Goal: Information Seeking & Learning: Learn about a topic

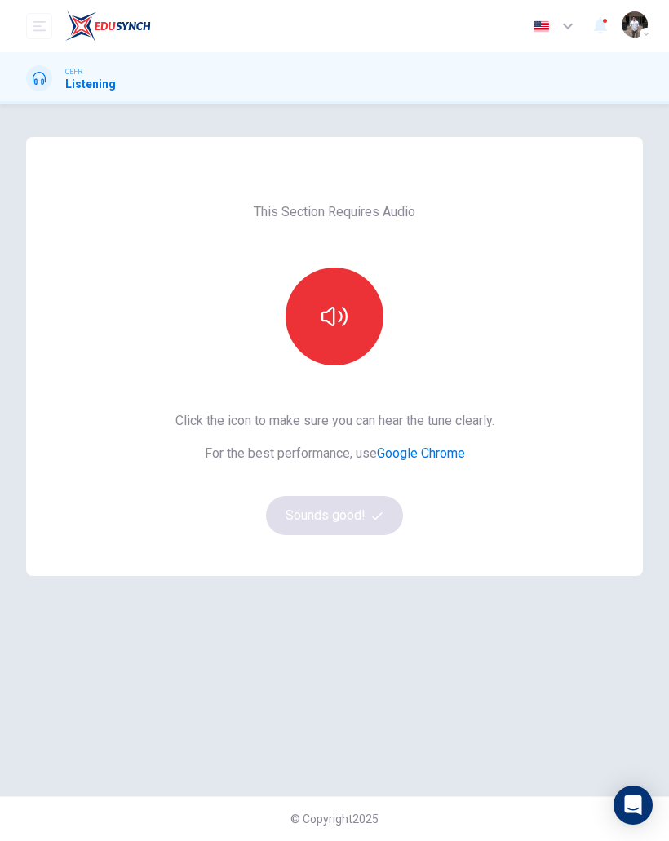
click at [339, 319] on icon "button" at bounding box center [334, 316] width 26 height 26
click at [294, 513] on button "Sounds good!" at bounding box center [334, 515] width 137 height 39
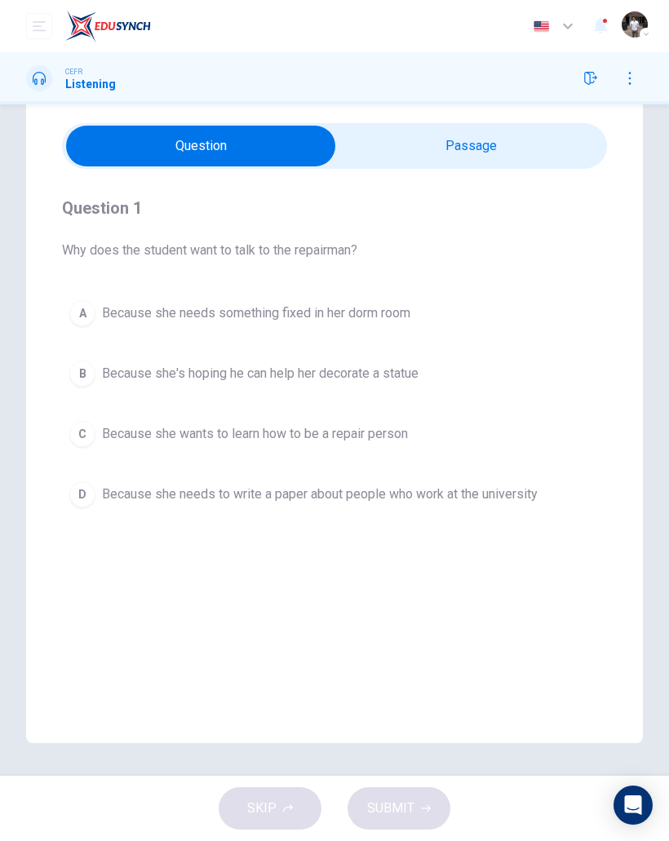
scroll to position [50, 0]
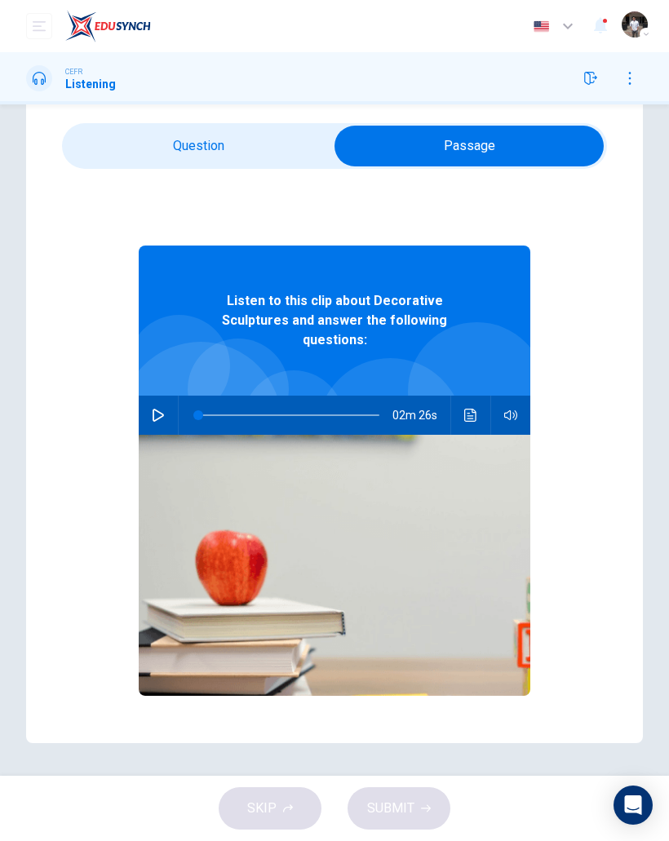
click at [158, 409] on icon "button" at bounding box center [158, 415] width 11 height 13
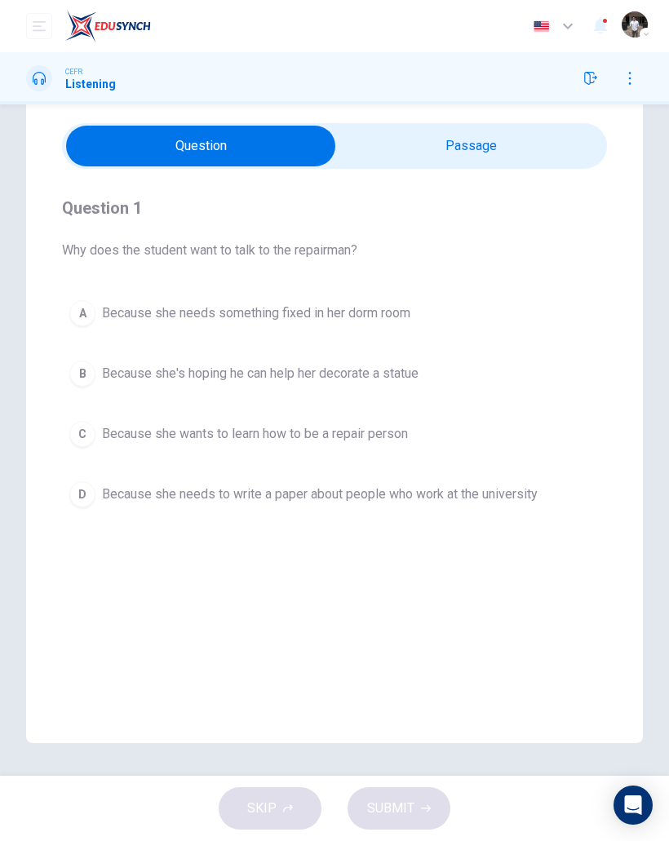
click at [84, 373] on div "B" at bounding box center [82, 374] width 26 height 26
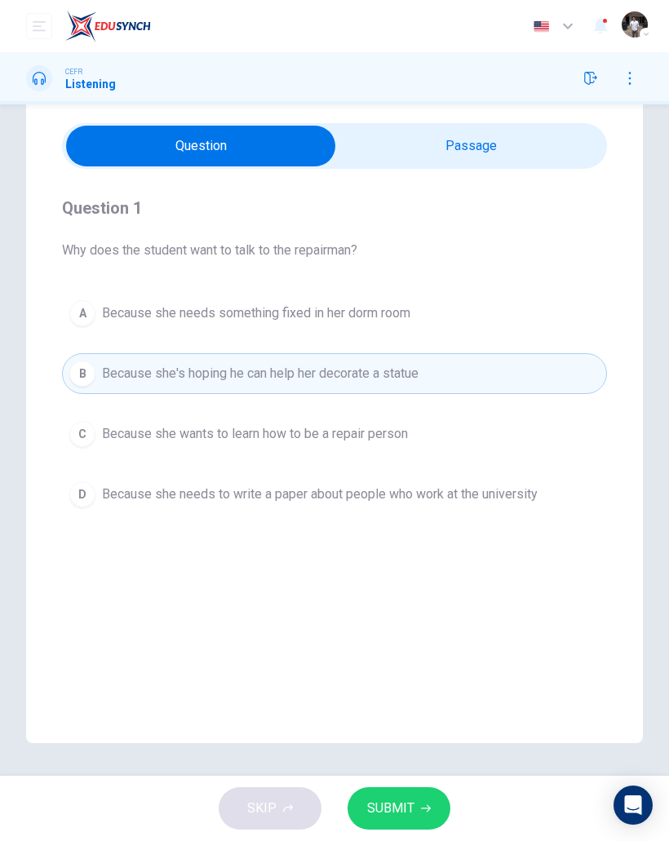
click at [393, 799] on span "SUBMIT" at bounding box center [390, 808] width 47 height 23
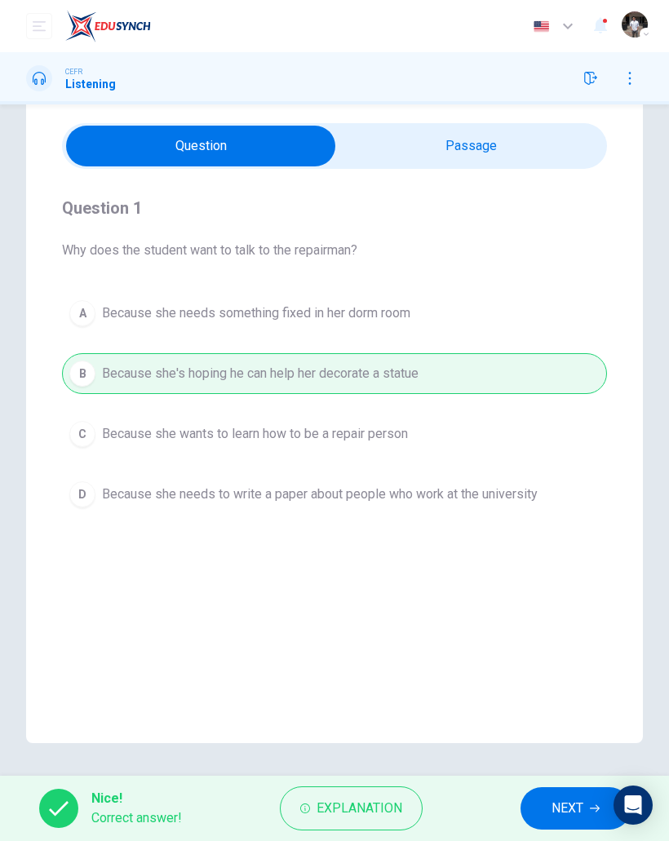
click at [565, 800] on span "NEXT" at bounding box center [568, 808] width 32 height 23
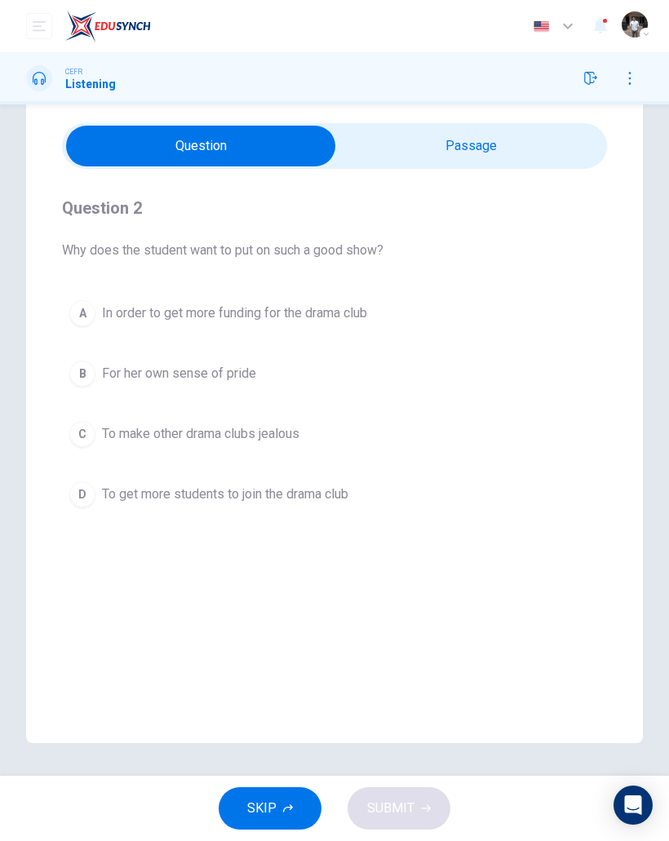
click at [82, 498] on div "D" at bounding box center [82, 494] width 26 height 26
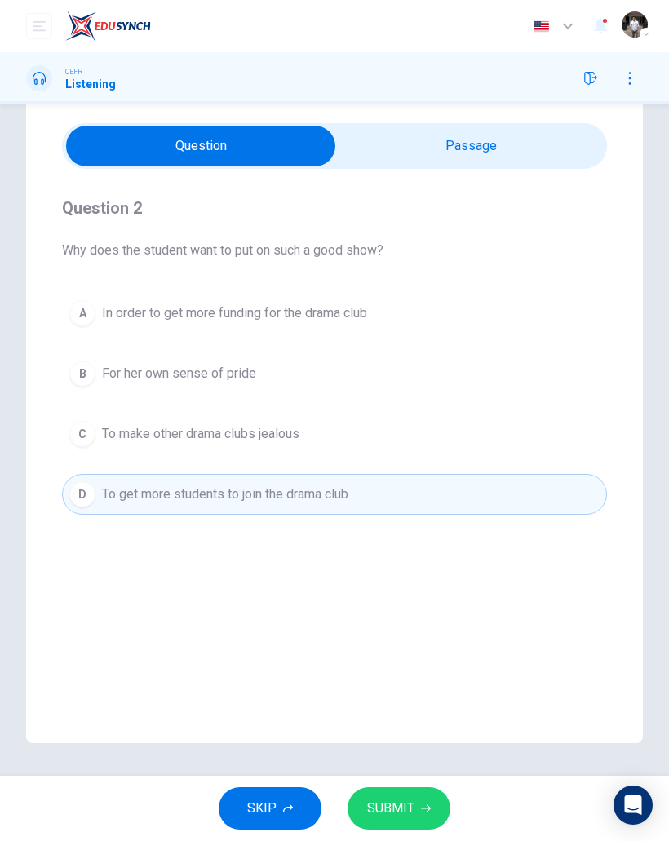
click at [408, 813] on span "SUBMIT" at bounding box center [390, 808] width 47 height 23
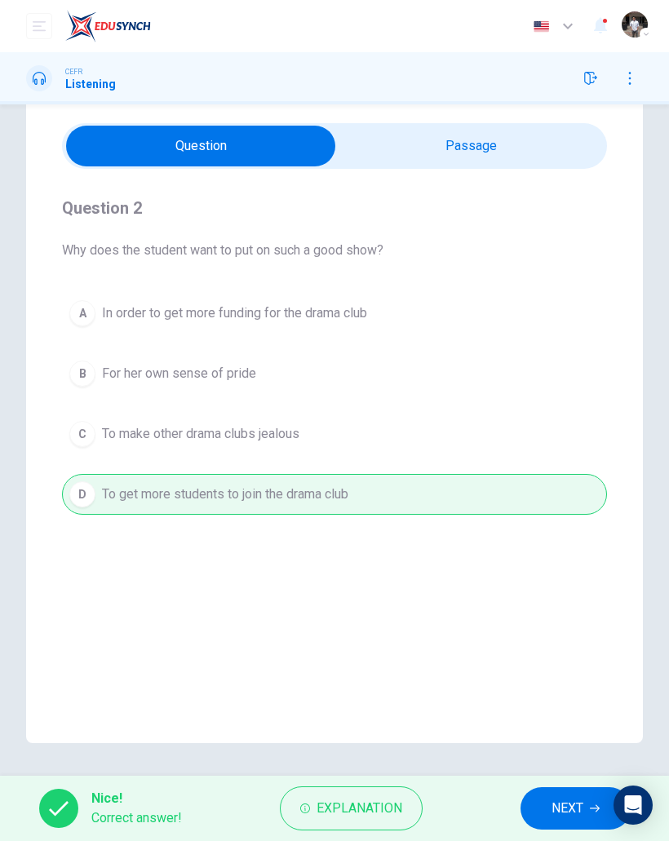
click at [561, 805] on span "NEXT" at bounding box center [568, 808] width 32 height 23
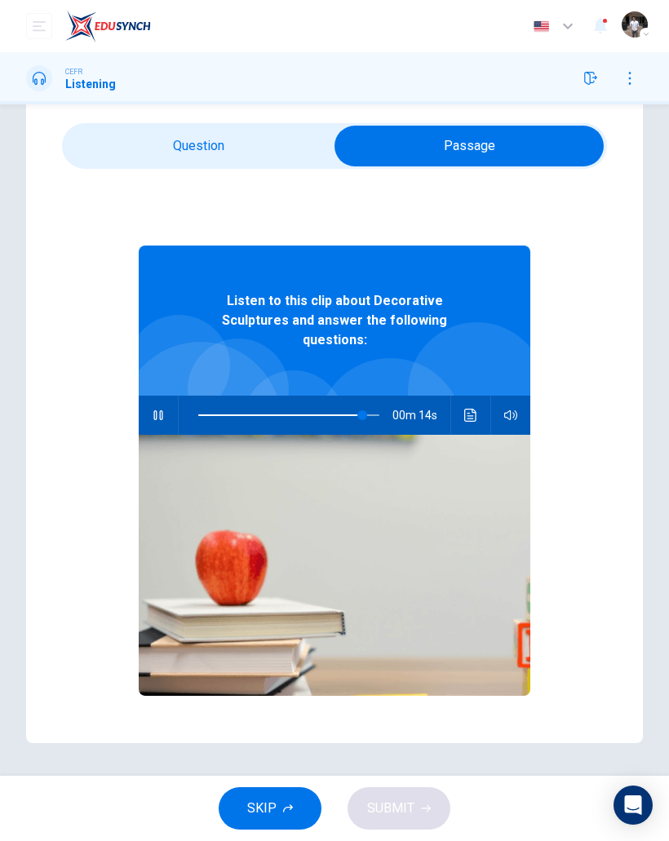
click at [161, 396] on button "button" at bounding box center [158, 415] width 26 height 39
click at [296, 410] on span at bounding box center [296, 415] width 10 height 10
click at [162, 409] on icon "button" at bounding box center [158, 415] width 11 height 13
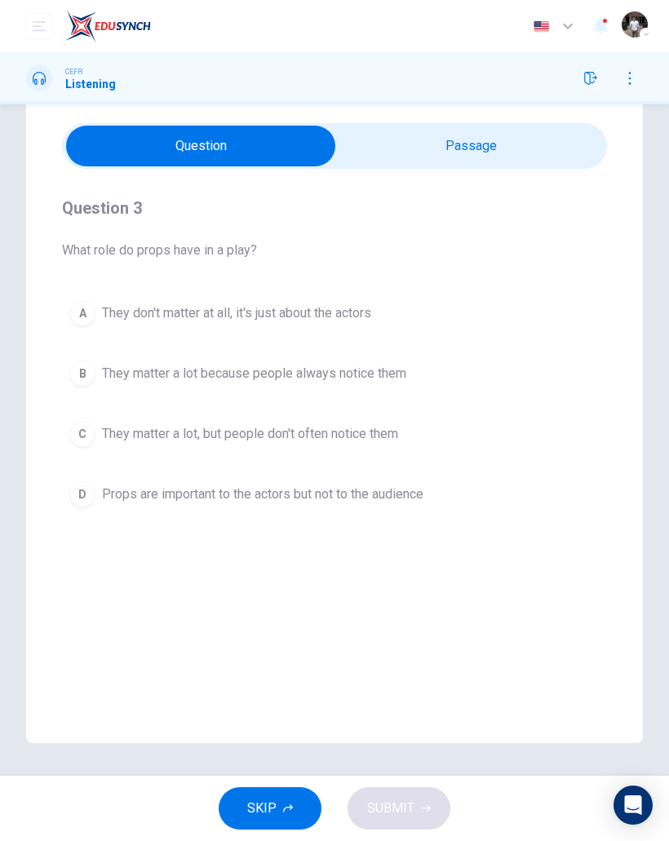
click at [81, 431] on div "C" at bounding box center [82, 434] width 26 height 26
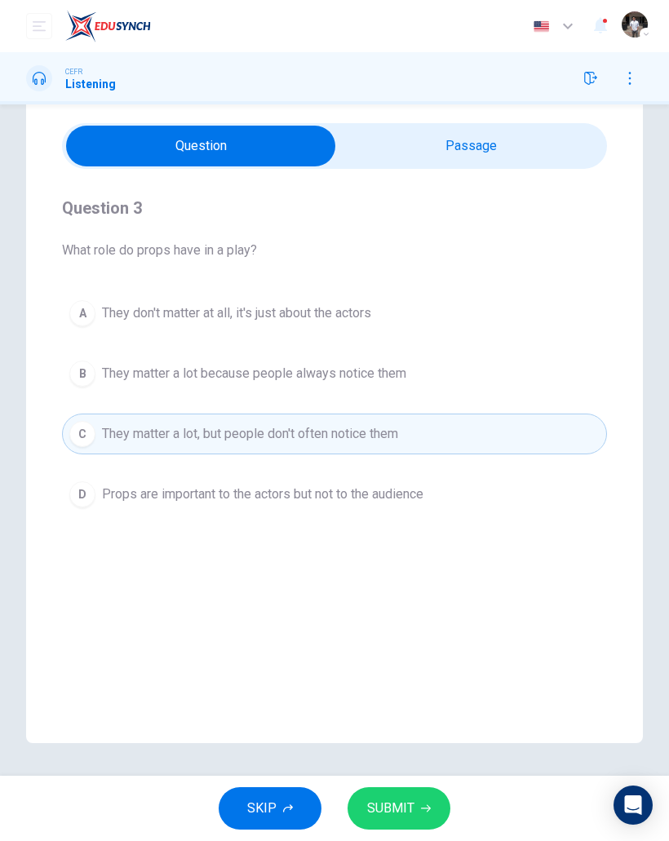
click at [401, 799] on span "SUBMIT" at bounding box center [390, 808] width 47 height 23
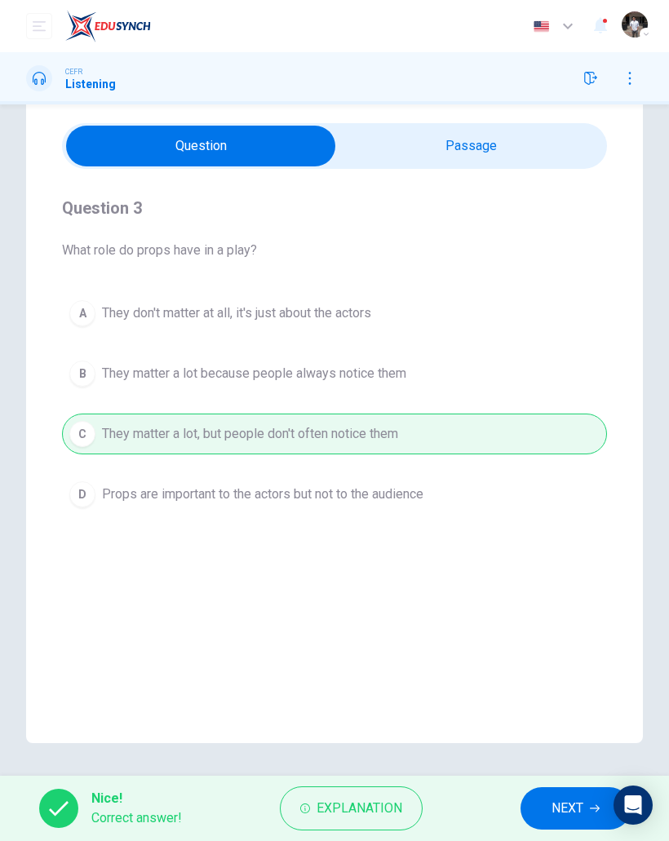
click at [561, 816] on span "NEXT" at bounding box center [568, 808] width 32 height 23
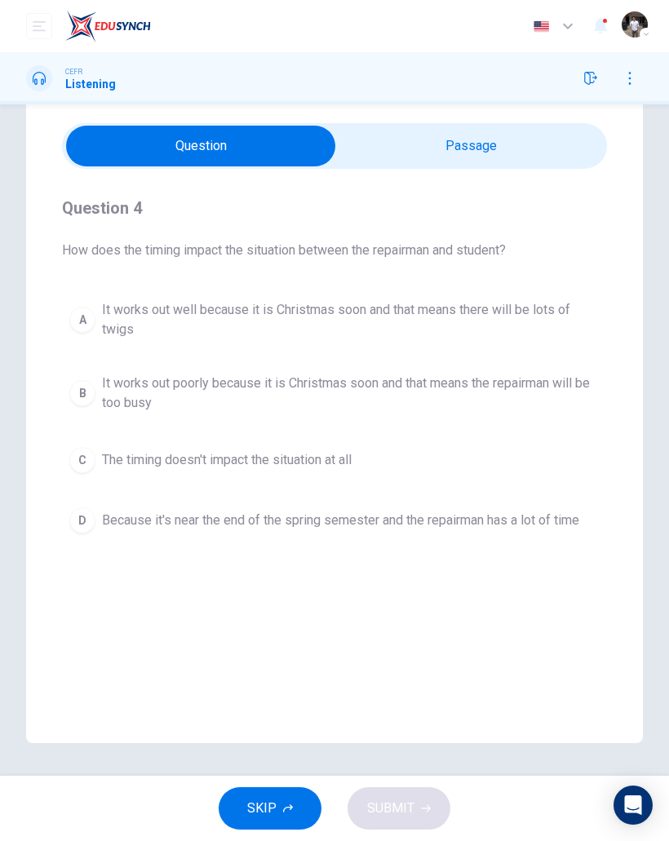
click at [82, 329] on div "A" at bounding box center [82, 320] width 26 height 26
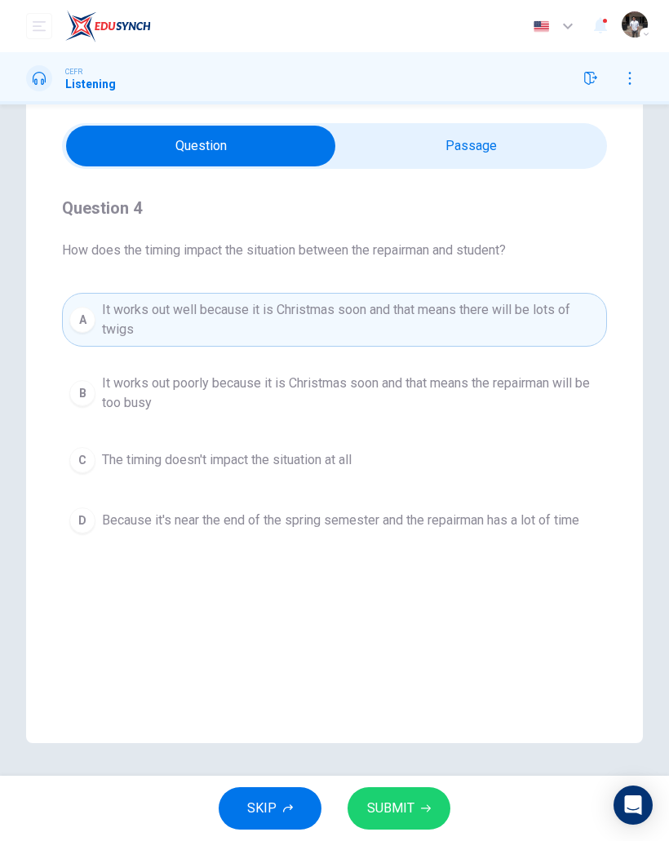
click at [402, 811] on span "SUBMIT" at bounding box center [390, 808] width 47 height 23
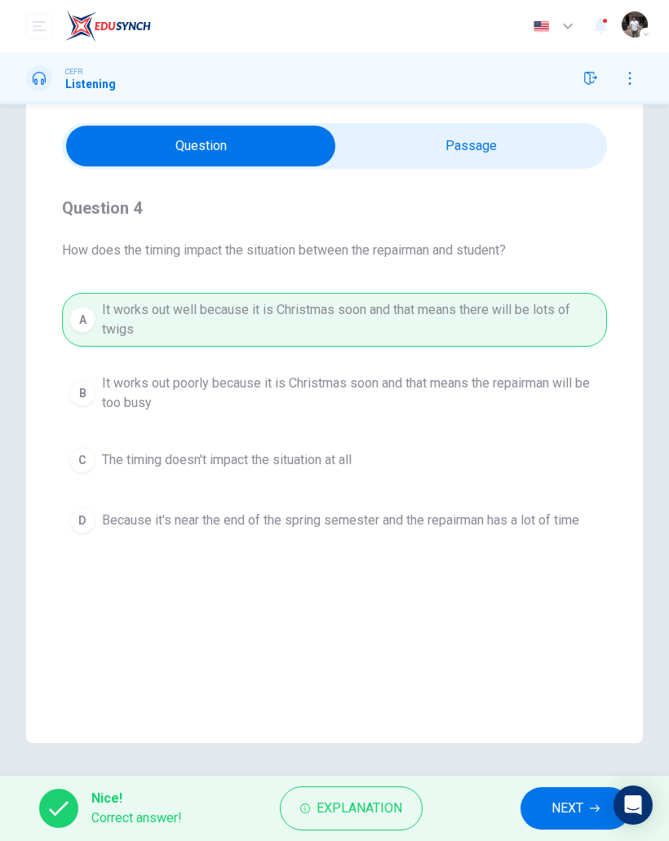
click at [555, 812] on span "NEXT" at bounding box center [568, 808] width 32 height 23
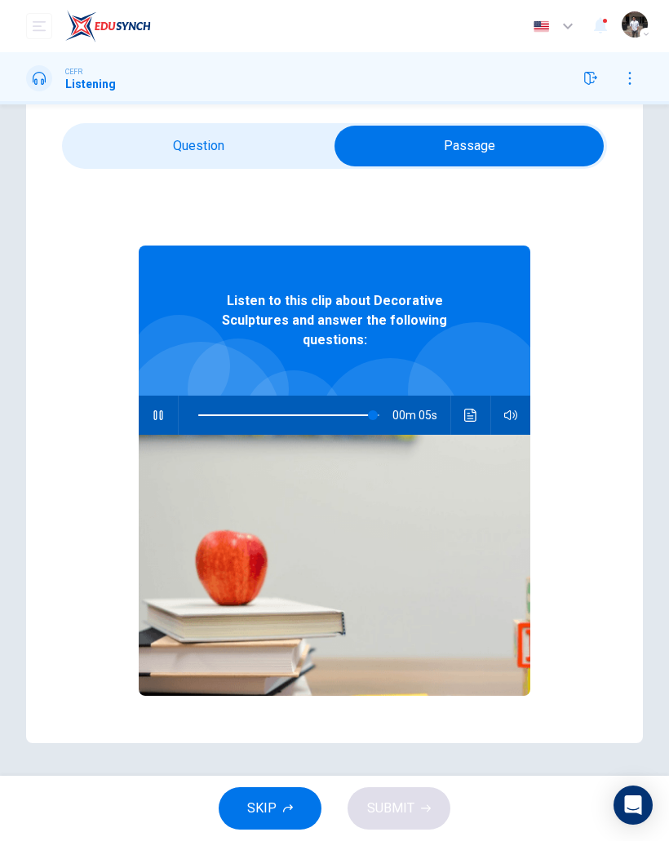
type input "**"
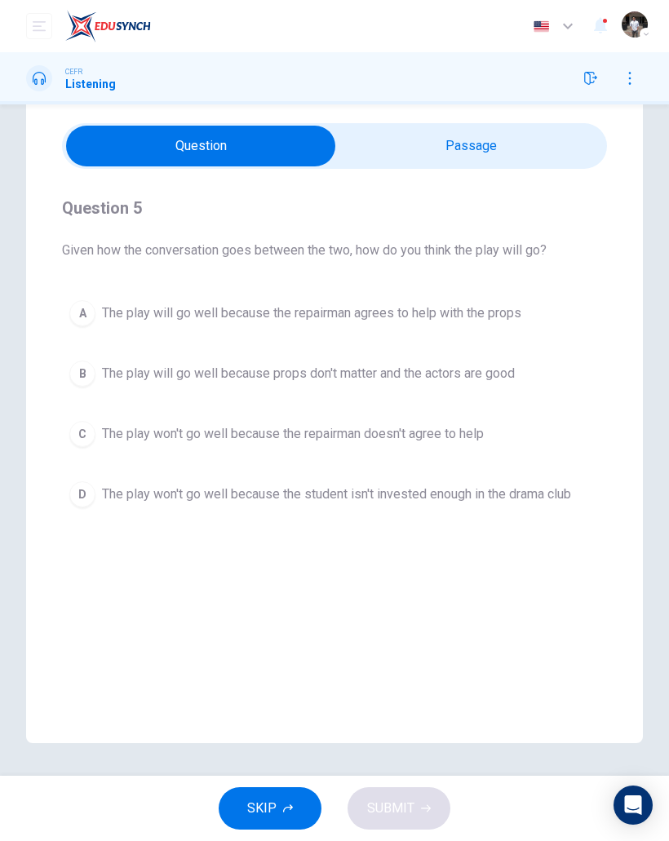
click at [78, 313] on div "A" at bounding box center [82, 313] width 26 height 26
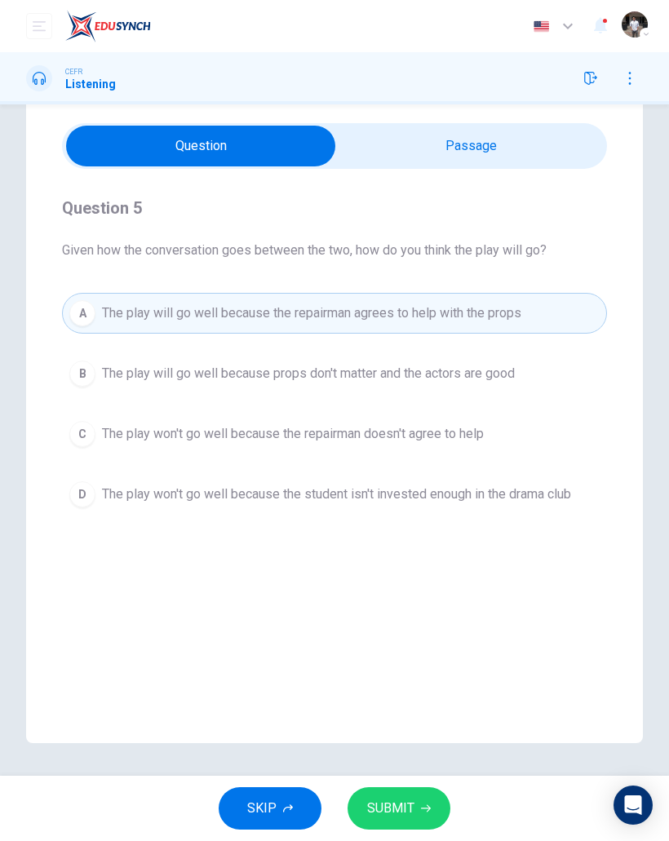
click at [402, 808] on span "SUBMIT" at bounding box center [390, 808] width 47 height 23
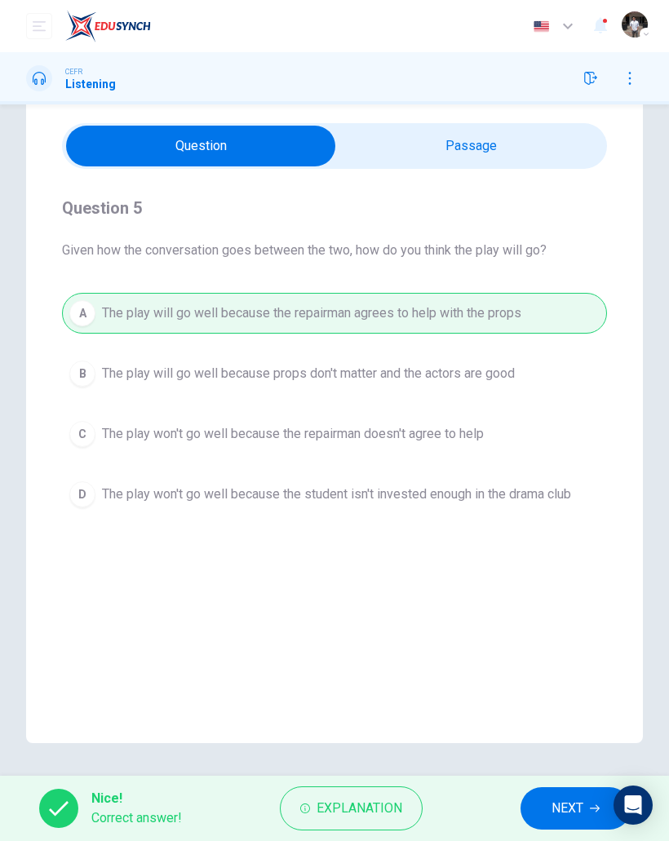
click at [570, 804] on span "NEXT" at bounding box center [568, 808] width 32 height 23
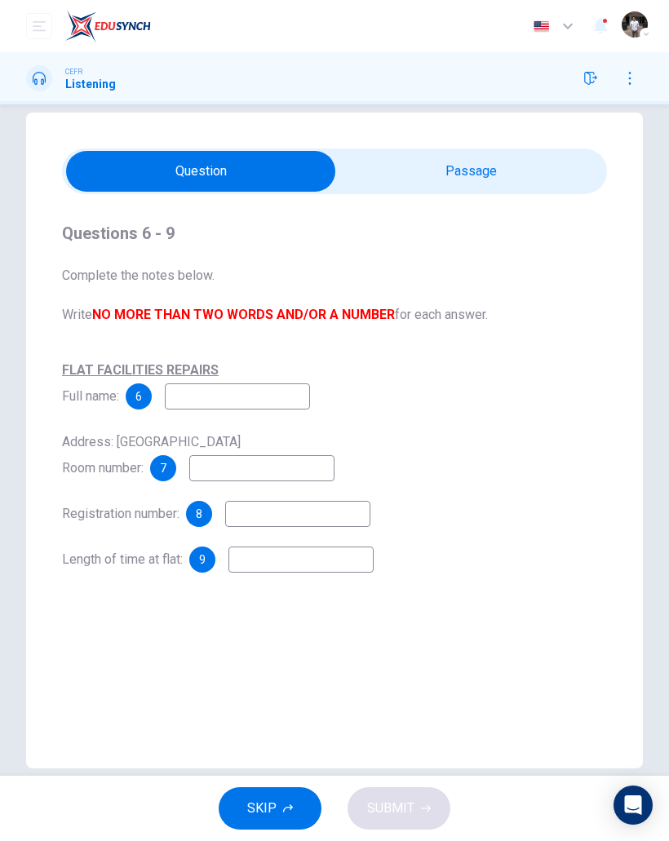
scroll to position [28, 0]
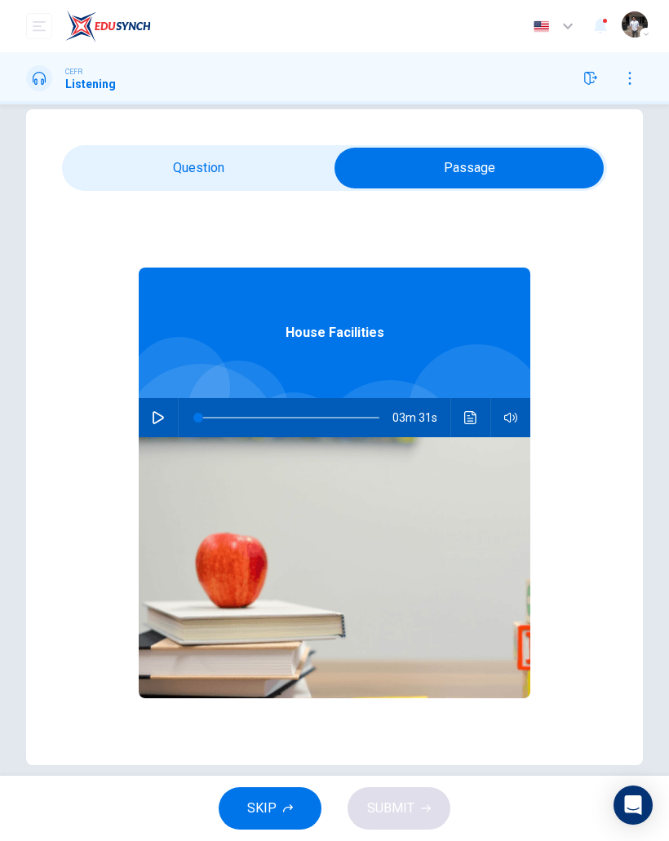
click at [160, 414] on icon "button" at bounding box center [158, 417] width 11 height 13
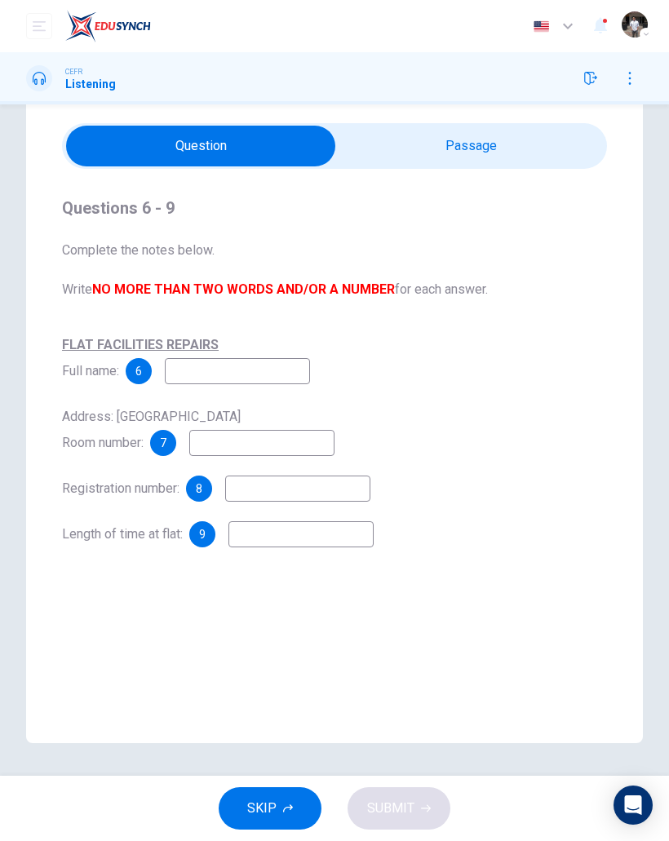
scroll to position [50, 0]
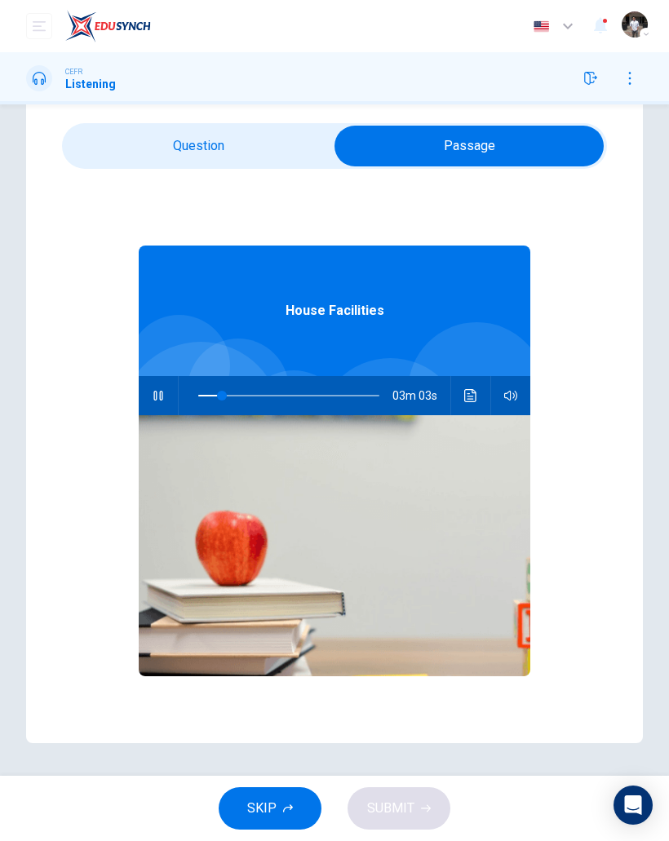
click at [156, 396] on icon "button" at bounding box center [158, 395] width 13 height 13
type input "**"
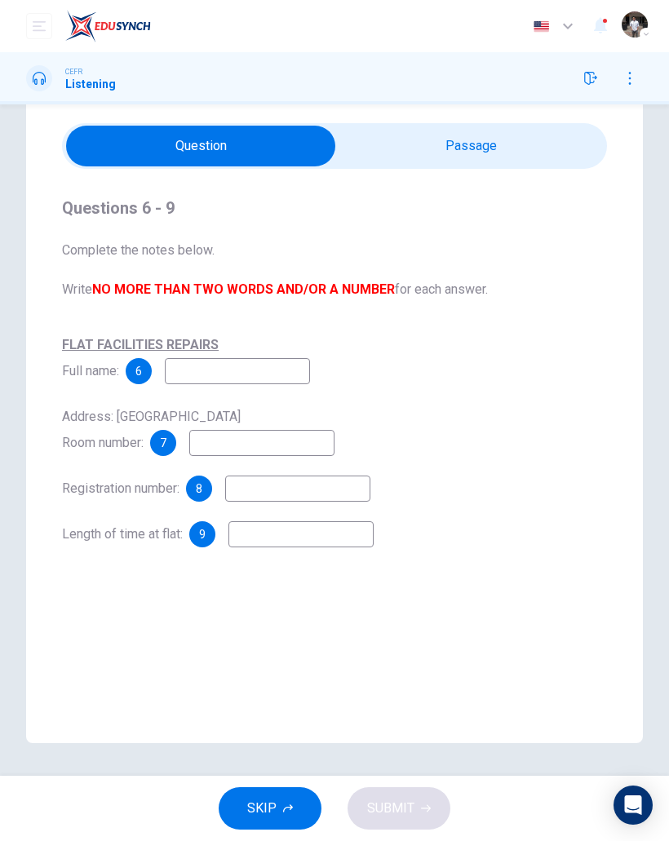
click at [199, 372] on input at bounding box center [237, 371] width 145 height 26
type input "**********"
click at [335, 425] on div "Address: International house Room number: 7" at bounding box center [334, 430] width 545 height 52
click at [317, 434] on input at bounding box center [261, 443] width 145 height 26
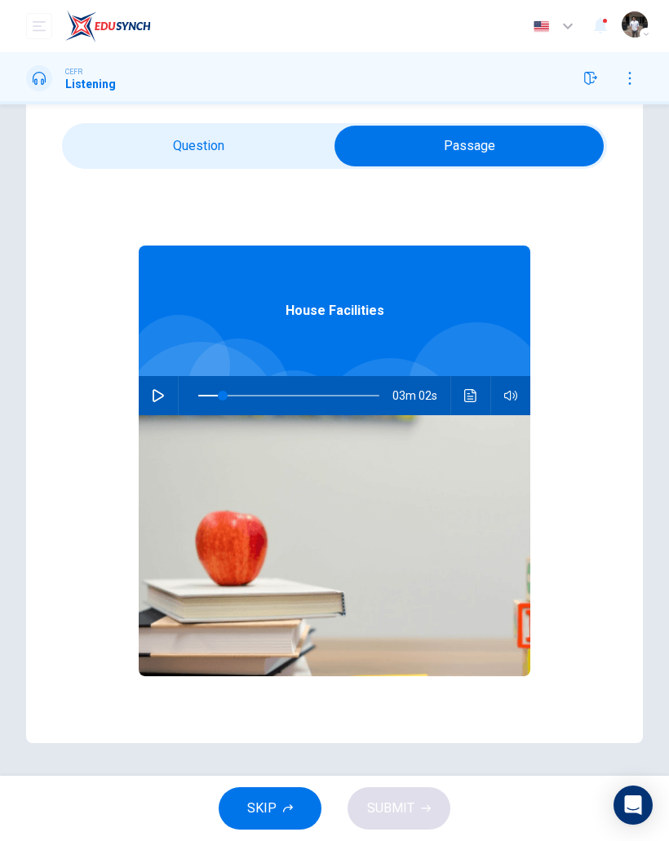
click at [158, 415] on img at bounding box center [335, 545] width 392 height 261
click at [157, 392] on icon "button" at bounding box center [158, 395] width 11 height 13
click at [228, 401] on span at bounding box center [224, 396] width 10 height 10
click at [220, 401] on span at bounding box center [216, 396] width 10 height 10
click at [160, 399] on icon "button" at bounding box center [157, 396] width 9 height 10
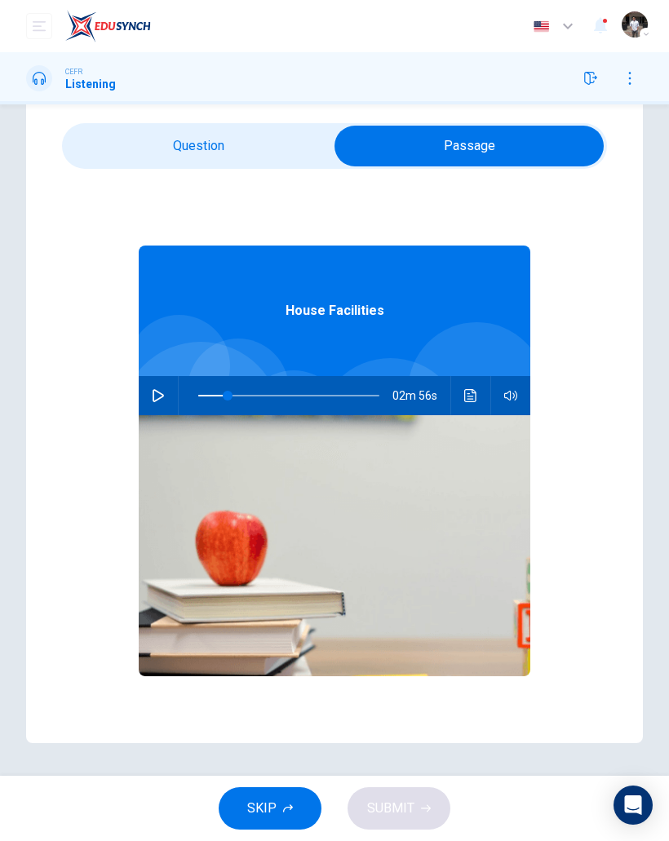
click at [153, 400] on icon "button" at bounding box center [158, 395] width 13 height 13
click at [156, 396] on icon "button" at bounding box center [158, 395] width 13 height 13
type input "**"
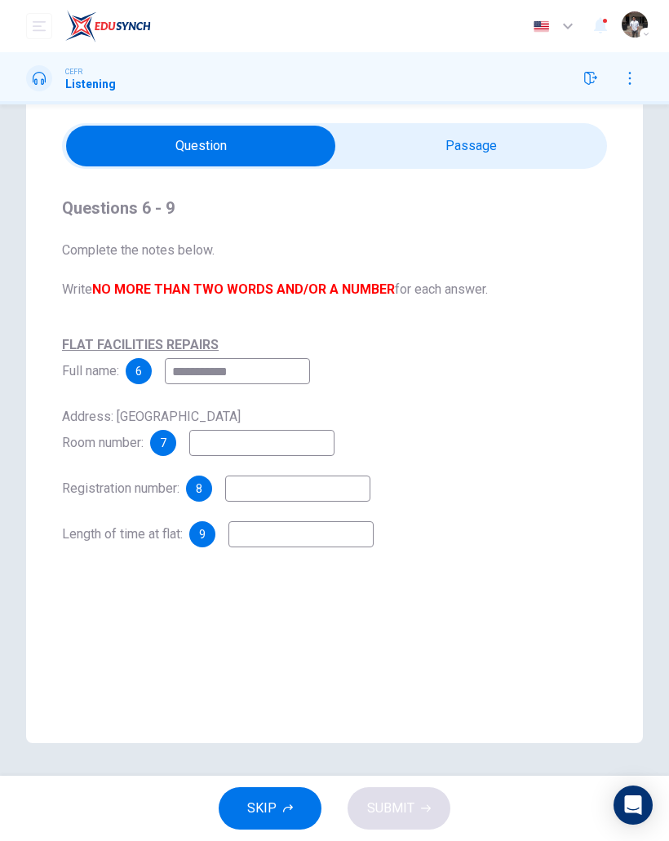
click at [223, 440] on input at bounding box center [261, 443] width 145 height 26
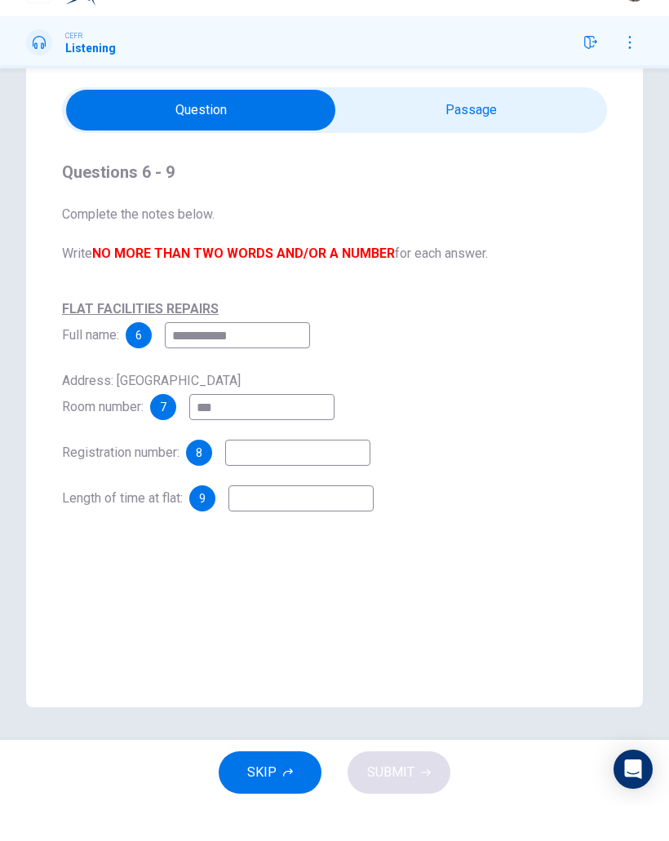
type input "***"
click at [258, 476] on input at bounding box center [297, 489] width 145 height 26
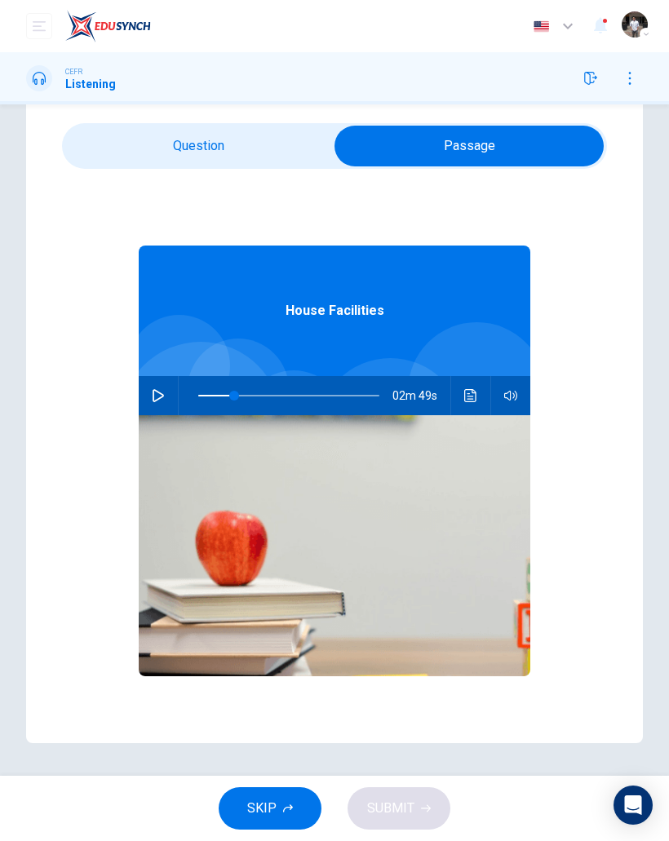
click at [157, 392] on icon "button" at bounding box center [158, 395] width 11 height 13
type input "**"
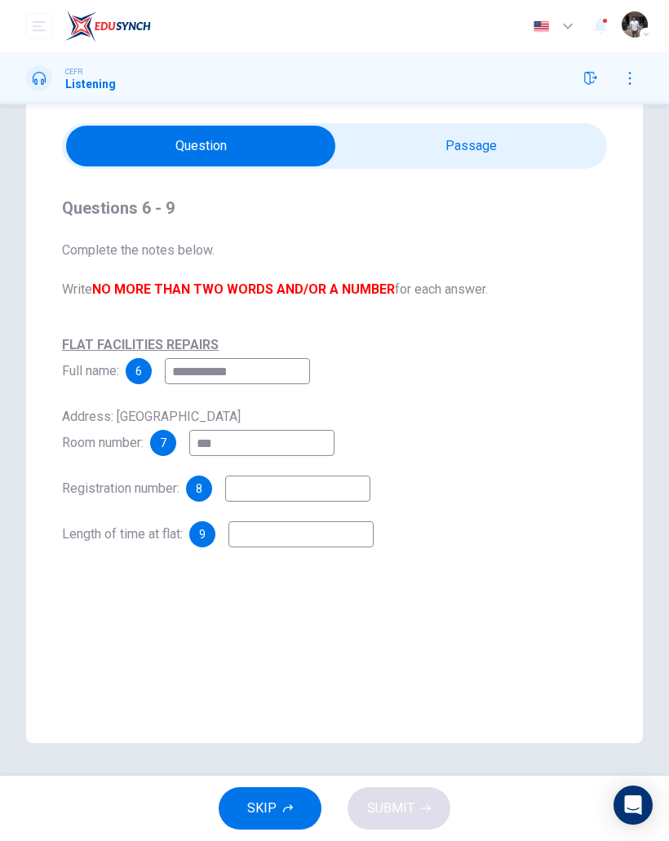
click at [254, 494] on input at bounding box center [297, 489] width 145 height 26
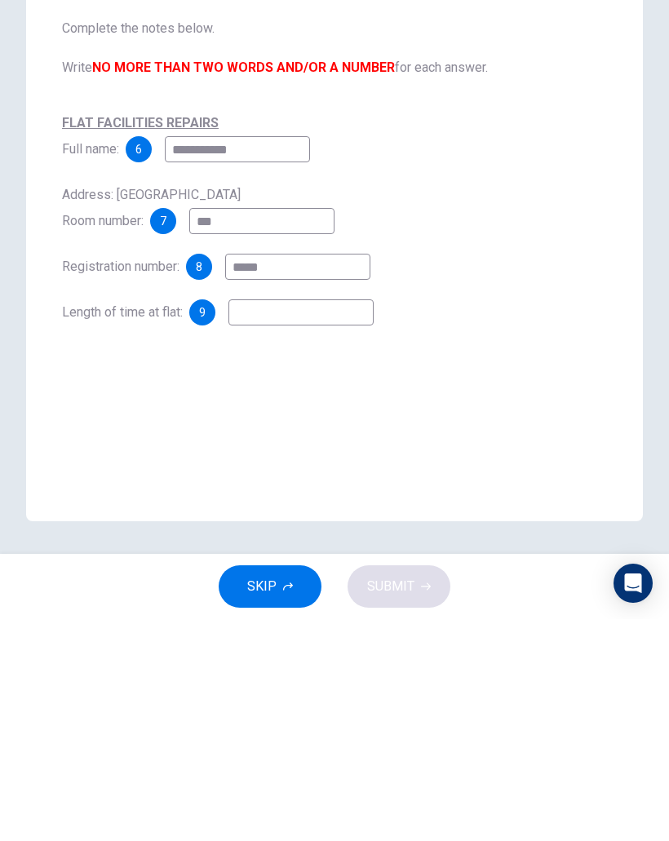
type input "******"
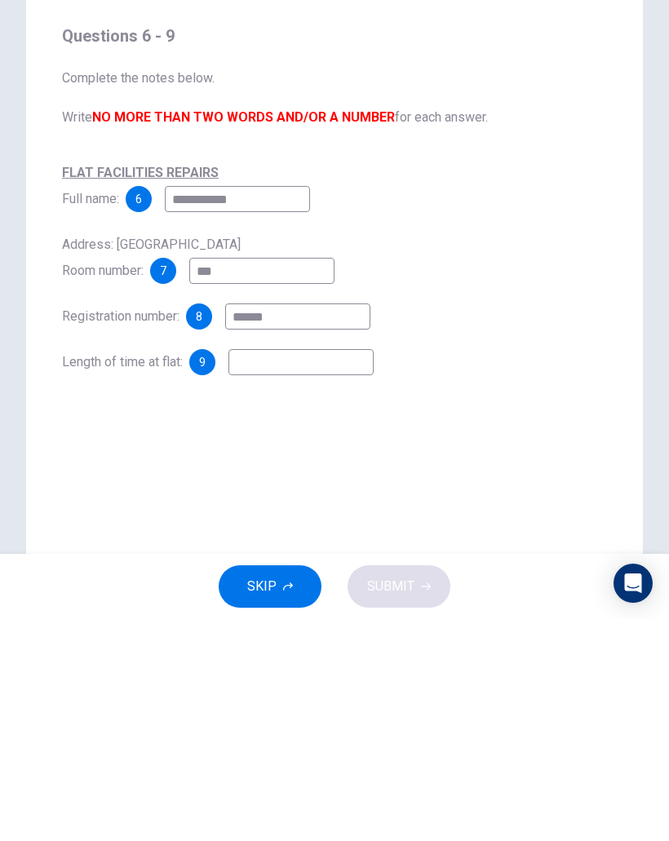
scroll to position [0, 0]
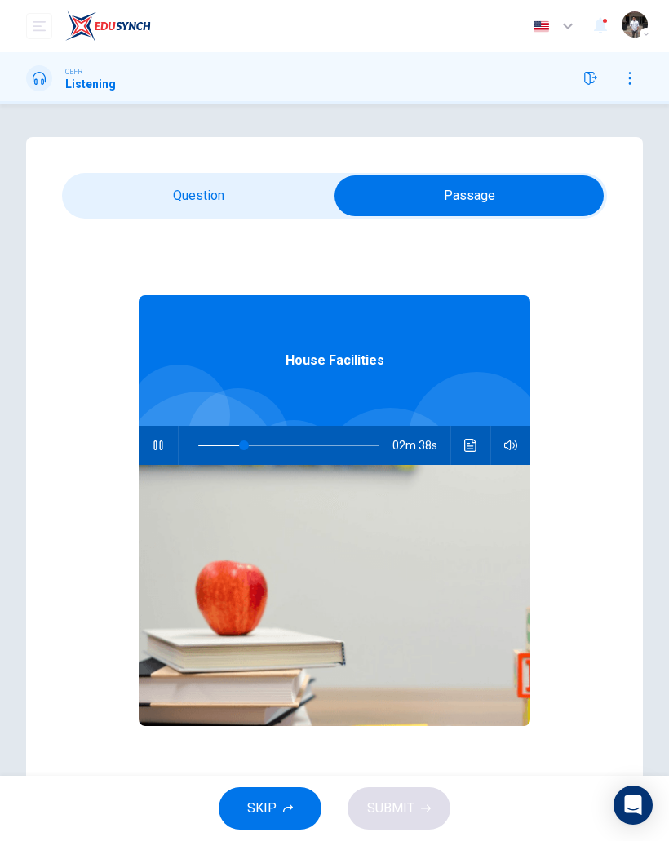
click at [244, 442] on span at bounding box center [244, 446] width 10 height 10
type input "**"
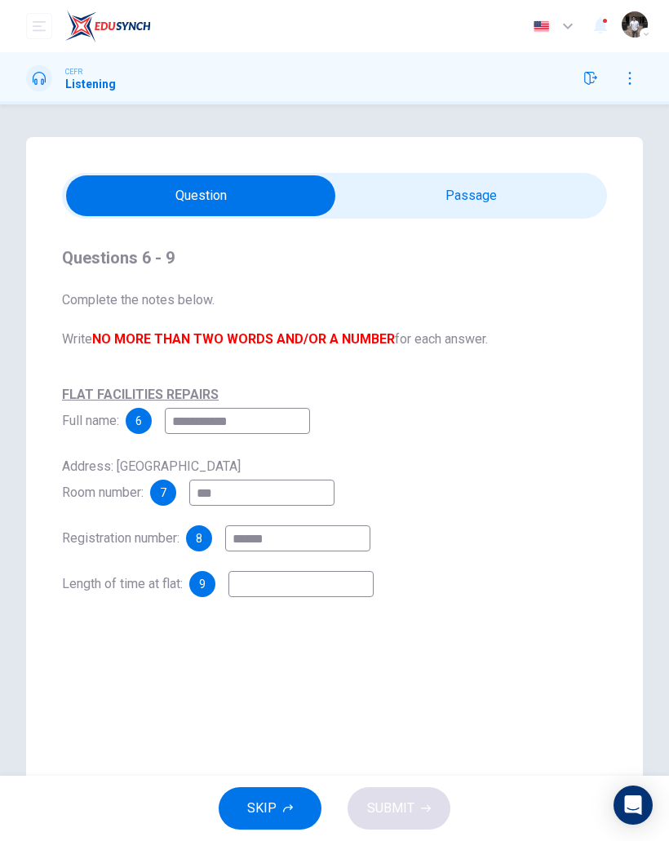
click at [295, 535] on input "******" at bounding box center [297, 538] width 145 height 26
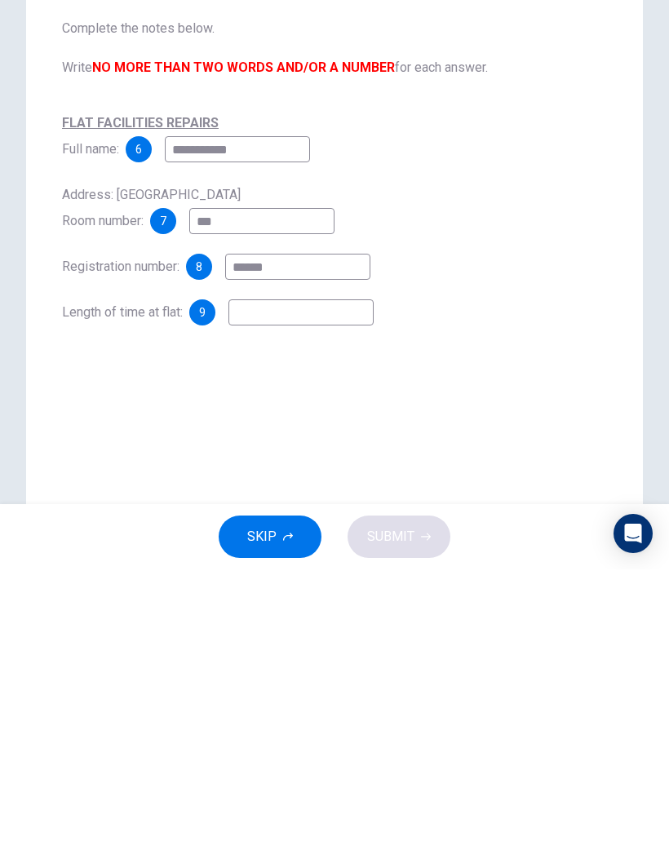
type input "******"
click at [269, 571] on input at bounding box center [300, 584] width 145 height 26
click at [553, 454] on div "Address: International house Room number: 7 ***" at bounding box center [334, 480] width 545 height 52
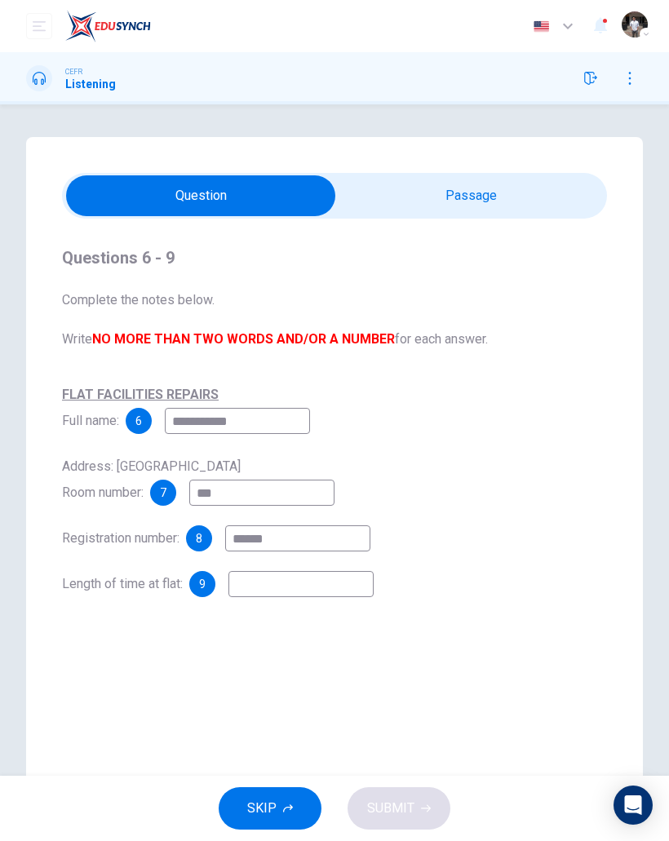
click at [249, 580] on input at bounding box center [300, 584] width 145 height 26
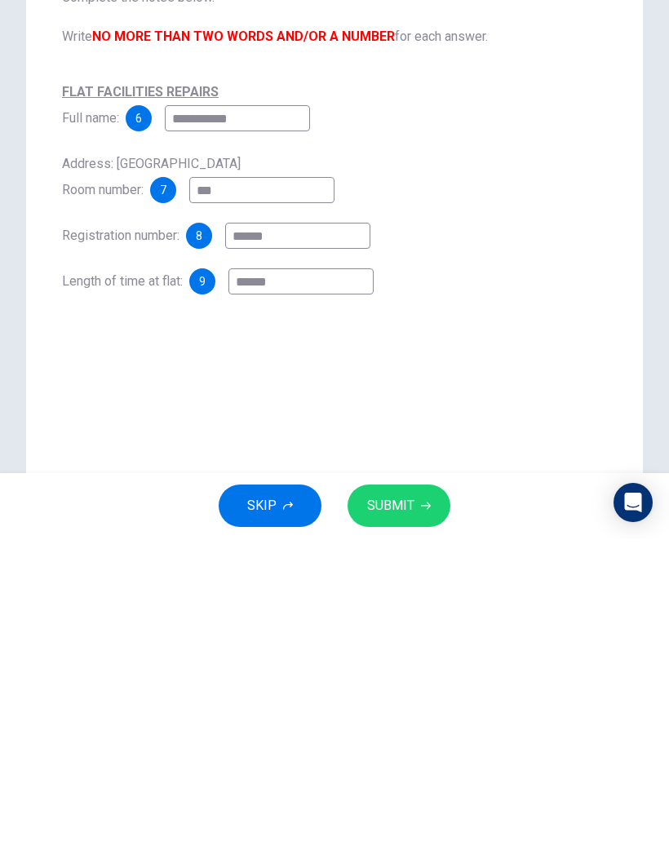
type input "******"
click at [396, 787] on button "SUBMIT" at bounding box center [399, 808] width 103 height 42
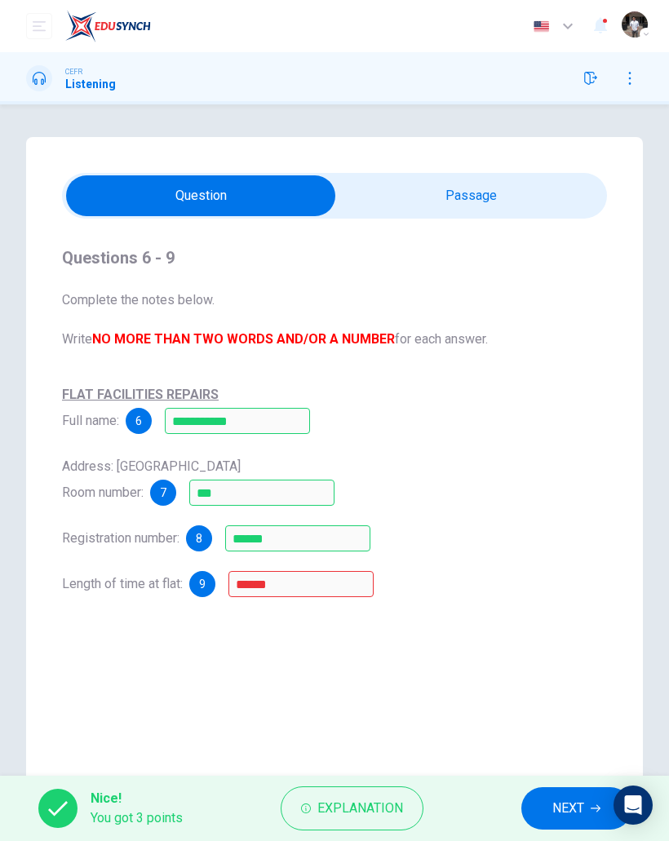
click at [560, 799] on span "NEXT" at bounding box center [568, 808] width 32 height 23
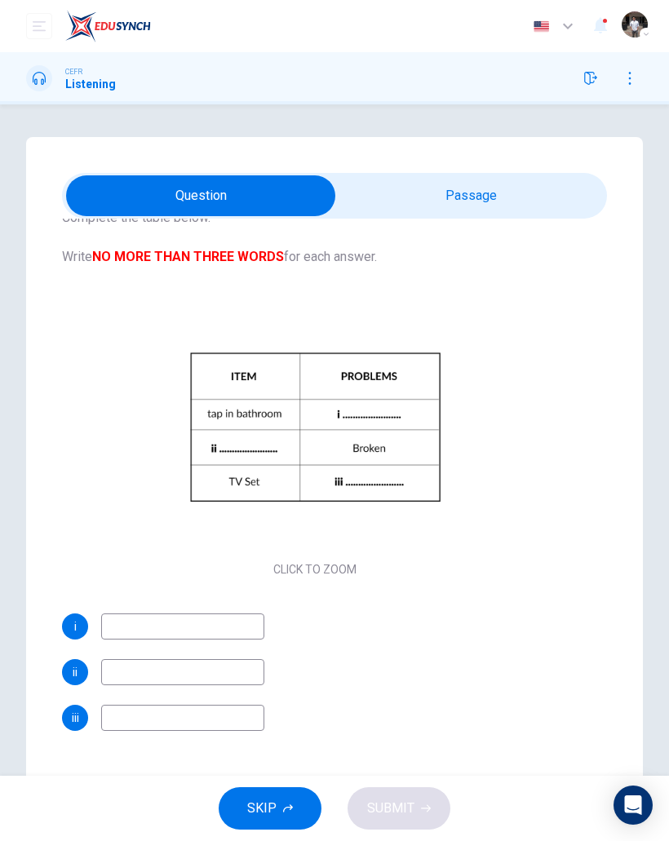
scroll to position [82, 0]
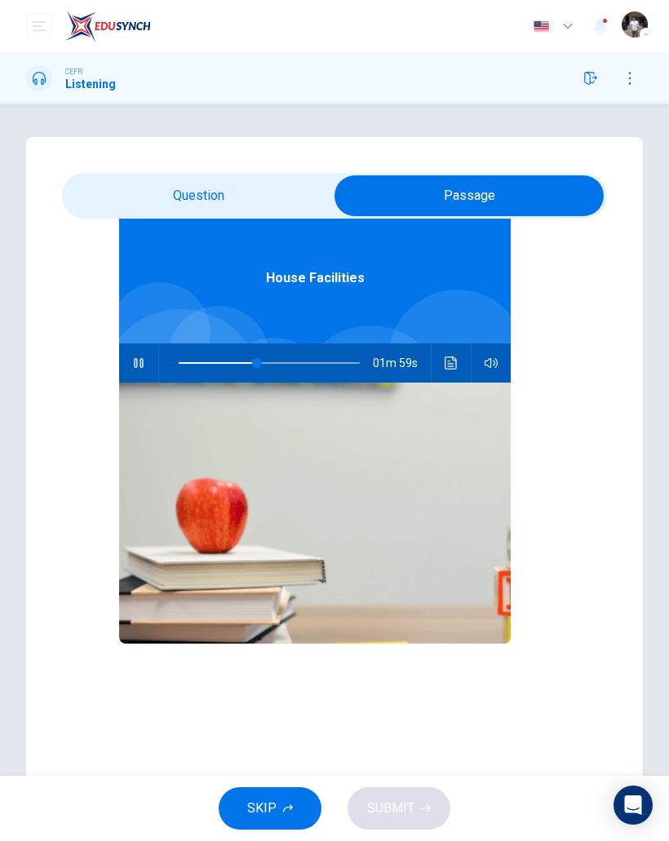
click at [130, 361] on button "button" at bounding box center [139, 362] width 26 height 39
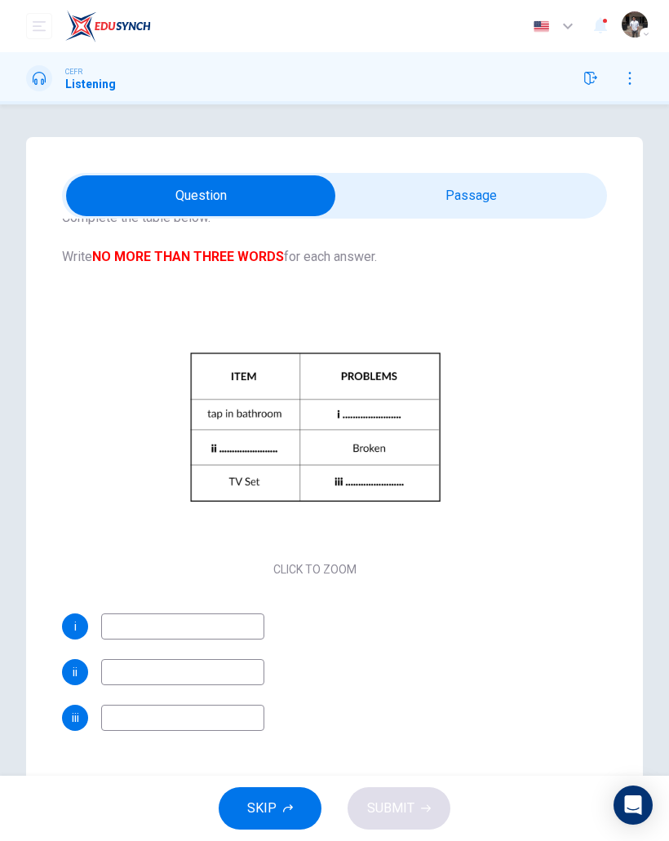
click at [260, 445] on icon "button" at bounding box center [262, 440] width 16 height 16
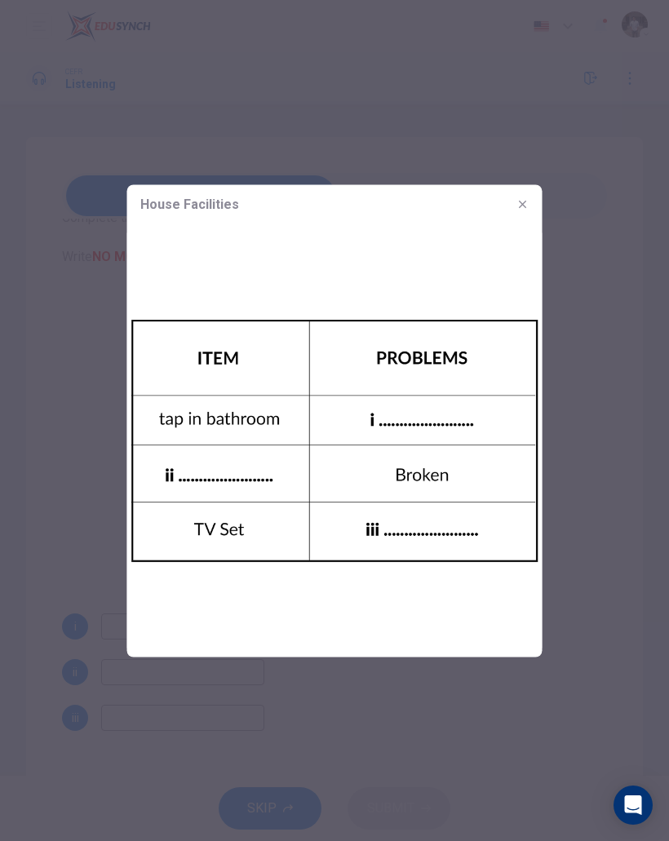
click at [533, 202] on button "button" at bounding box center [523, 204] width 26 height 26
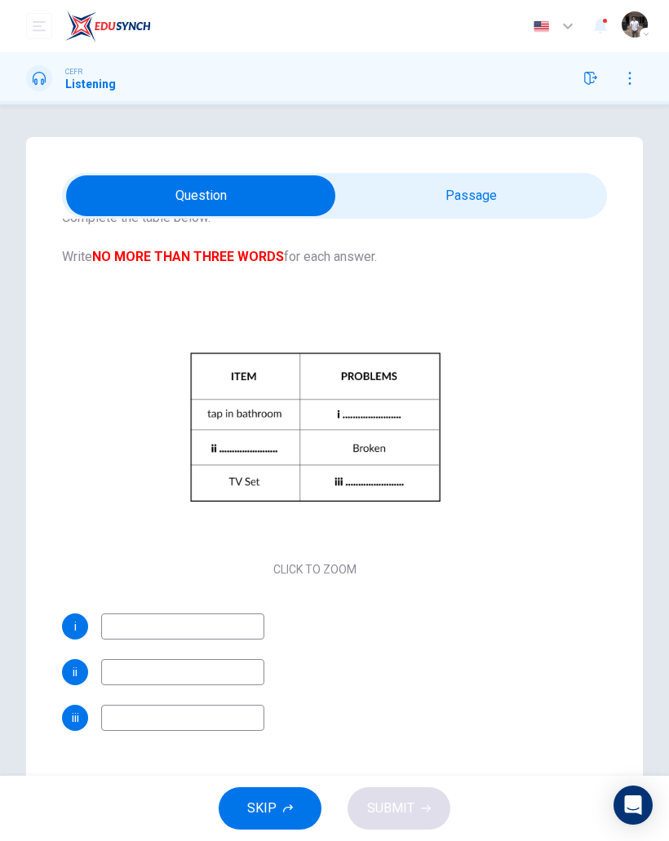
click at [123, 629] on input at bounding box center [182, 627] width 163 height 26
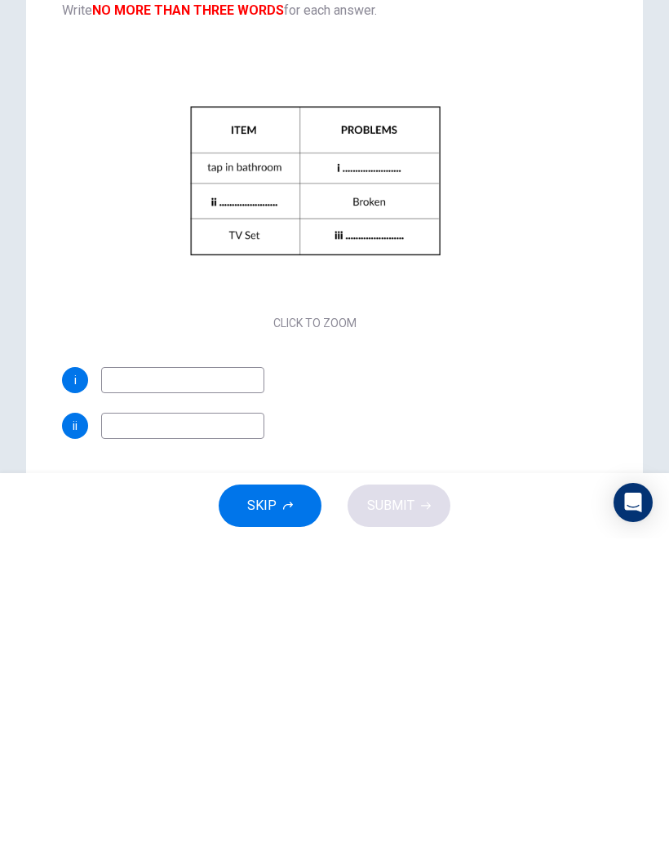
scroll to position [32, 0]
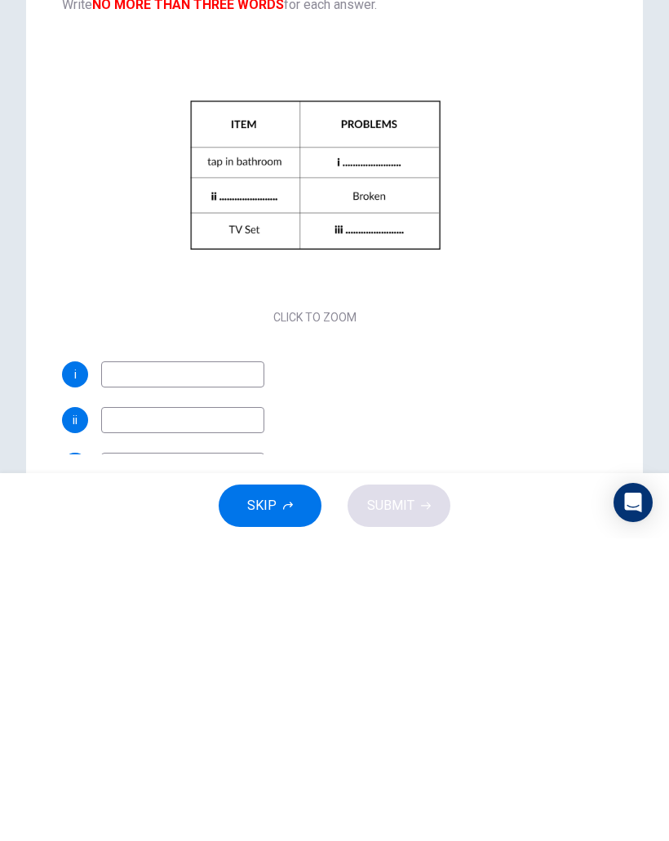
click at [538, 350] on div "Click to Zoom" at bounding box center [315, 490] width 506 height 281
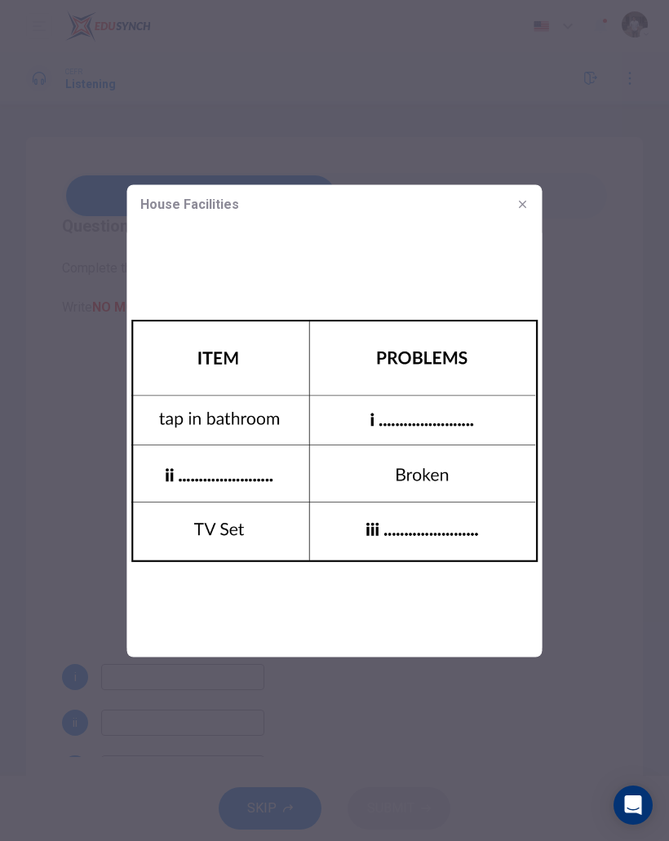
click at [526, 195] on button "button" at bounding box center [523, 204] width 26 height 26
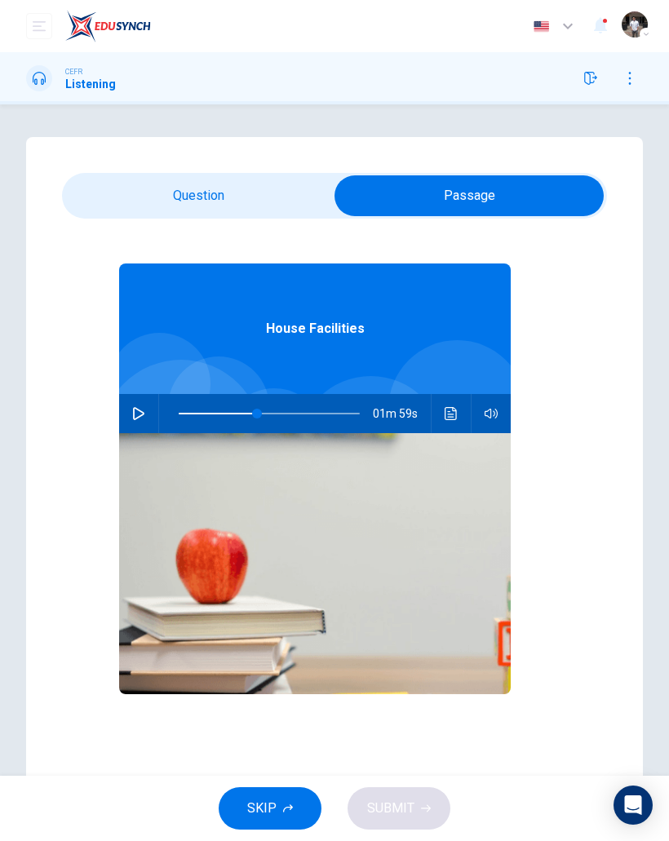
click at [141, 419] on icon "button" at bounding box center [138, 413] width 13 height 13
click at [137, 410] on icon "button" at bounding box center [138, 414] width 9 height 10
type input "**"
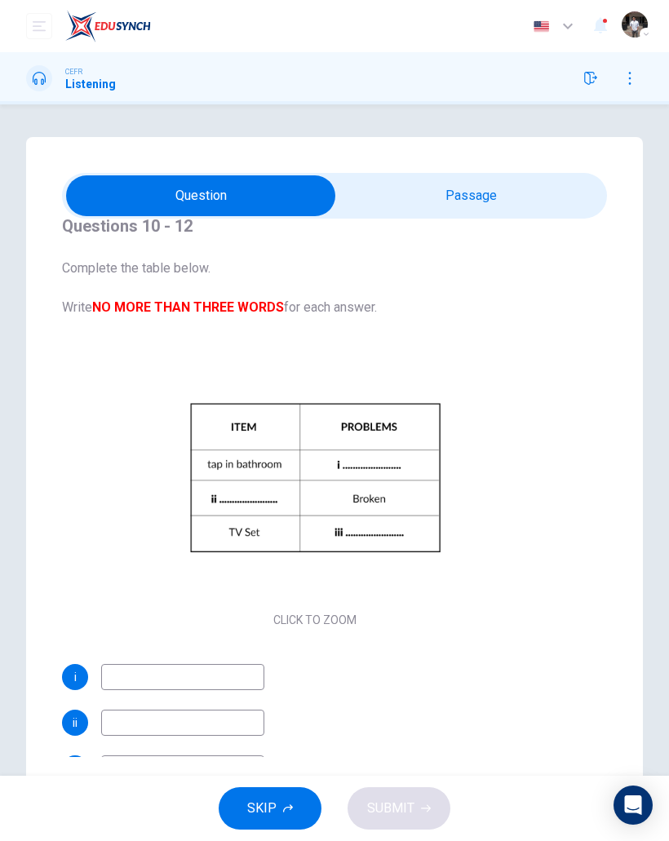
click at [140, 676] on input at bounding box center [182, 677] width 163 height 26
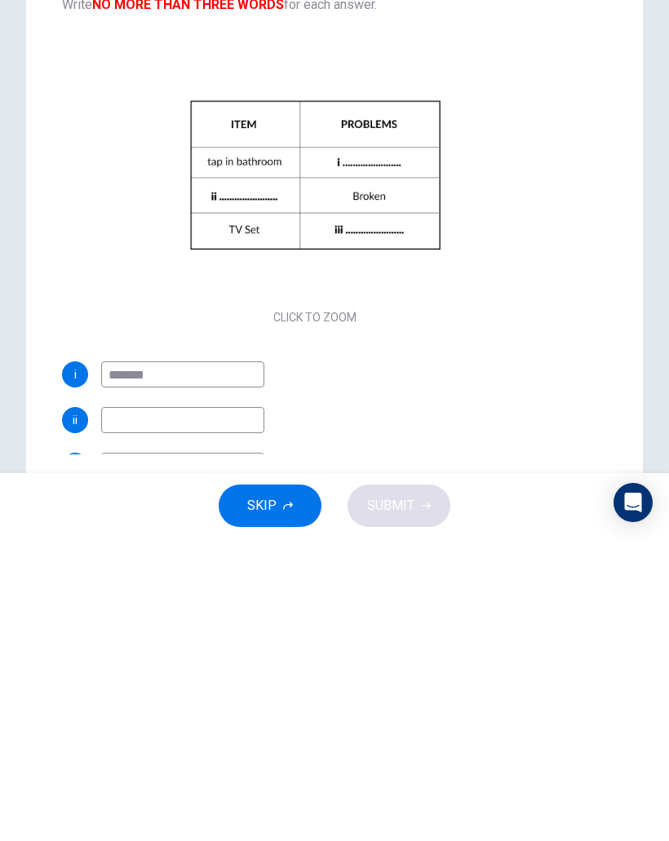
type input "*******"
click at [127, 710] on input at bounding box center [182, 723] width 163 height 26
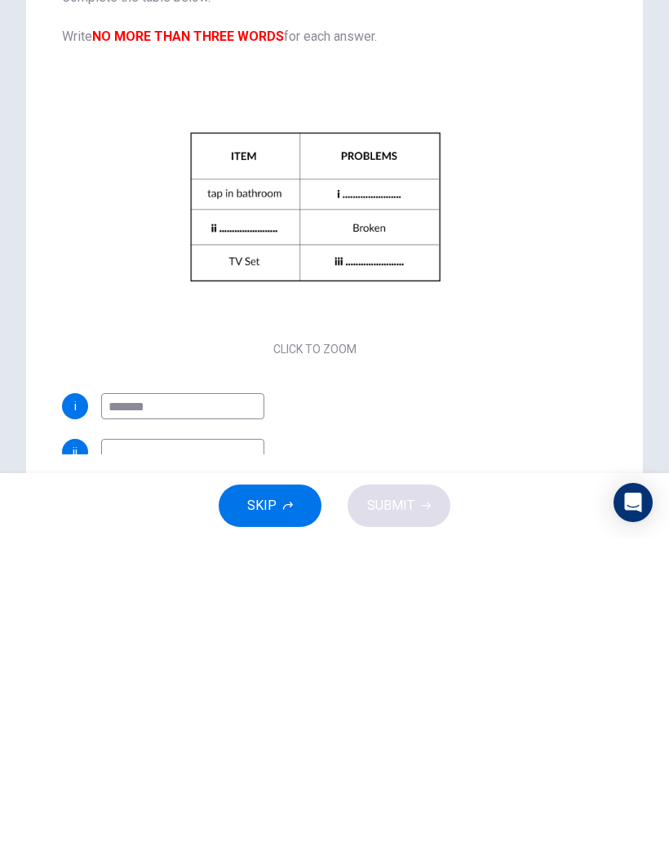
scroll to position [0, 0]
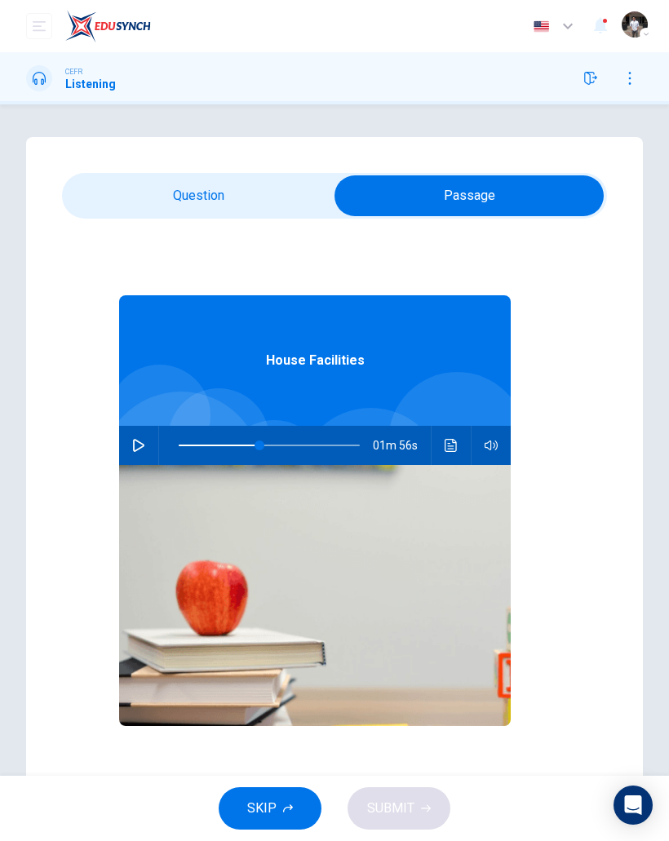
click at [141, 448] on icon "button" at bounding box center [138, 445] width 11 height 13
click at [137, 444] on icon "button" at bounding box center [138, 446] width 9 height 10
type input "**"
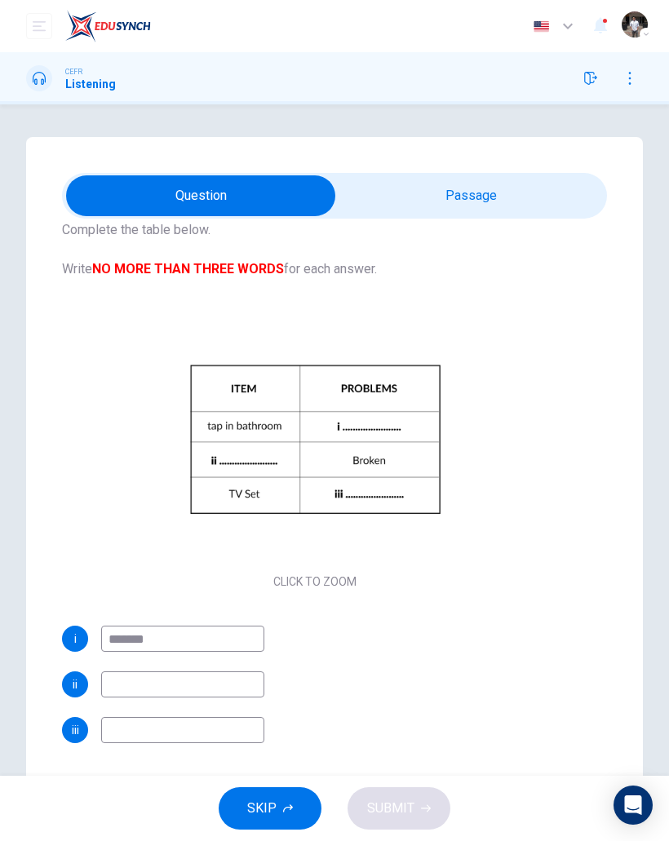
scroll to position [72, 0]
click at [118, 681] on input at bounding box center [182, 683] width 163 height 26
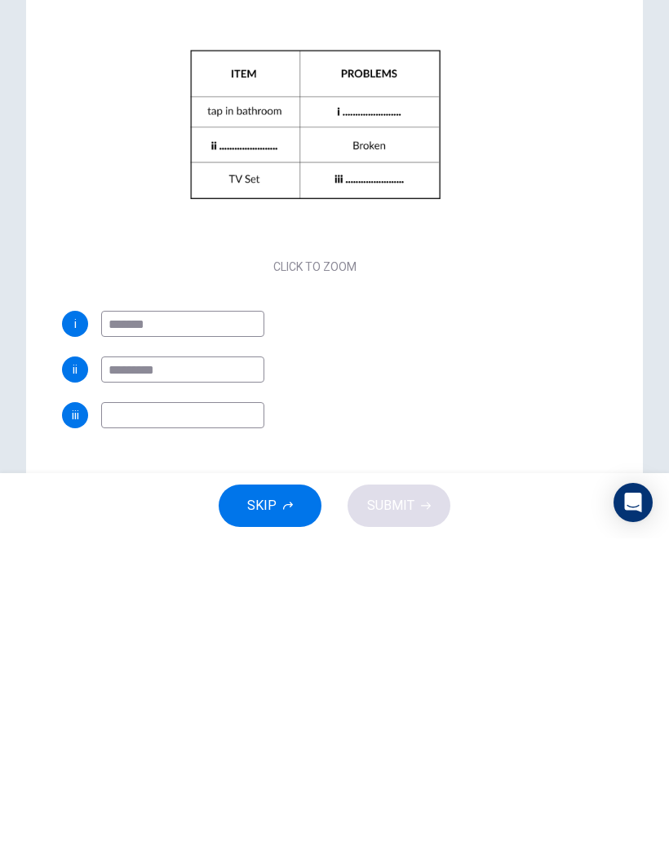
scroll to position [82, 0]
type input "*********"
click at [119, 705] on input at bounding box center [182, 718] width 163 height 26
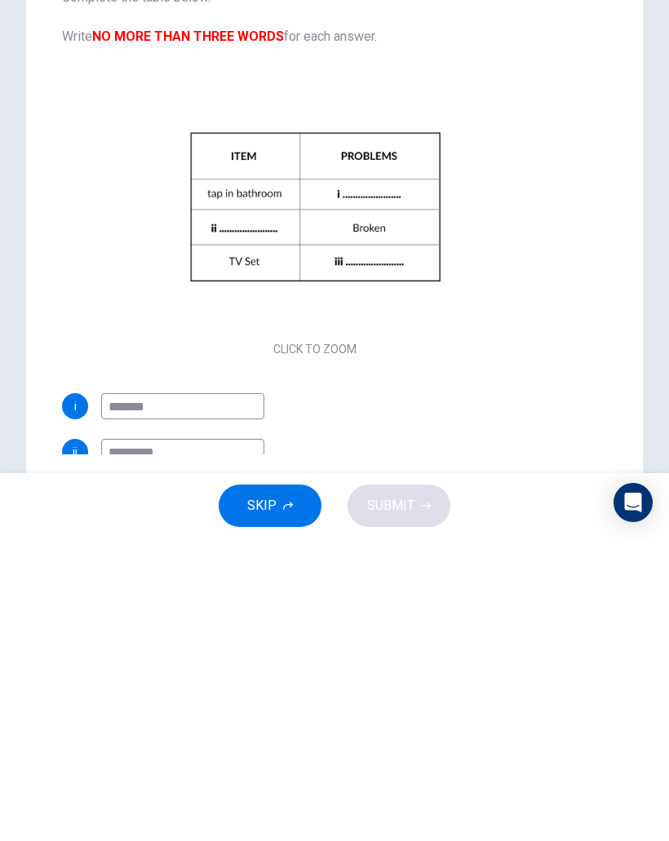
scroll to position [0, 0]
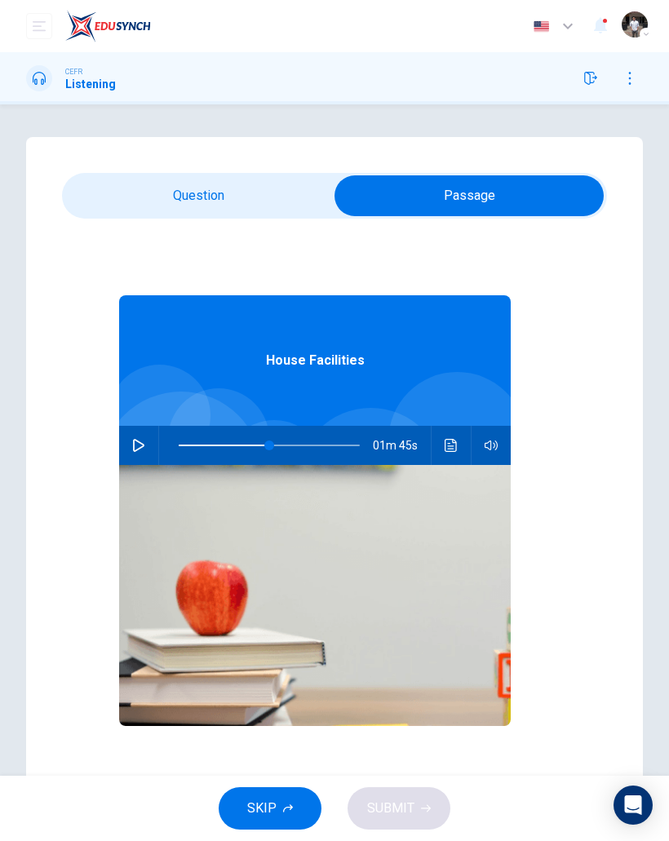
click at [139, 449] on icon "button" at bounding box center [138, 445] width 11 height 13
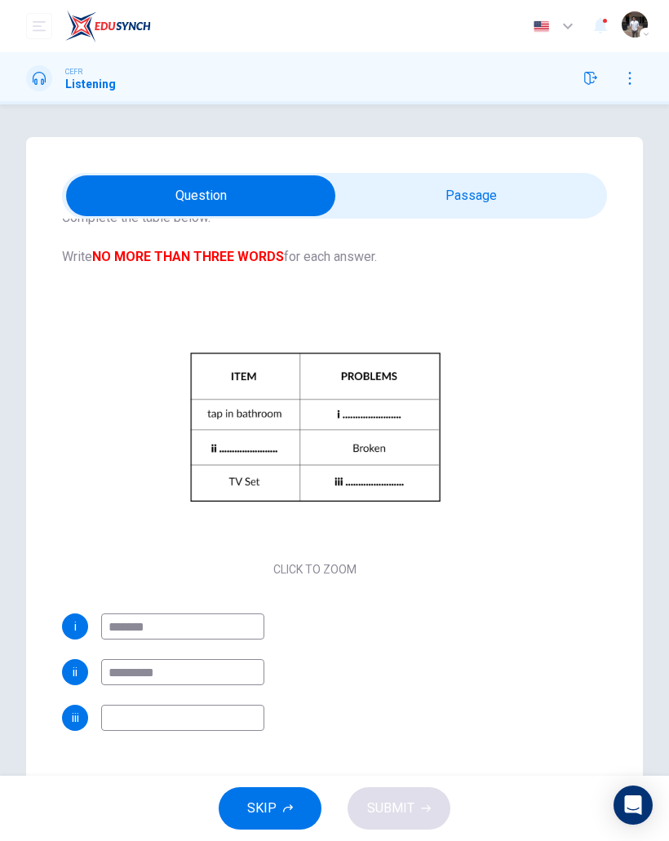
scroll to position [82, 0]
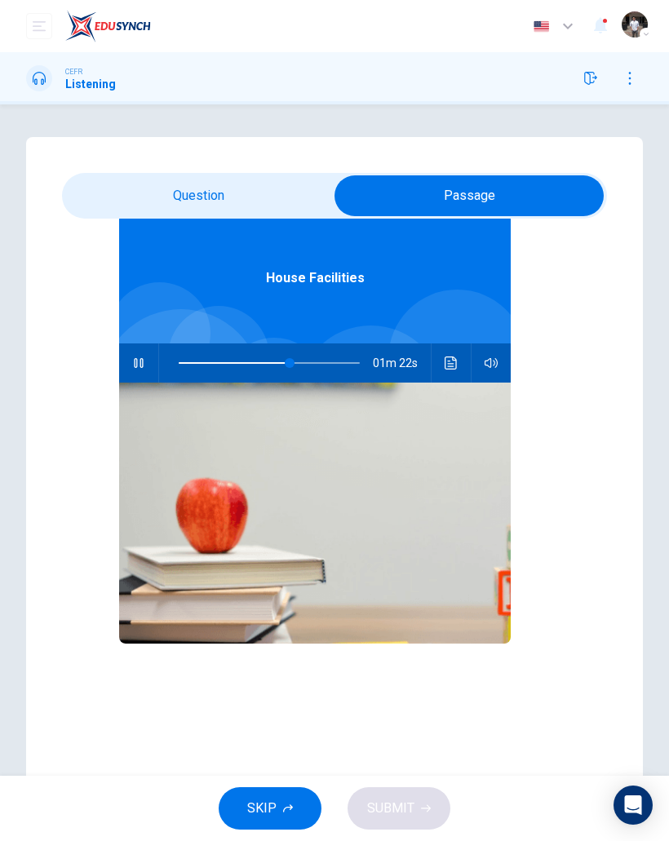
type input "**"
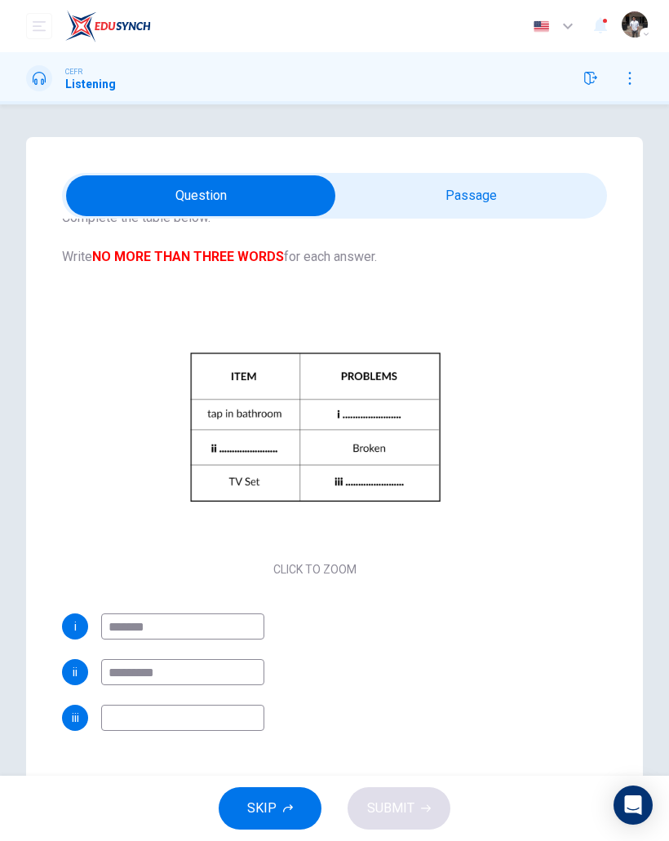
click at [124, 719] on input at bounding box center [182, 718] width 163 height 26
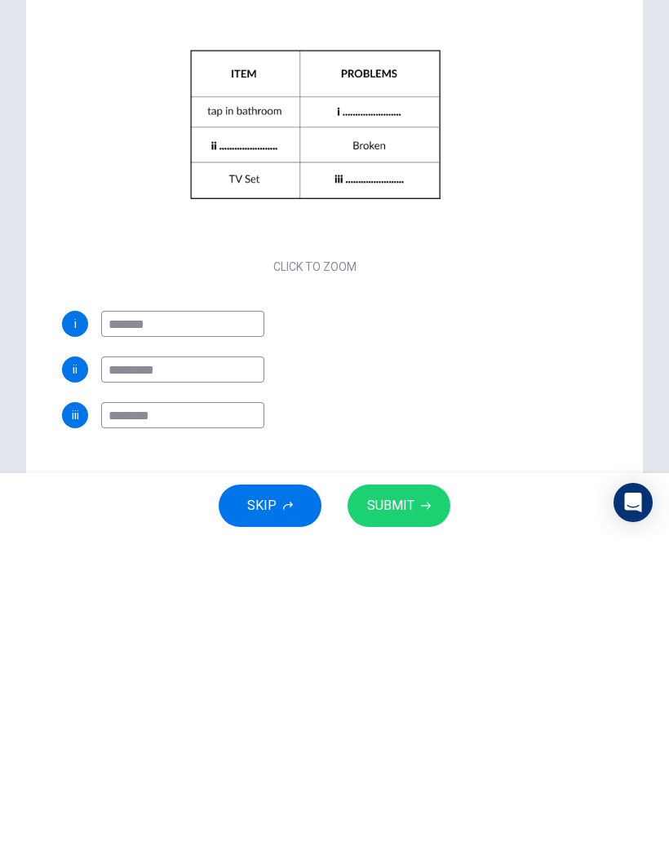
type input "********"
click at [414, 787] on button "SUBMIT" at bounding box center [399, 808] width 103 height 42
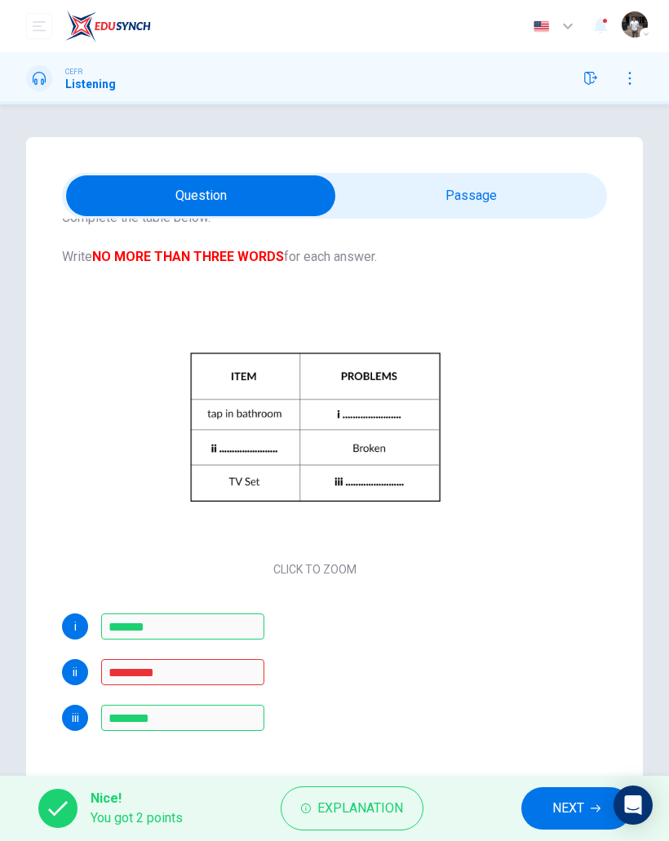
click at [574, 810] on span "NEXT" at bounding box center [568, 808] width 32 height 23
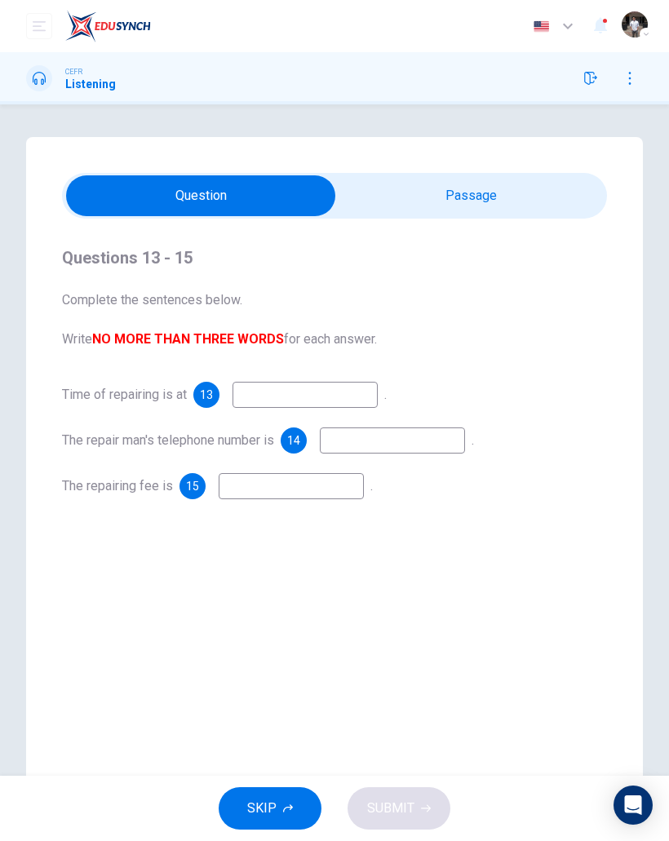
scroll to position [0, 0]
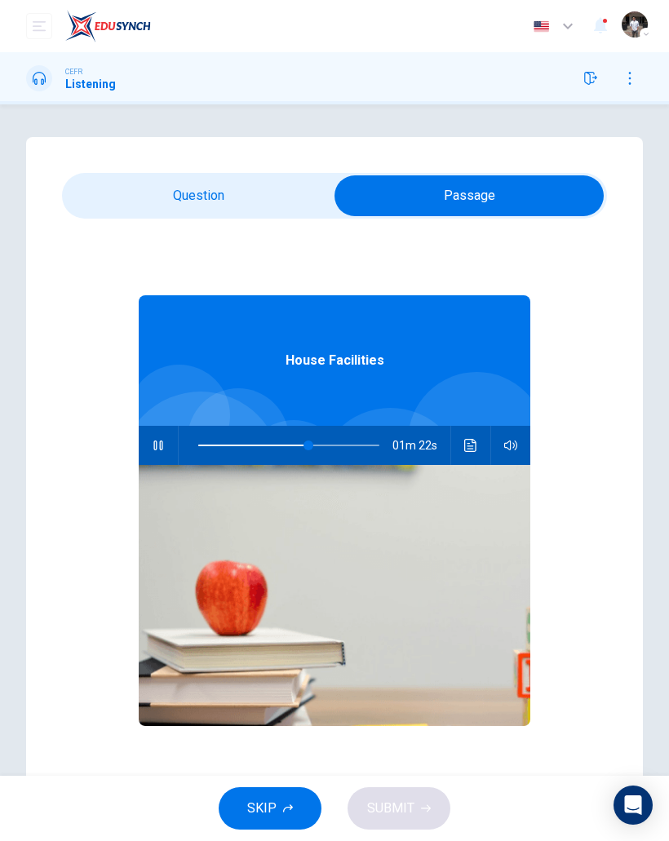
click at [308, 441] on span at bounding box center [308, 446] width 10 height 10
type input "**"
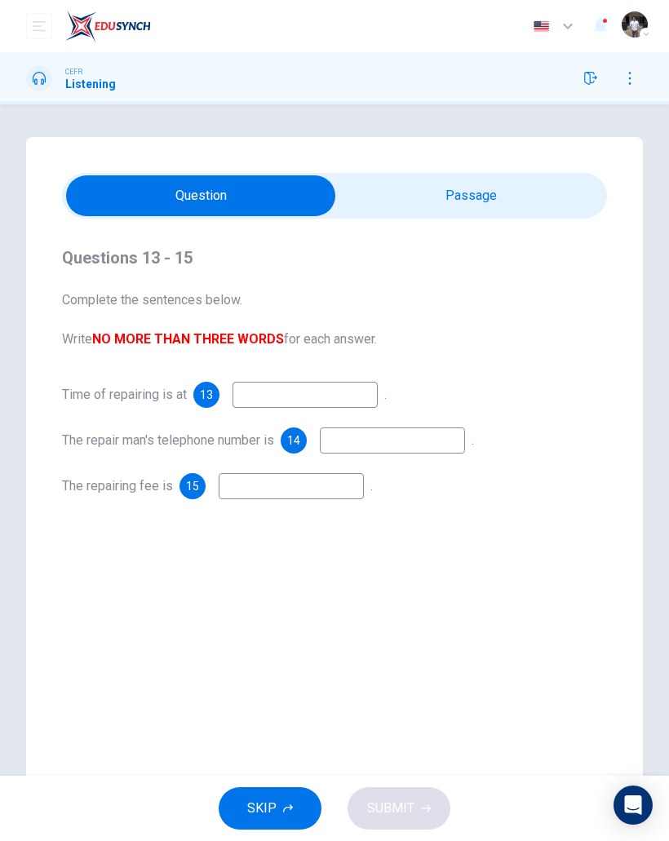
click at [372, 396] on input at bounding box center [305, 395] width 145 height 26
click at [465, 434] on input at bounding box center [392, 440] width 145 height 26
type input "********"
click at [339, 493] on input at bounding box center [291, 486] width 145 height 26
type input "********"
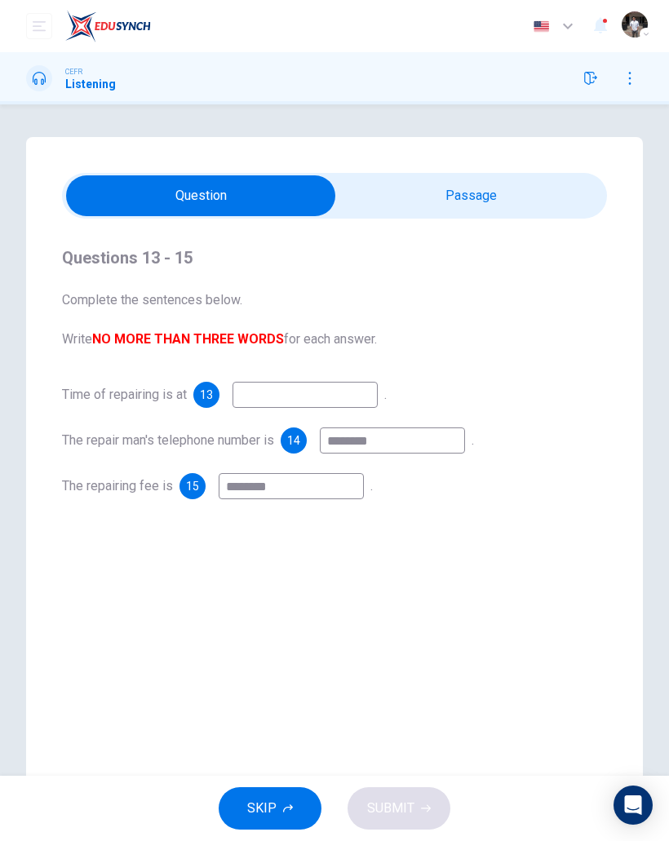
type input "**"
type input "********"
click at [378, 396] on input at bounding box center [305, 395] width 145 height 26
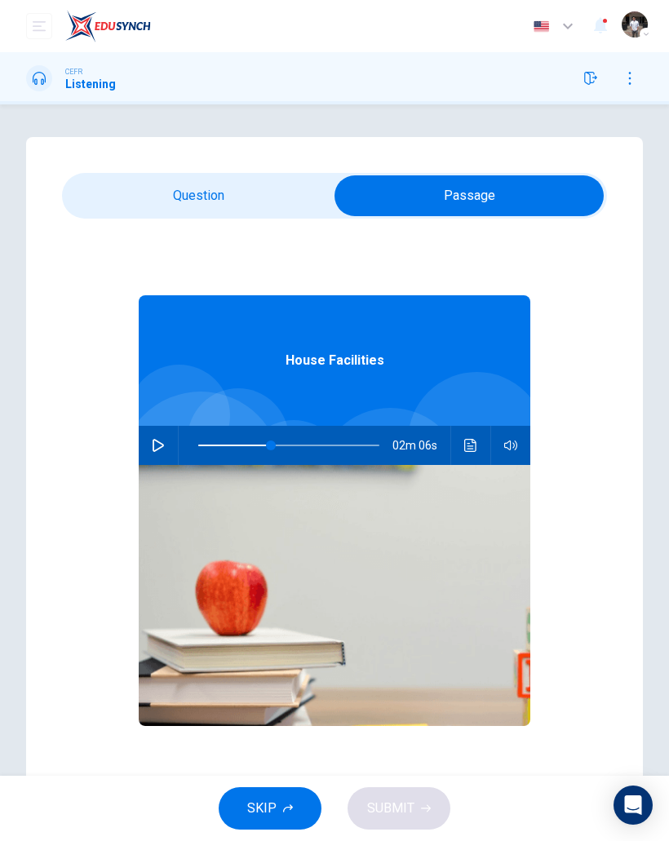
click at [272, 450] on span at bounding box center [271, 446] width 10 height 10
click at [175, 434] on div "02m 06s" at bounding box center [335, 445] width 392 height 39
click at [158, 435] on button "button" at bounding box center [158, 445] width 26 height 39
click at [289, 443] on span at bounding box center [289, 446] width 10 height 10
type input "**"
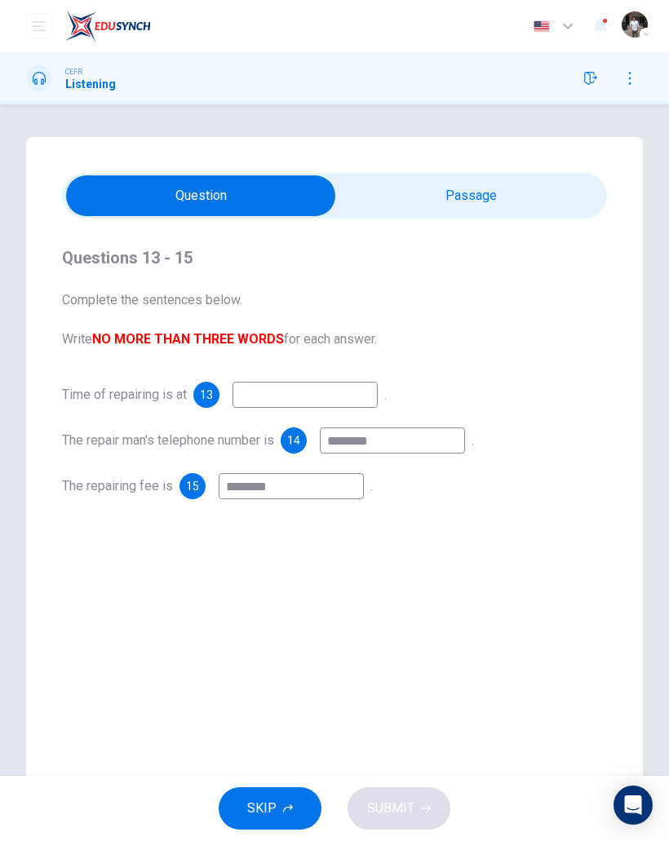
click at [366, 400] on input at bounding box center [305, 395] width 145 height 26
type input "*********"
click at [414, 808] on button "SUBMIT" at bounding box center [399, 808] width 103 height 42
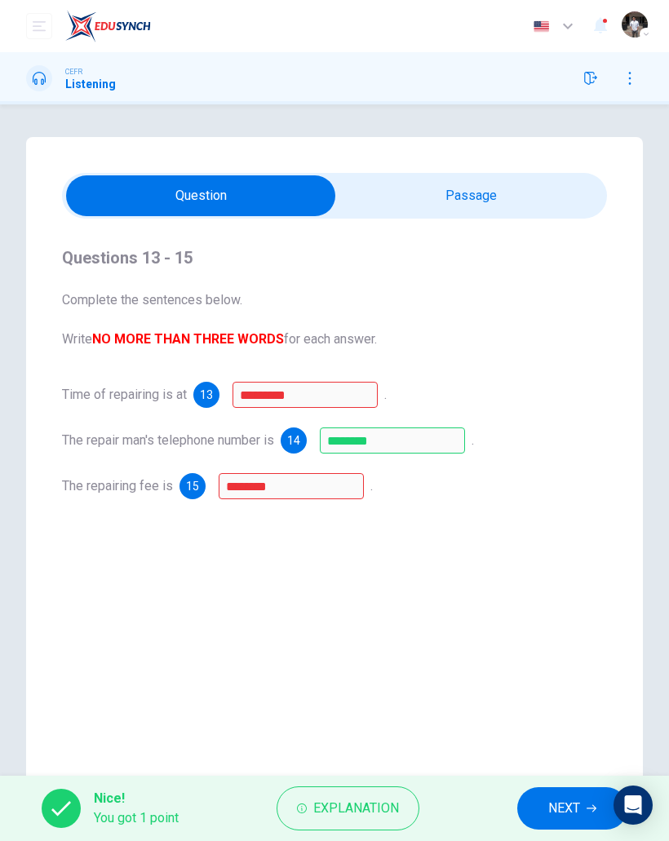
click at [569, 813] on span "NEXT" at bounding box center [564, 808] width 32 height 23
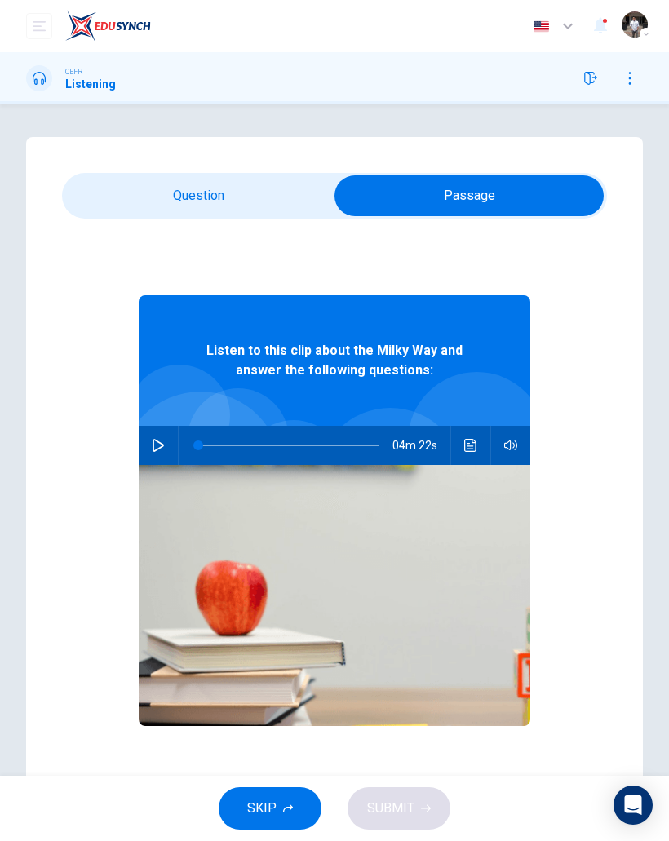
click at [168, 442] on button "button" at bounding box center [158, 445] width 26 height 39
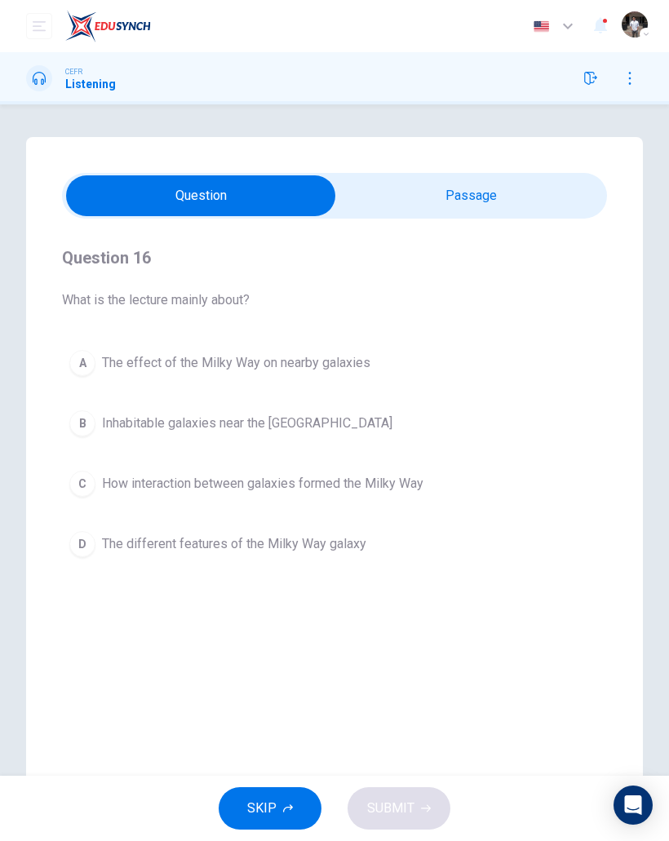
click at [367, 480] on span "How interaction between galaxies formed the Milky Way" at bounding box center [262, 484] width 321 height 20
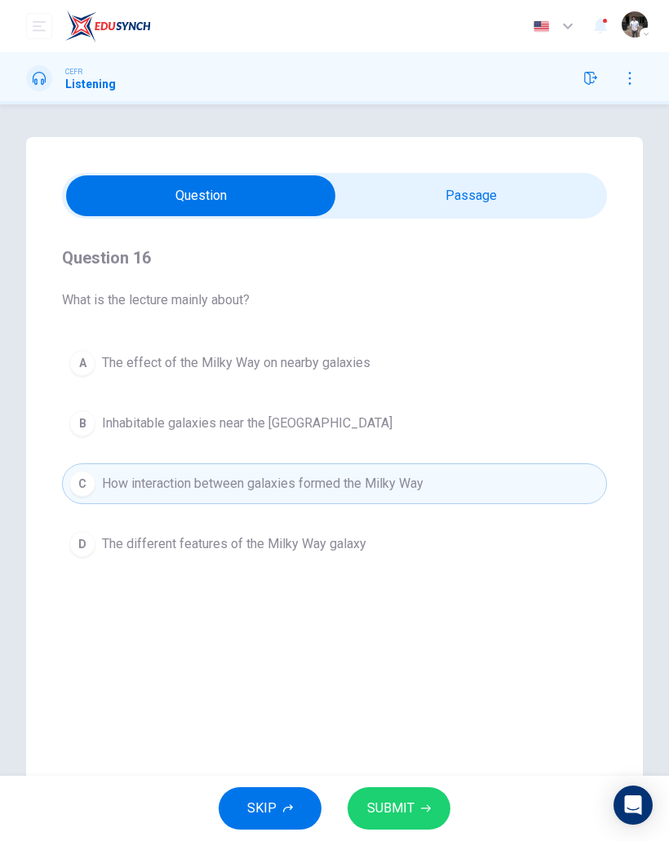
click at [408, 809] on span "SUBMIT" at bounding box center [390, 808] width 47 height 23
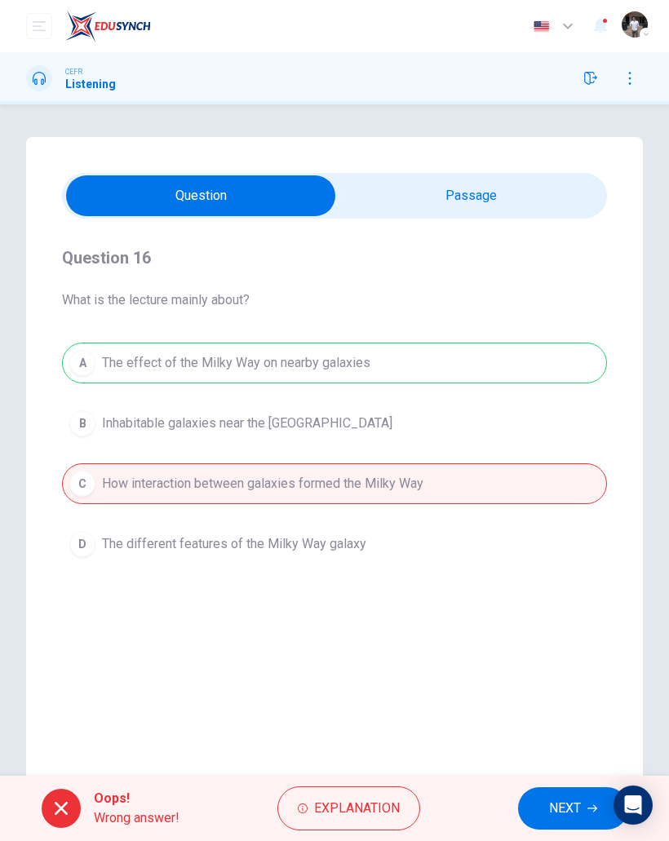
click at [568, 795] on button "NEXT" at bounding box center [573, 808] width 110 height 42
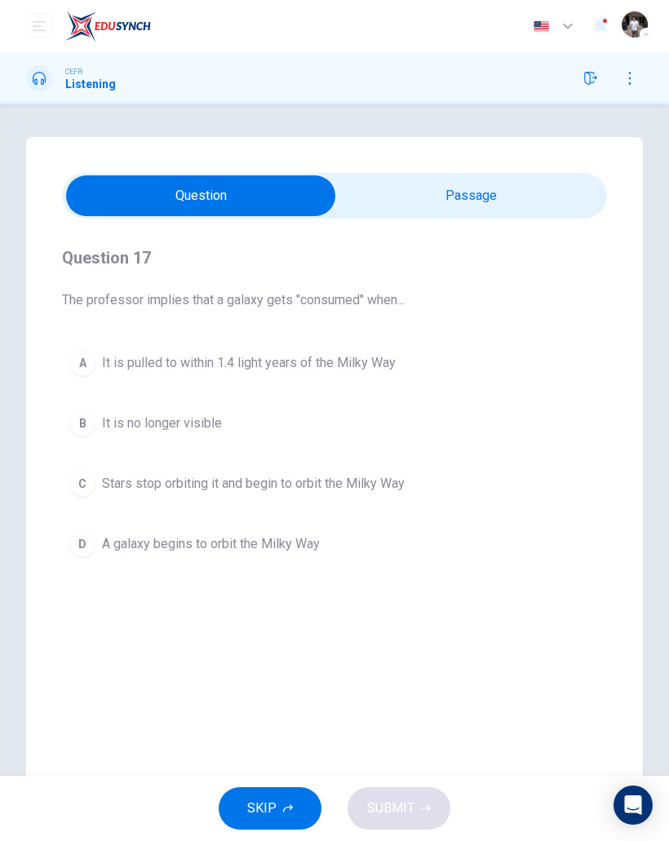
click at [365, 483] on span "Stars stop orbiting it and begin to orbit the Milky Way" at bounding box center [253, 484] width 303 height 20
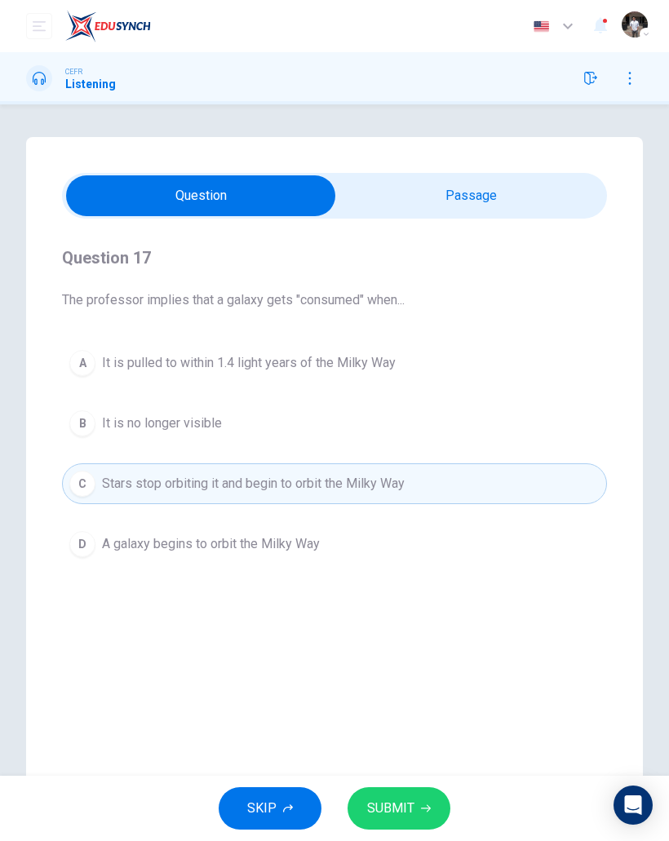
click at [414, 808] on button "SUBMIT" at bounding box center [399, 808] width 103 height 42
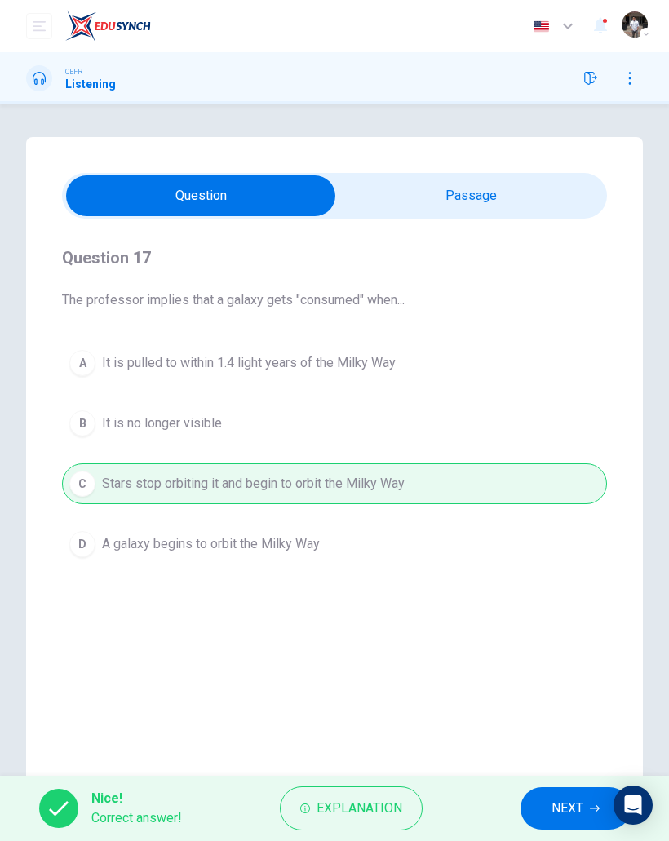
click at [570, 809] on span "NEXT" at bounding box center [568, 808] width 32 height 23
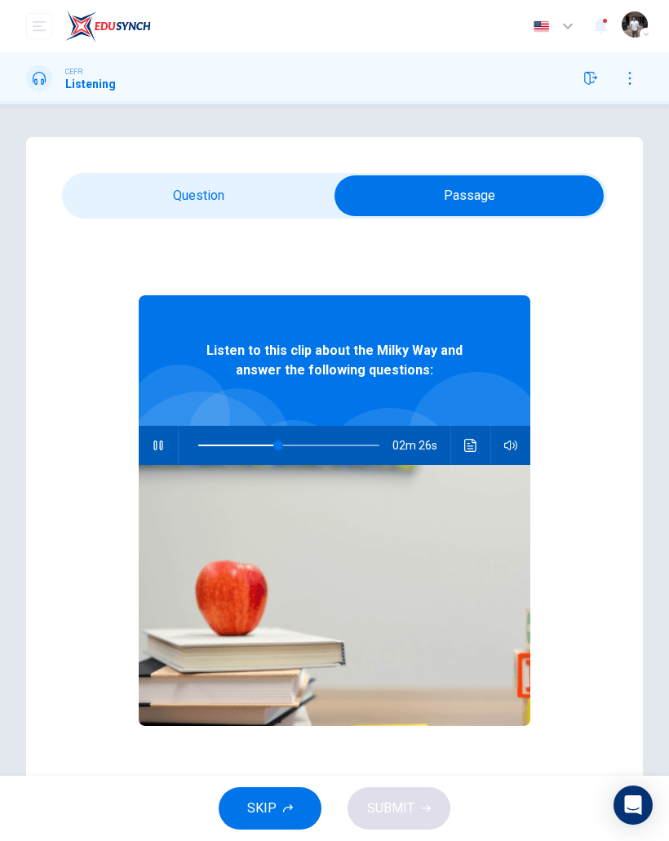
click at [278, 441] on span at bounding box center [278, 446] width 10 height 10
click at [272, 445] on span at bounding box center [271, 446] width 10 height 10
click at [258, 447] on span at bounding box center [258, 446] width 10 height 10
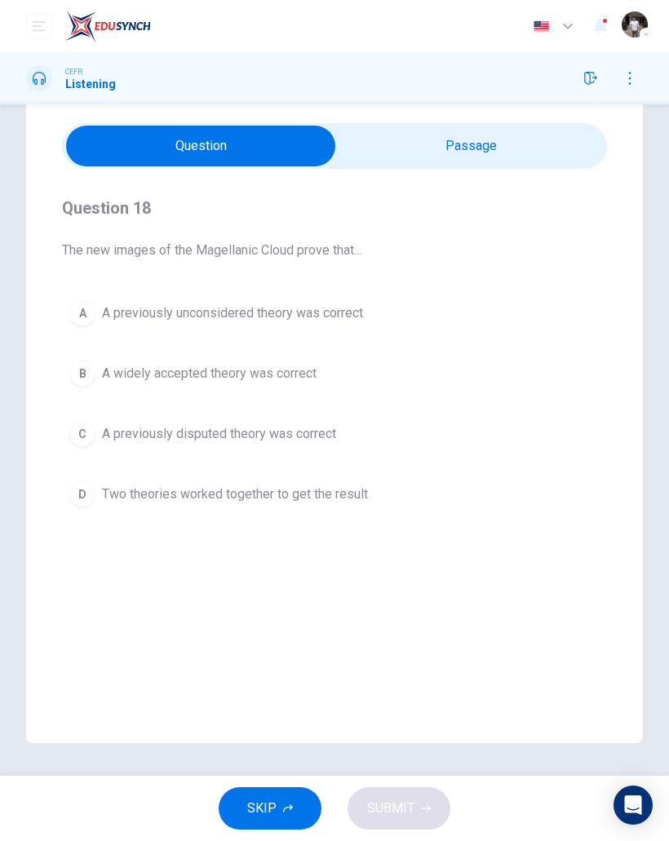
scroll to position [50, 0]
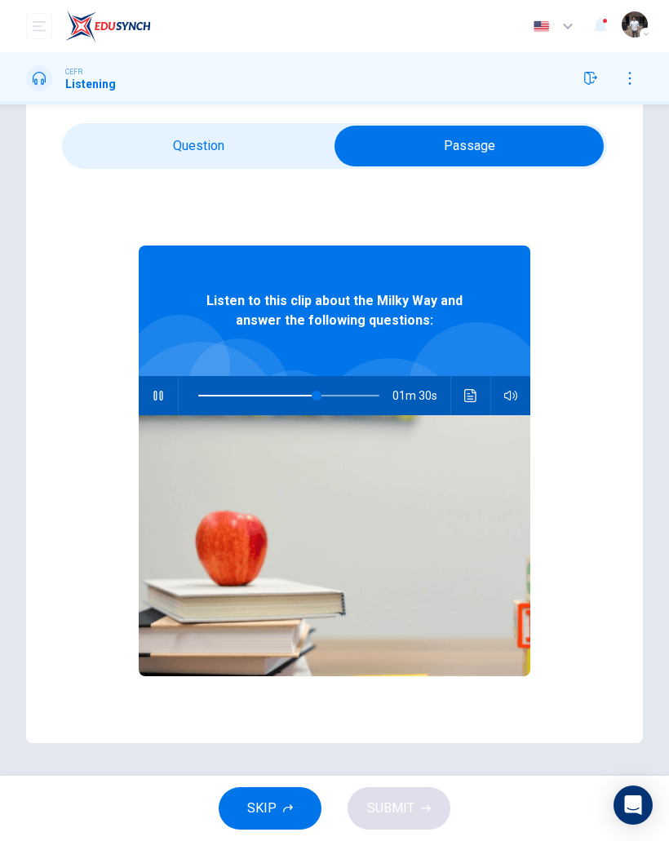
type input "**"
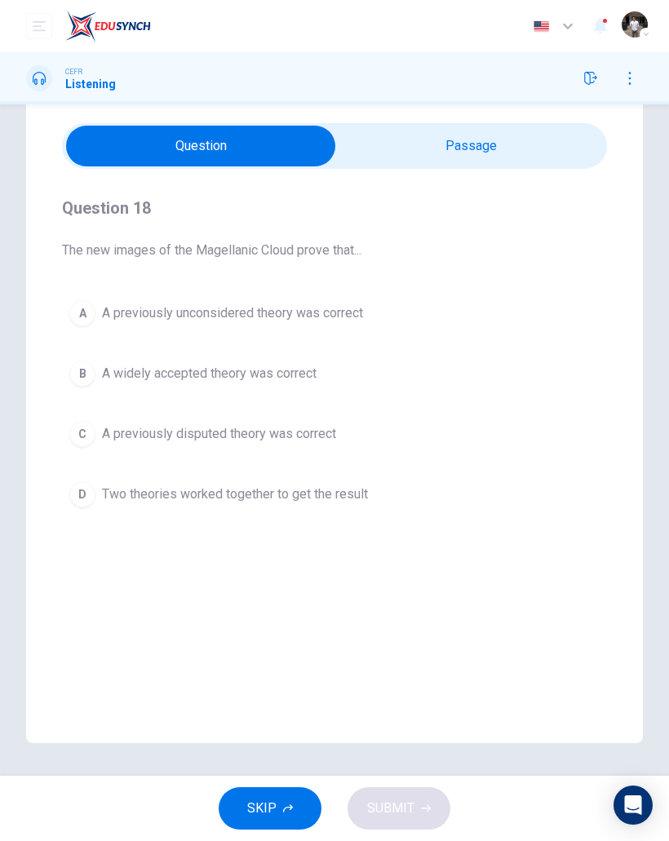
click at [338, 308] on span "A previously unconsidered theory was correct" at bounding box center [232, 313] width 261 height 20
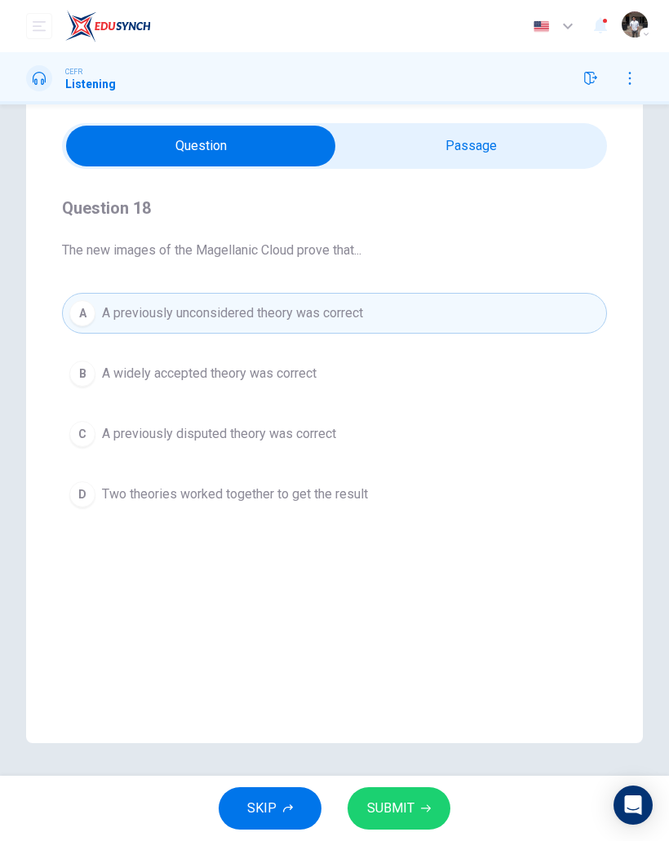
click at [429, 801] on button "SUBMIT" at bounding box center [399, 808] width 103 height 42
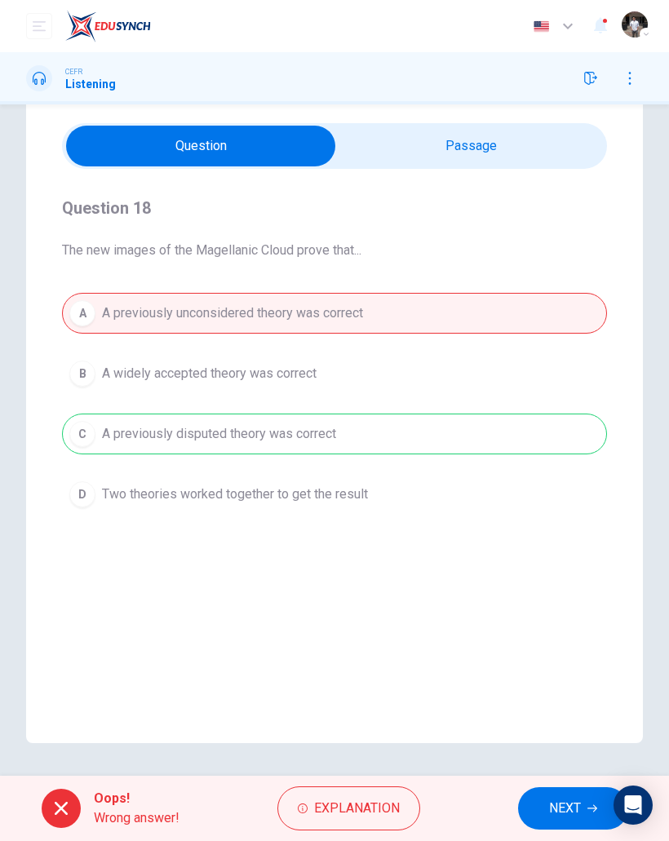
click at [563, 812] on span "NEXT" at bounding box center [565, 808] width 32 height 23
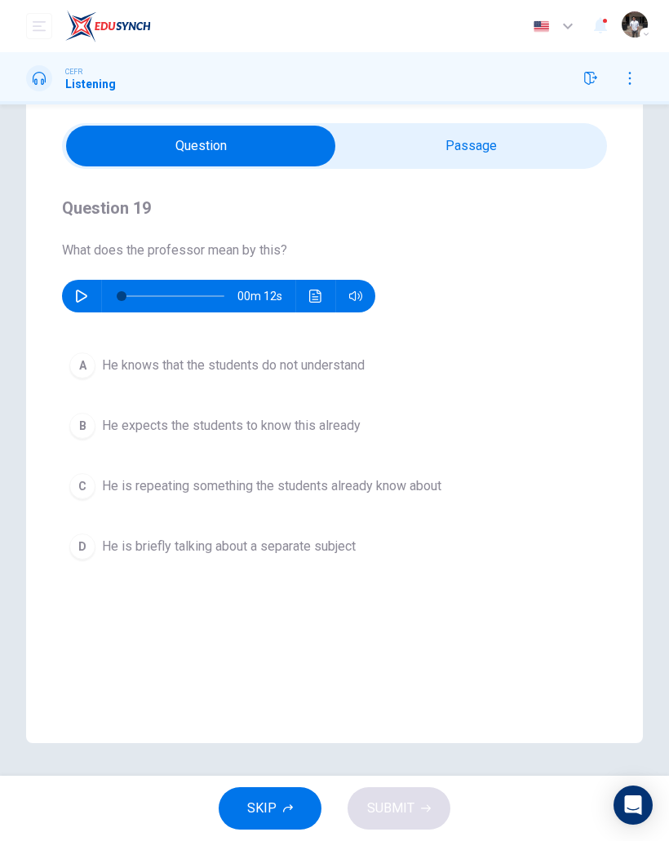
click at [78, 299] on icon "button" at bounding box center [81, 296] width 13 height 13
click at [328, 362] on span "He knows that the students do not understand" at bounding box center [233, 366] width 263 height 20
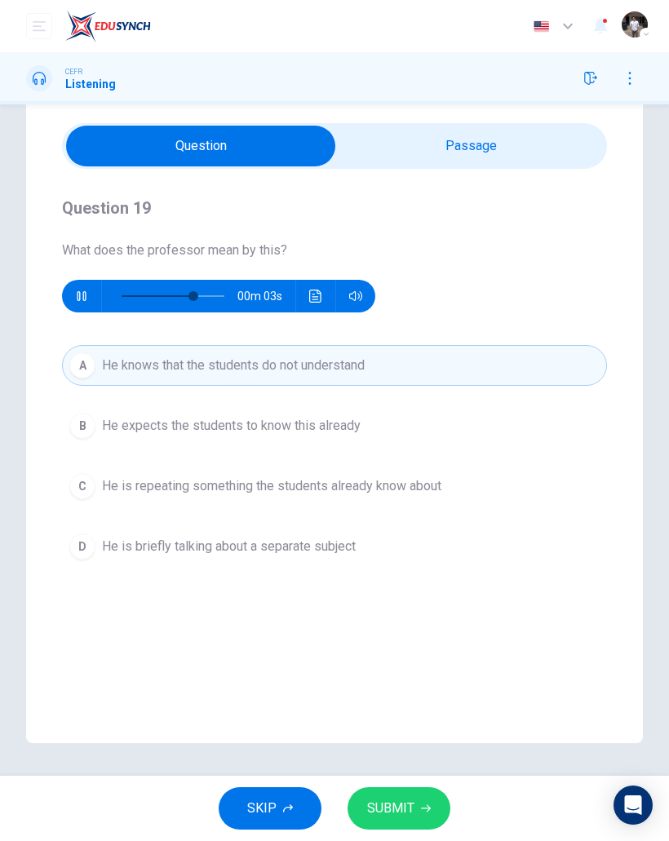
click at [412, 807] on span "SUBMIT" at bounding box center [390, 808] width 47 height 23
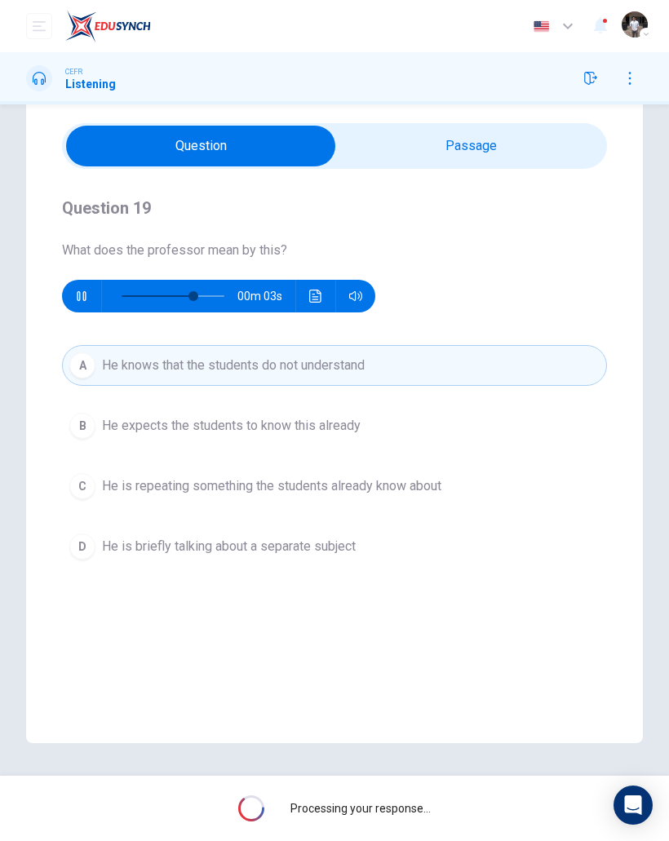
type input "**"
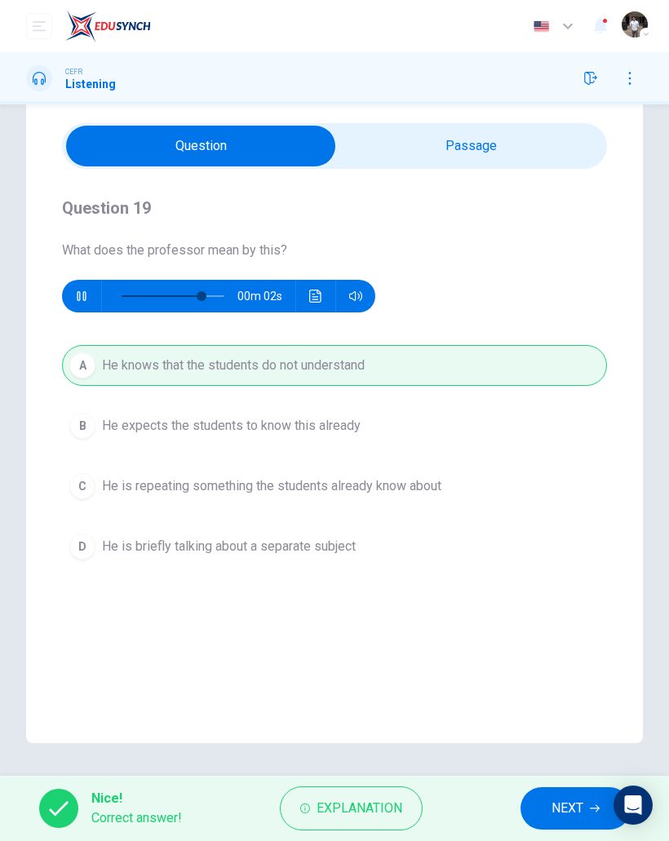
click at [558, 799] on span "NEXT" at bounding box center [568, 808] width 32 height 23
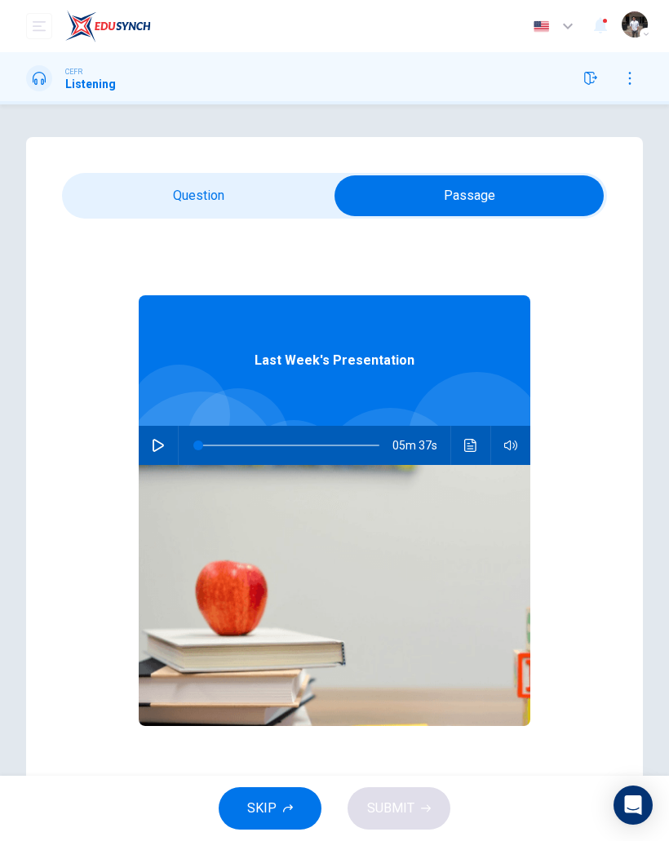
click at [161, 450] on icon "button" at bounding box center [158, 445] width 13 height 13
type input "*"
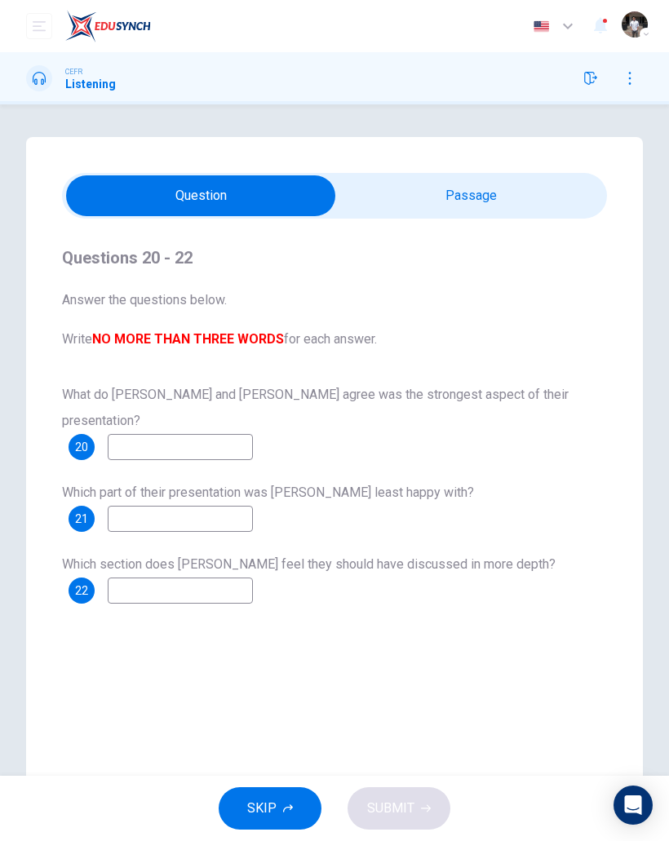
click at [121, 434] on input at bounding box center [180, 447] width 145 height 26
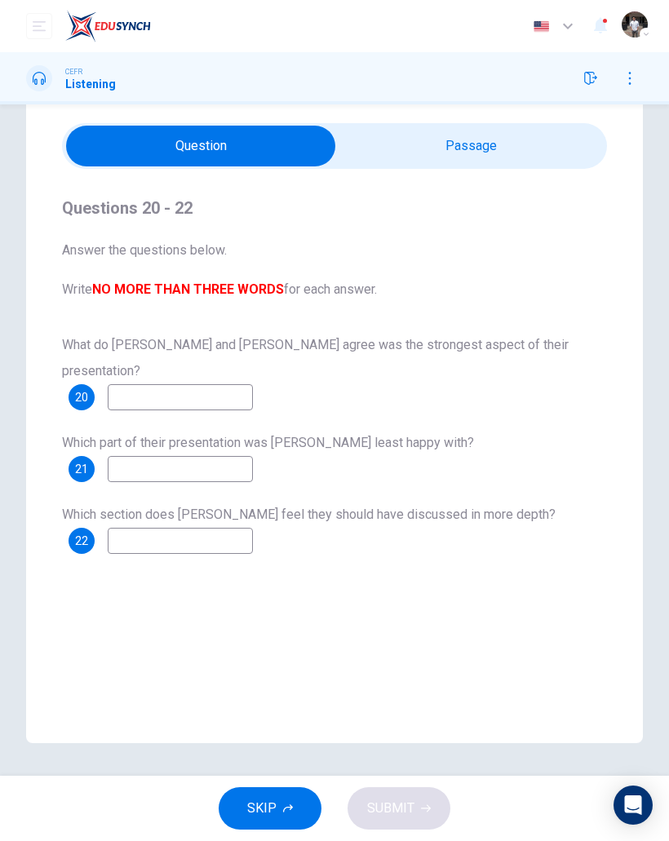
scroll to position [50, 0]
type input "*"
type input "**********"
click at [227, 456] on input at bounding box center [180, 469] width 145 height 26
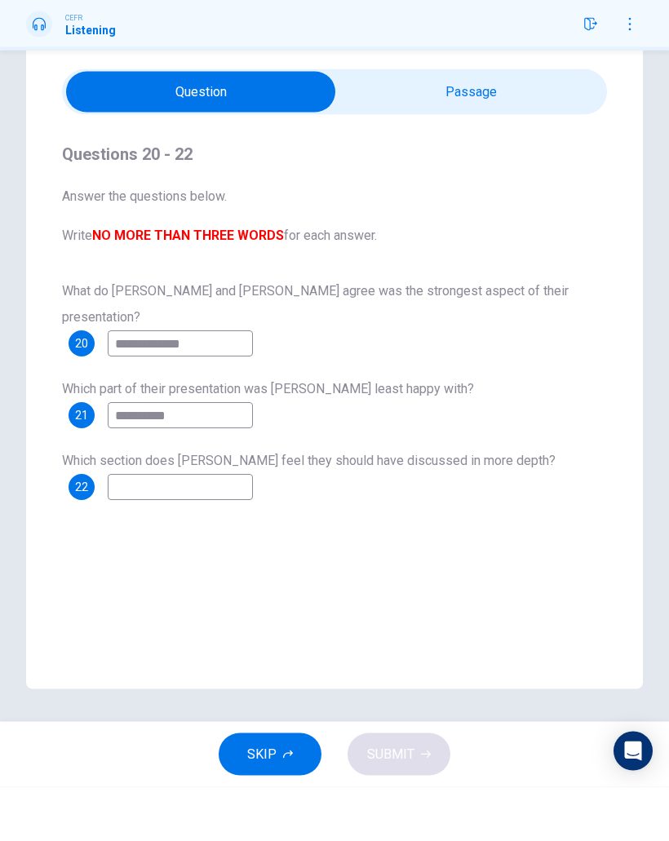
type input "**********"
click at [253, 528] on input at bounding box center [180, 541] width 145 height 26
type input "********"
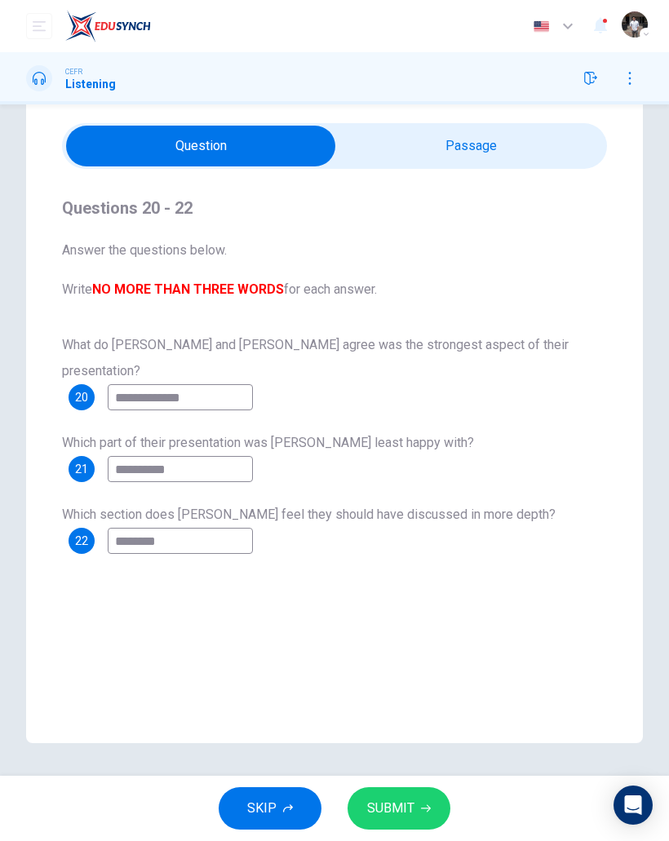
click at [418, 800] on button "SUBMIT" at bounding box center [399, 808] width 103 height 42
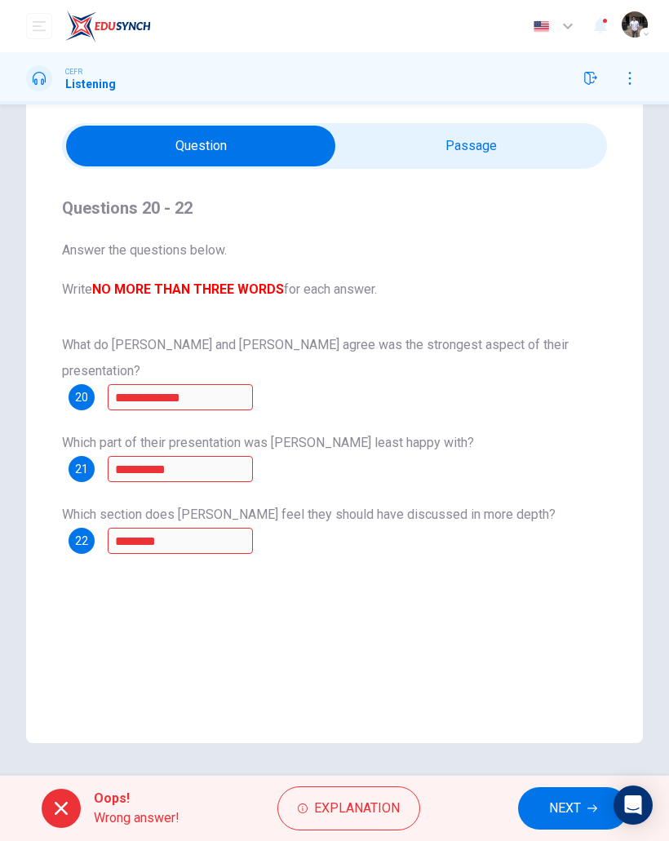
click at [563, 819] on span "NEXT" at bounding box center [565, 808] width 32 height 23
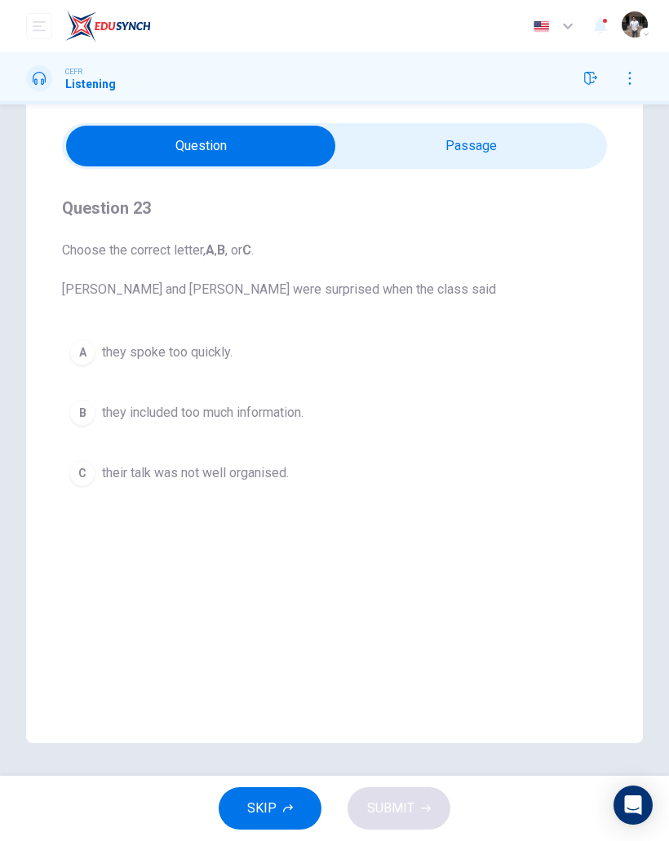
click at [202, 415] on span "they included too much information." at bounding box center [203, 413] width 202 height 20
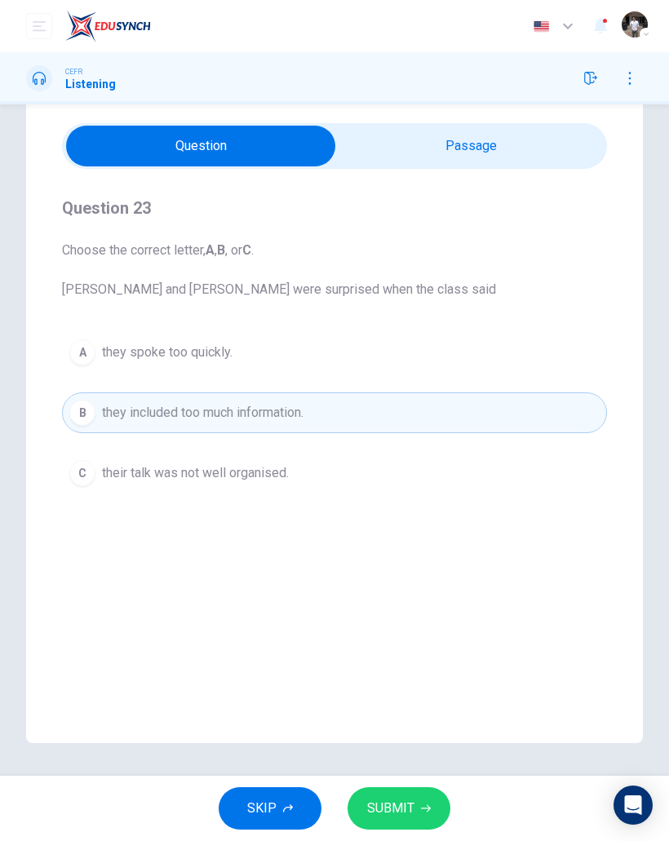
click at [220, 356] on span "they spoke too quickly." at bounding box center [167, 353] width 131 height 20
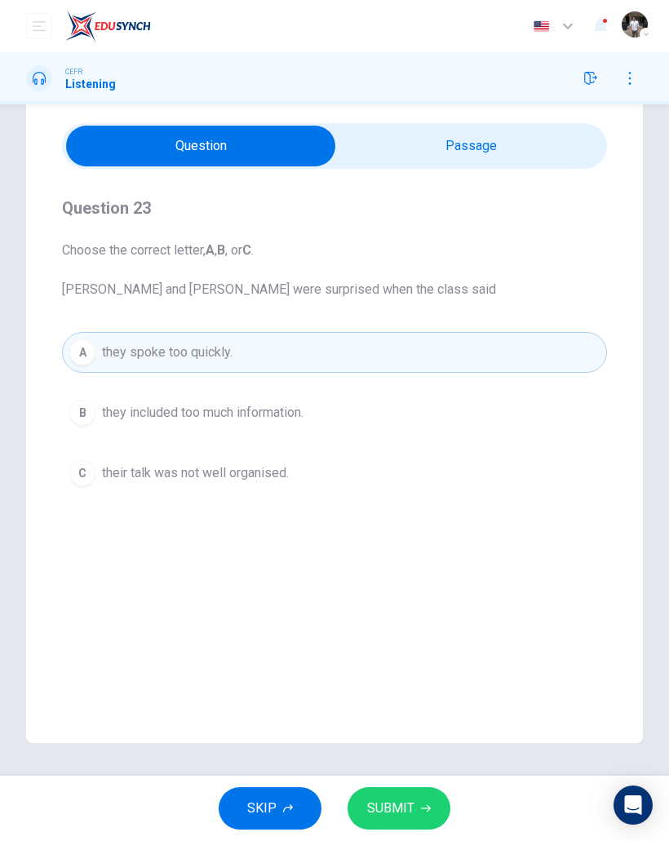
click at [411, 808] on span "SUBMIT" at bounding box center [390, 808] width 47 height 23
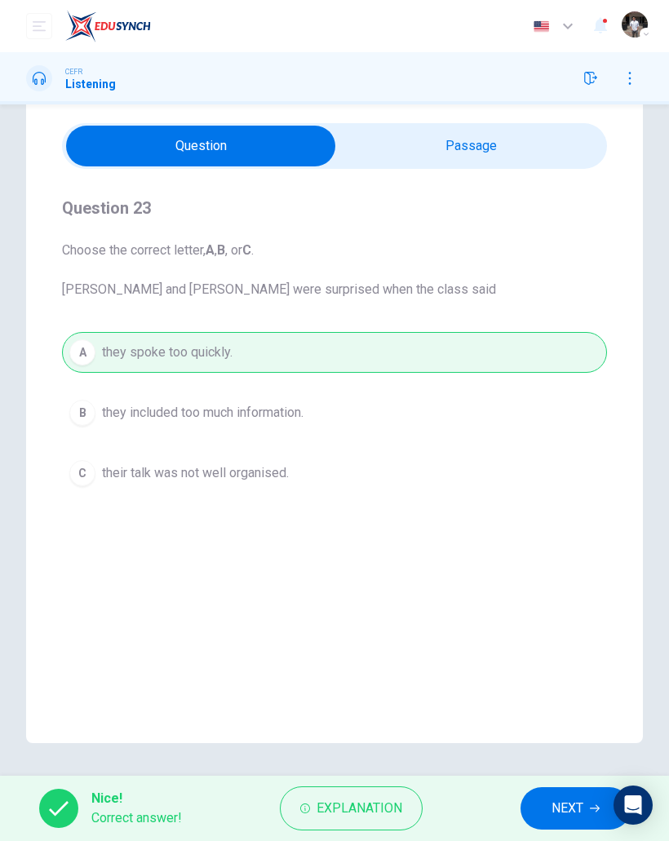
click at [570, 820] on button "NEXT" at bounding box center [575, 808] width 110 height 42
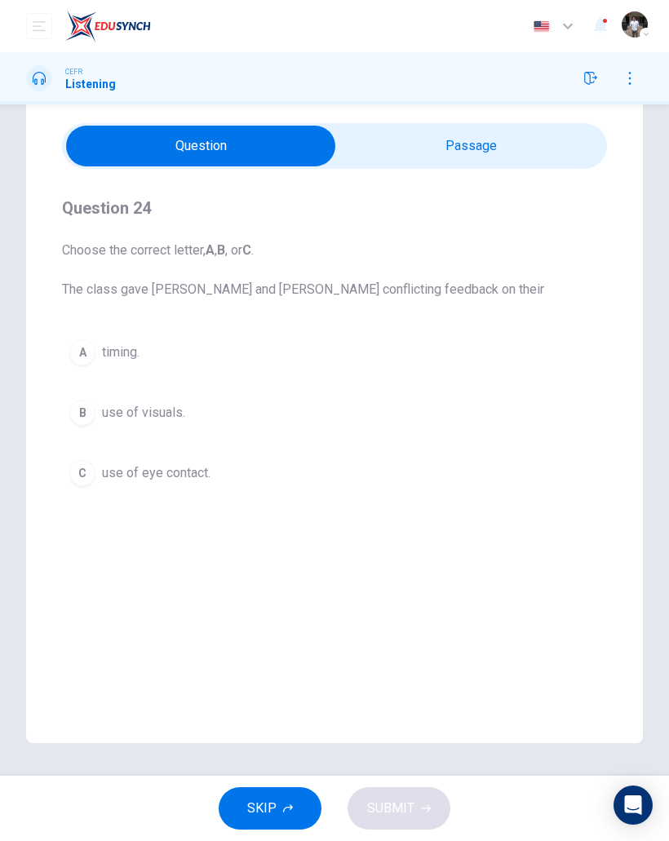
click at [215, 418] on button "B use of visuals." at bounding box center [334, 412] width 545 height 41
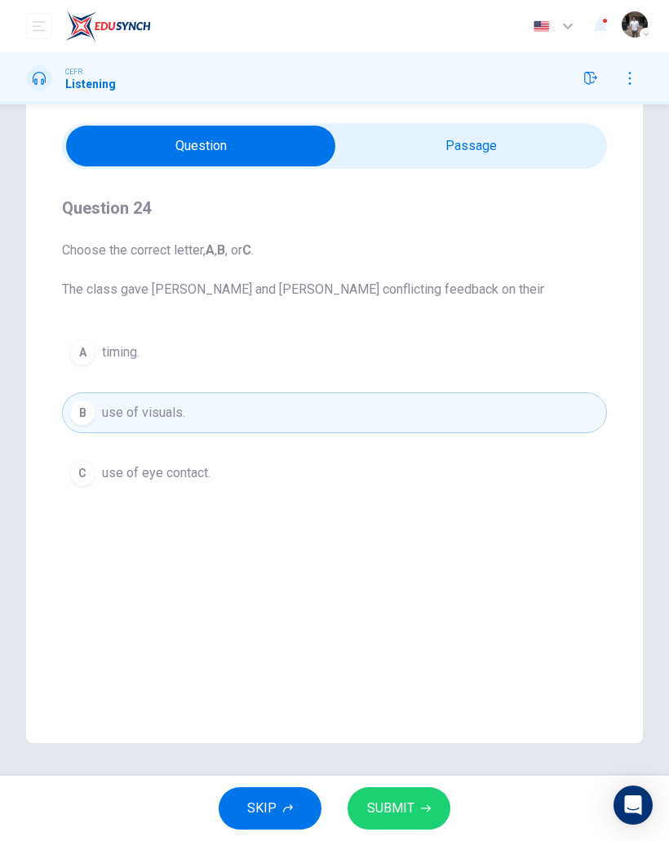
click at [410, 826] on button "SUBMIT" at bounding box center [399, 808] width 103 height 42
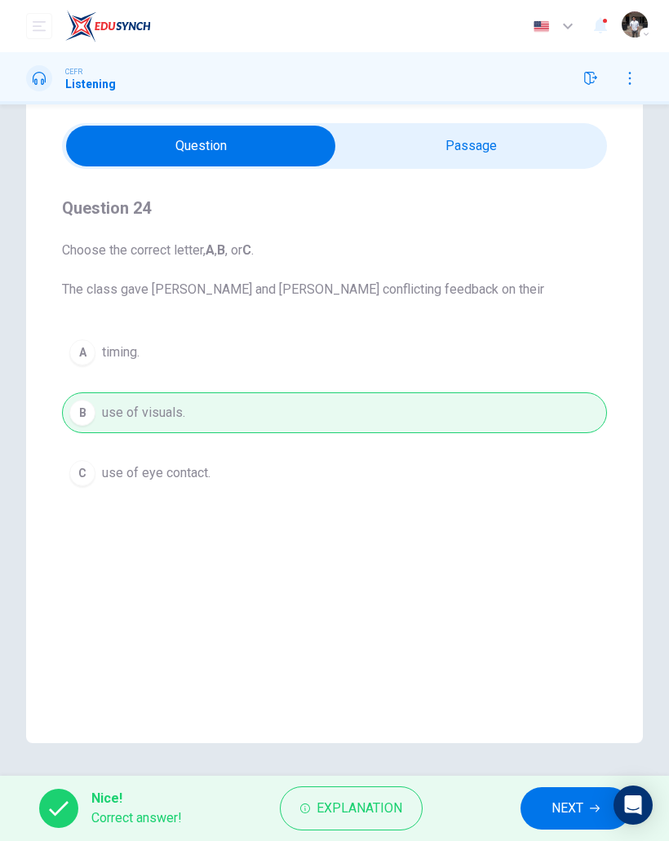
click at [554, 801] on span "NEXT" at bounding box center [568, 808] width 32 height 23
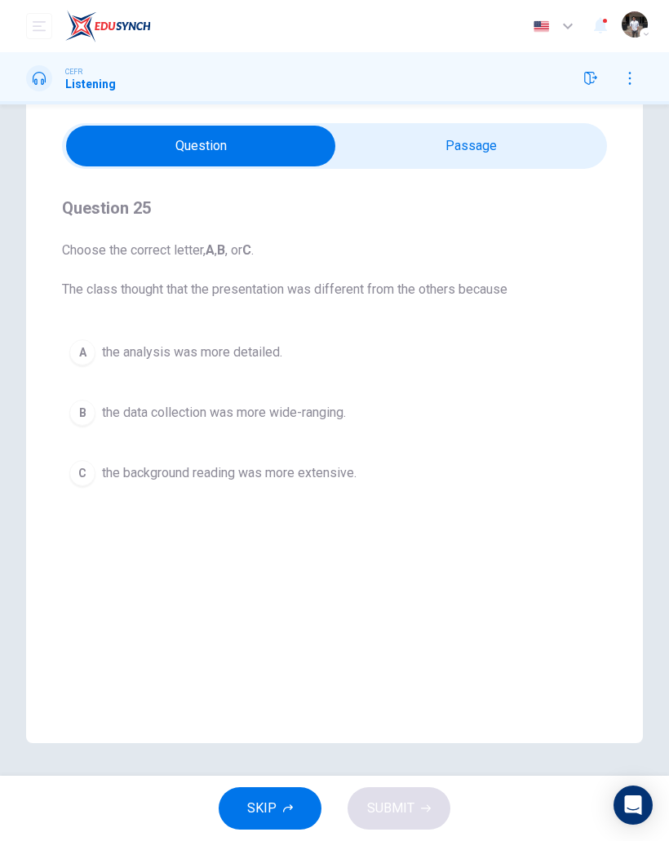
click at [335, 413] on span "the data collection was more wide-ranging." at bounding box center [224, 413] width 244 height 20
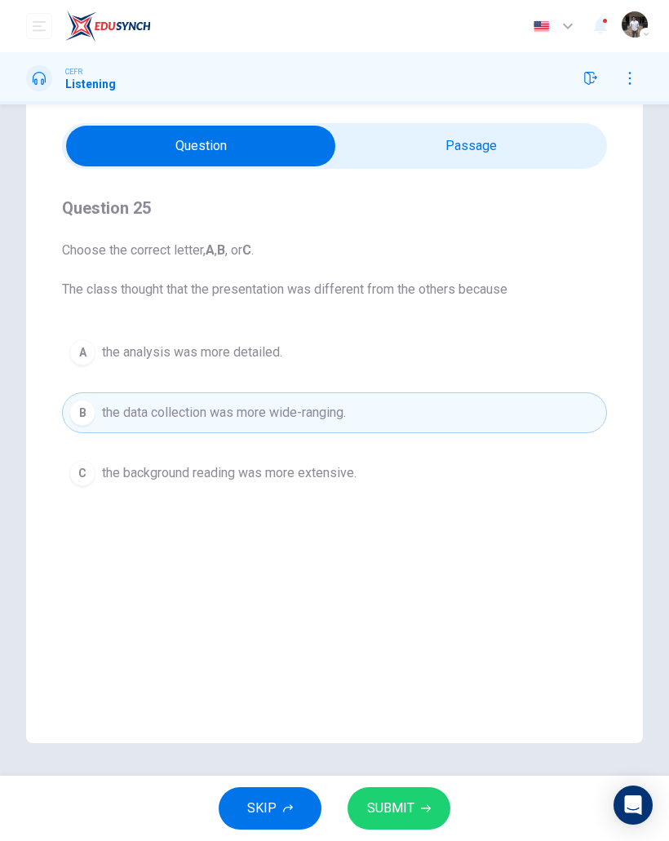
click at [411, 828] on button "SUBMIT" at bounding box center [399, 808] width 103 height 42
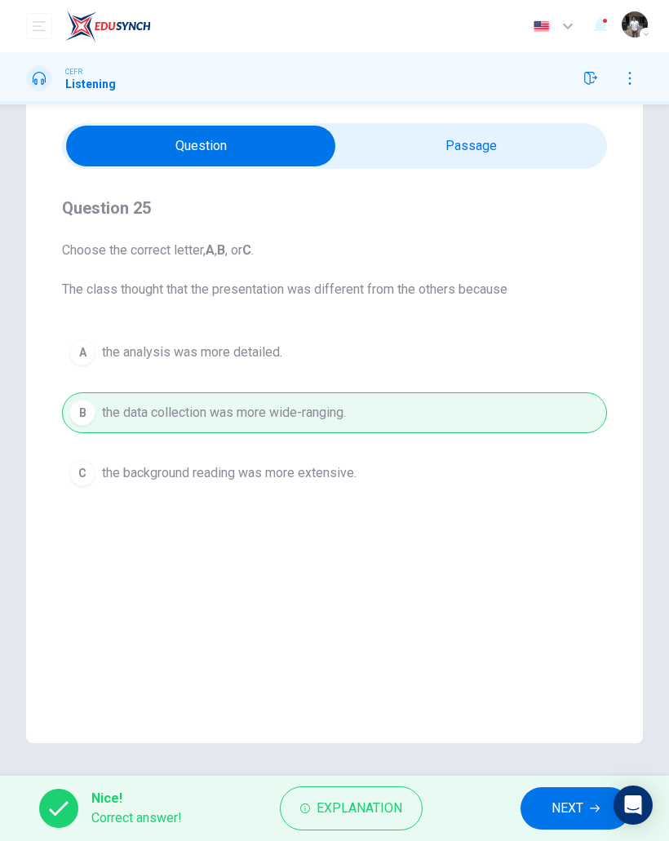
click at [552, 793] on button "NEXT" at bounding box center [575, 808] width 110 height 42
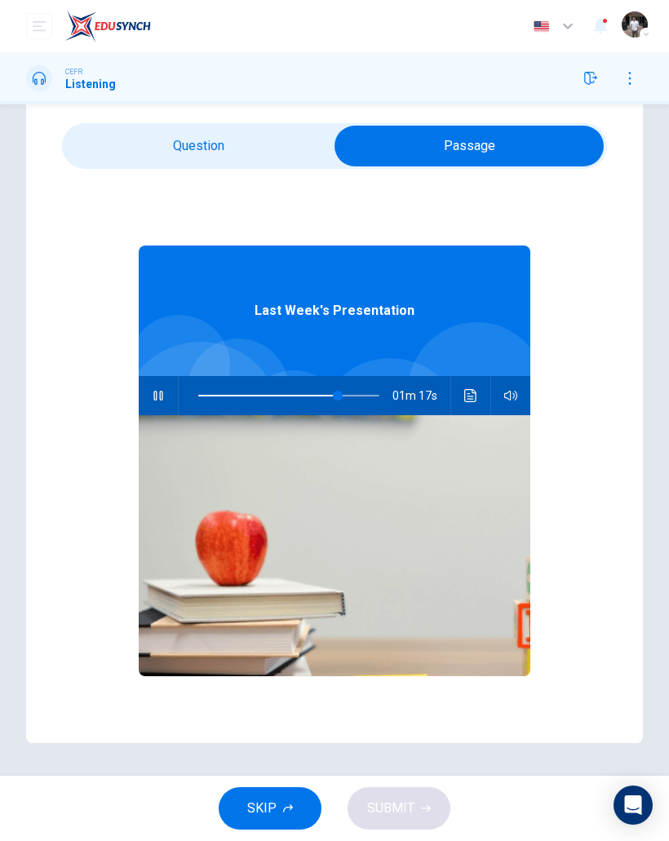
click at [162, 401] on icon "button" at bounding box center [158, 395] width 13 height 13
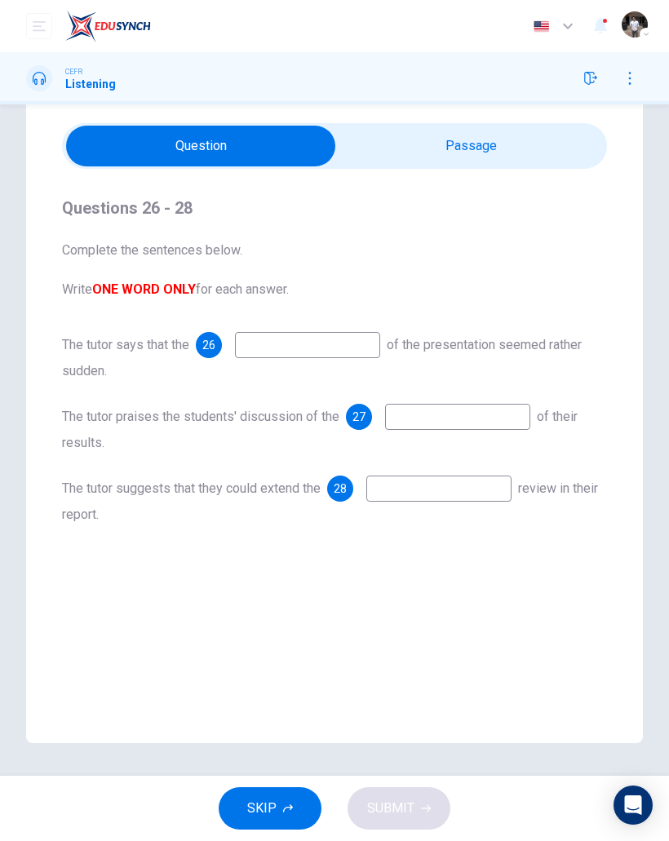
scroll to position [47, 0]
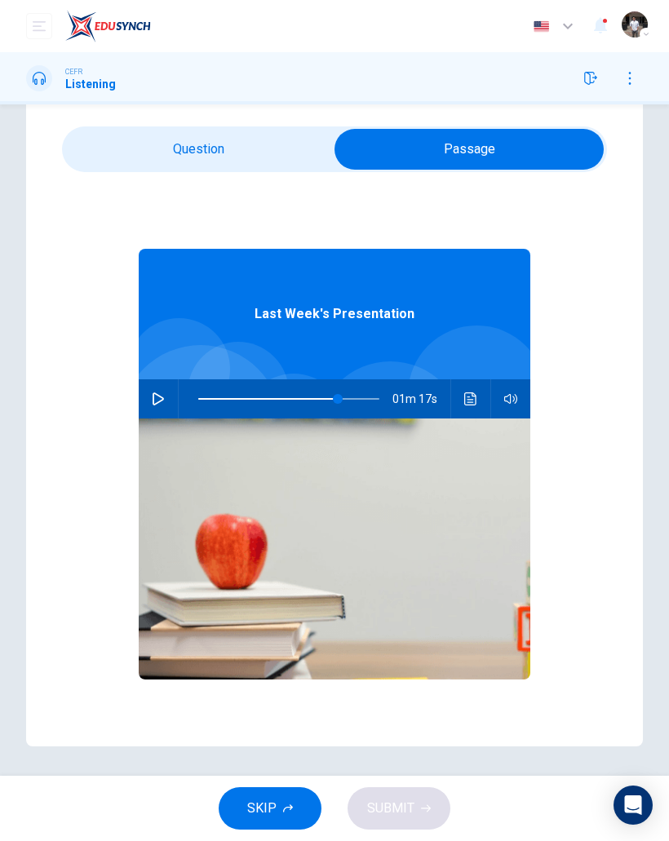
click at [163, 394] on icon "button" at bounding box center [158, 398] width 13 height 13
type input "**"
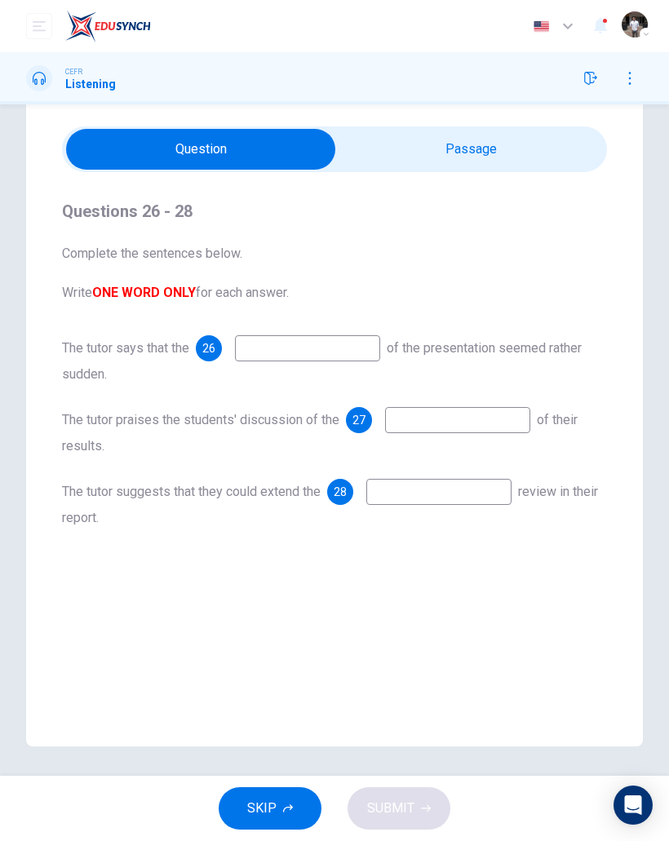
click at [344, 359] on input at bounding box center [307, 348] width 145 height 26
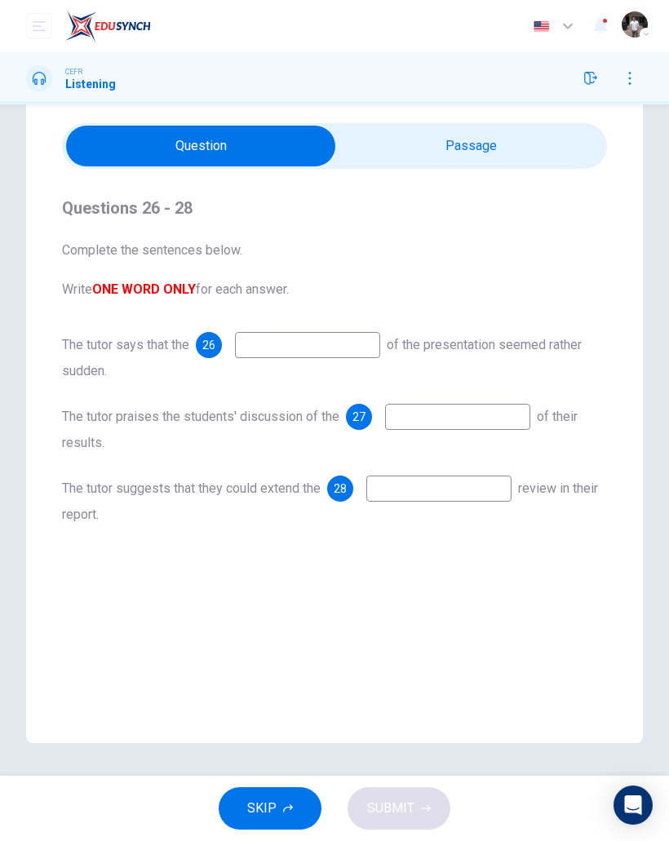
scroll to position [50, 0]
type input "******"
click at [516, 413] on input at bounding box center [457, 417] width 145 height 26
type input "**********"
click at [471, 491] on input at bounding box center [438, 489] width 145 height 26
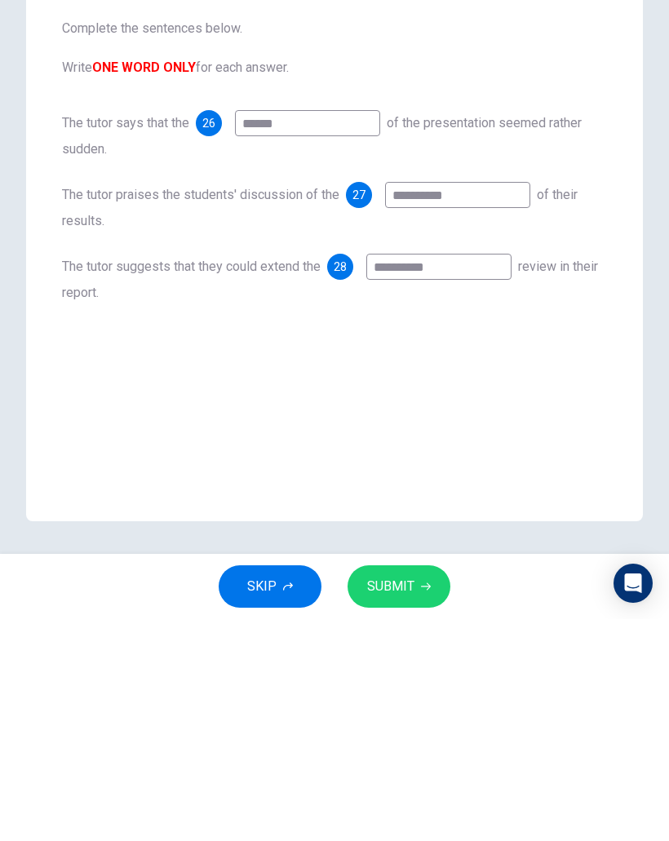
type input "**********"
click at [605, 410] on div "**********" at bounding box center [334, 415] width 617 height 656
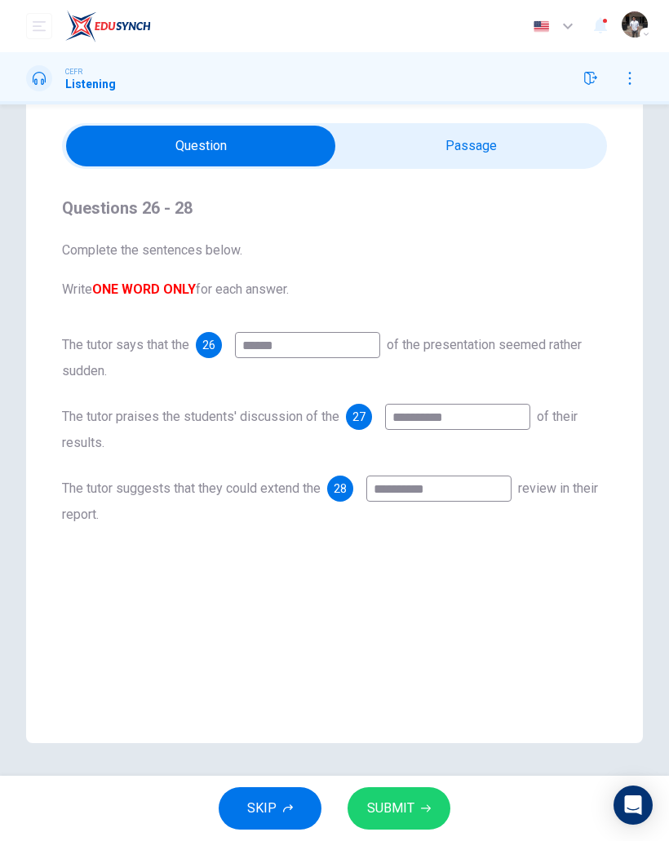
click at [412, 806] on span "SUBMIT" at bounding box center [390, 808] width 47 height 23
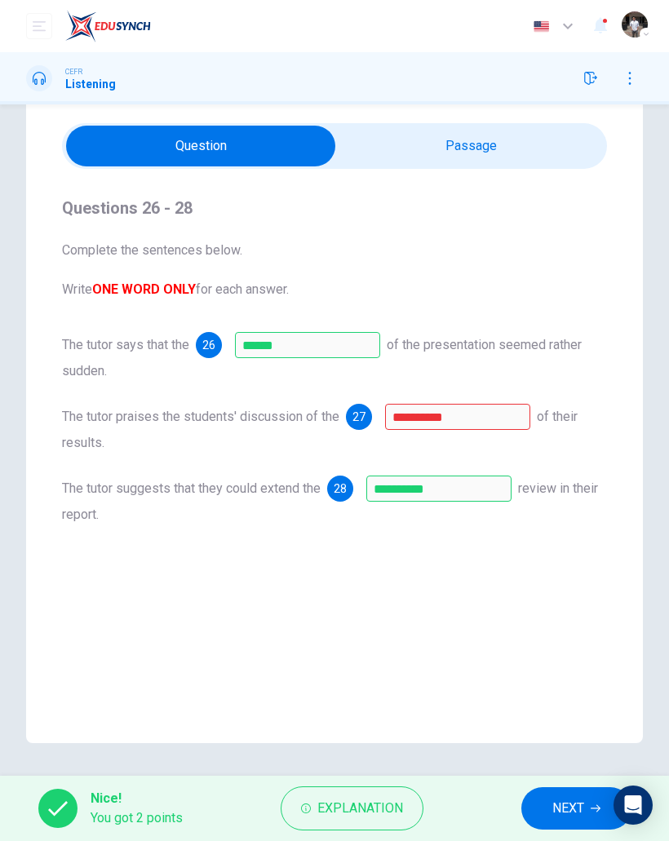
click at [565, 814] on span "NEXT" at bounding box center [568, 808] width 32 height 23
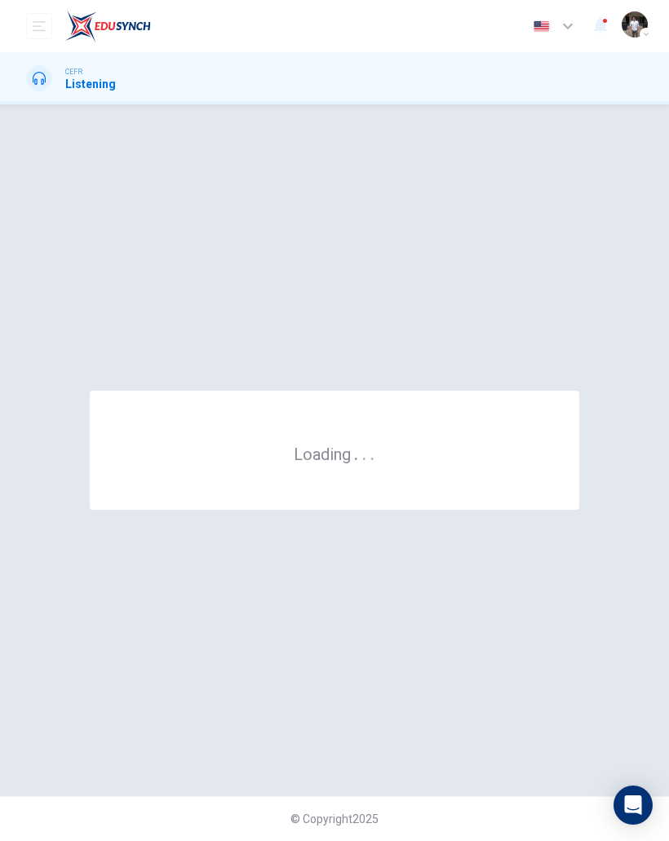
scroll to position [0, 0]
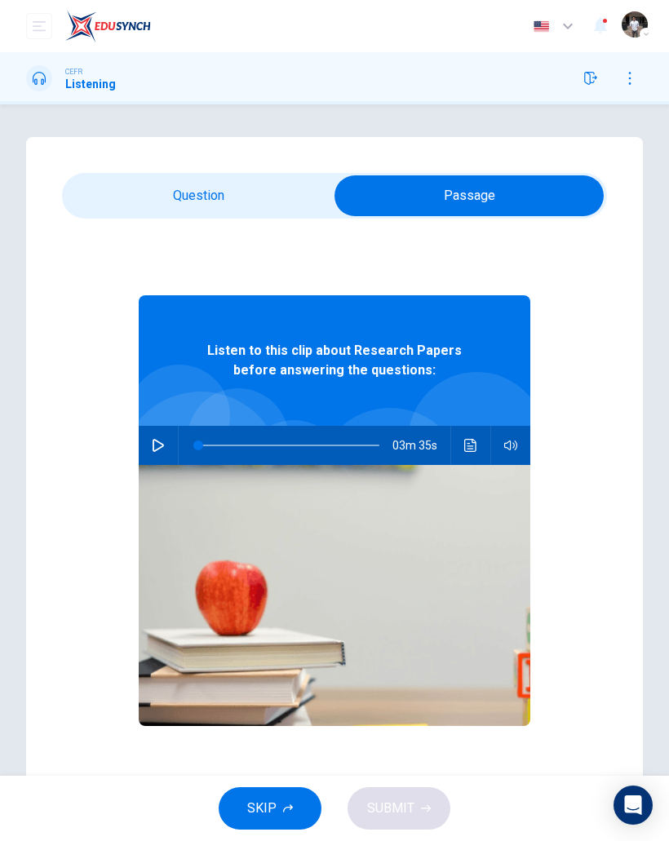
click at [162, 448] on icon "button" at bounding box center [158, 445] width 13 height 13
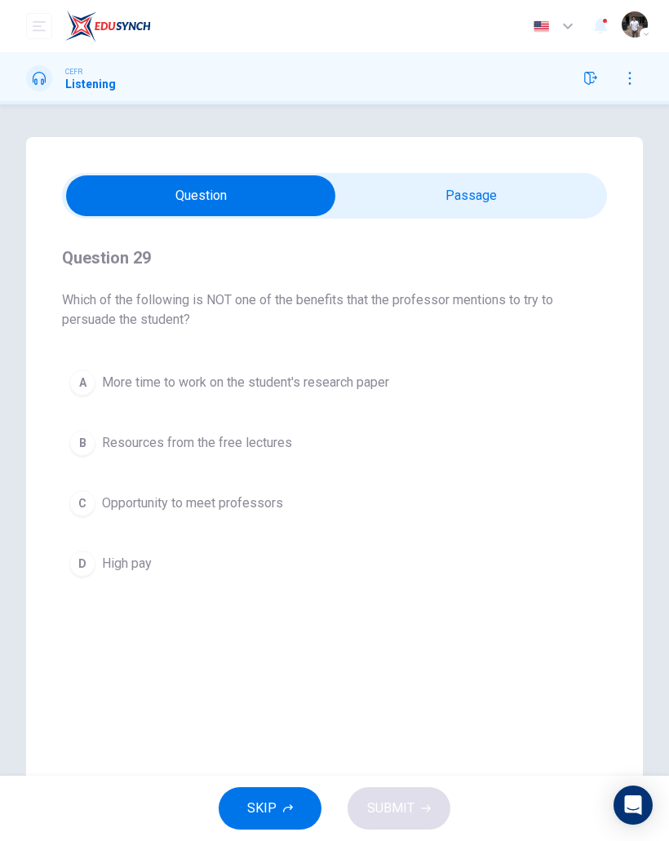
click at [112, 568] on span "High pay" at bounding box center [127, 564] width 50 height 20
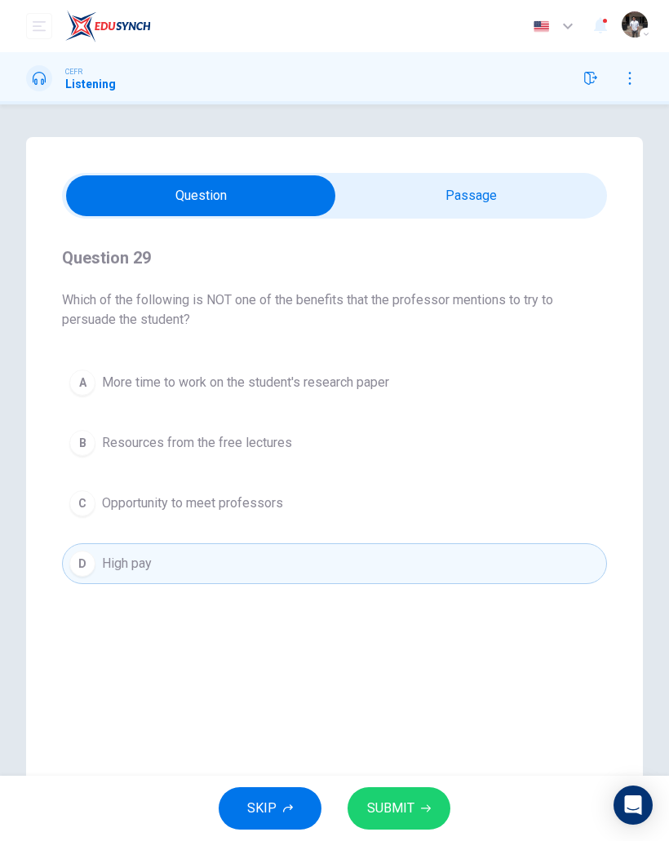
click at [403, 805] on span "SUBMIT" at bounding box center [390, 808] width 47 height 23
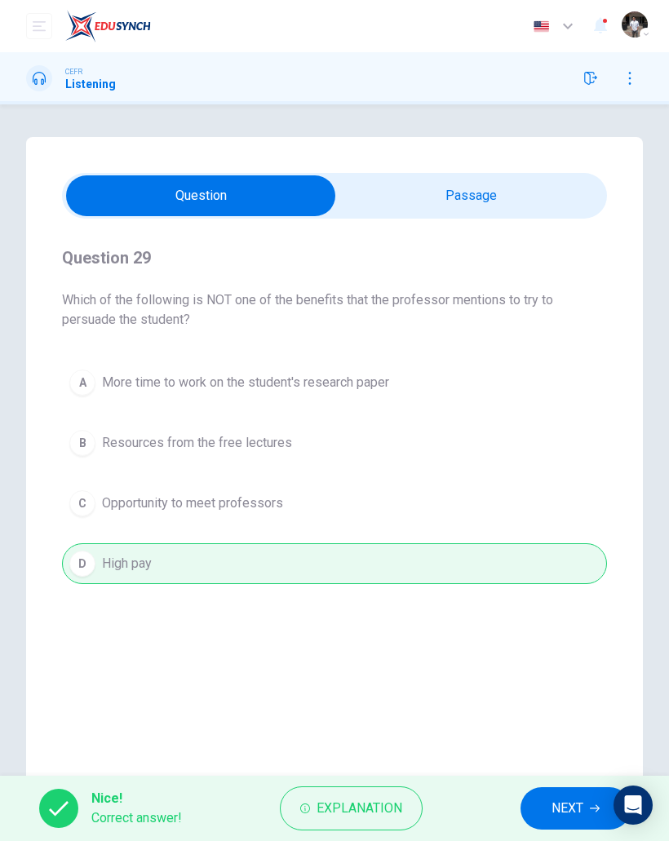
click at [562, 800] on span "NEXT" at bounding box center [568, 808] width 32 height 23
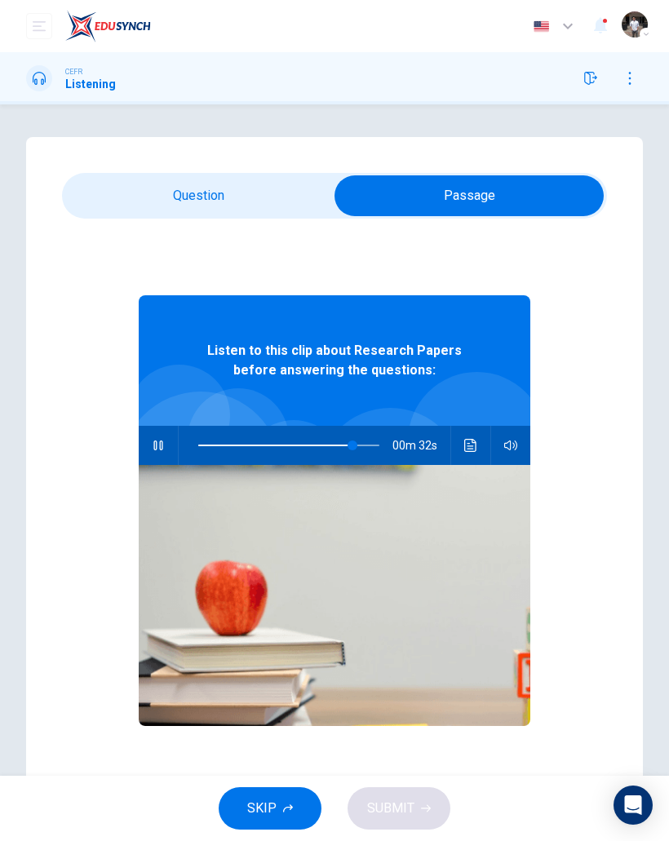
click at [166, 429] on button "button" at bounding box center [158, 445] width 26 height 39
type input "**"
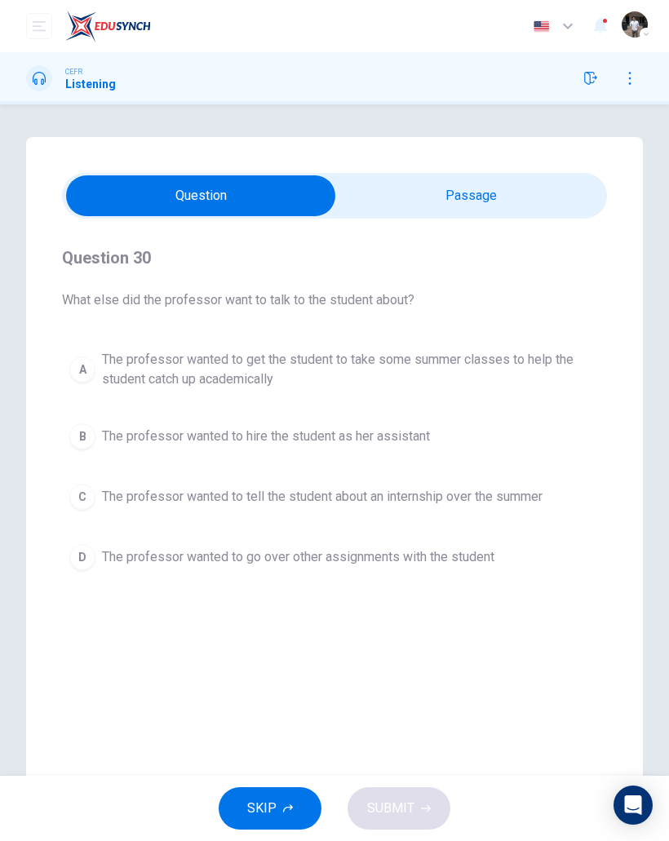
click at [402, 486] on button "C The professor wanted to tell the student about an internship over the summer" at bounding box center [334, 496] width 545 height 41
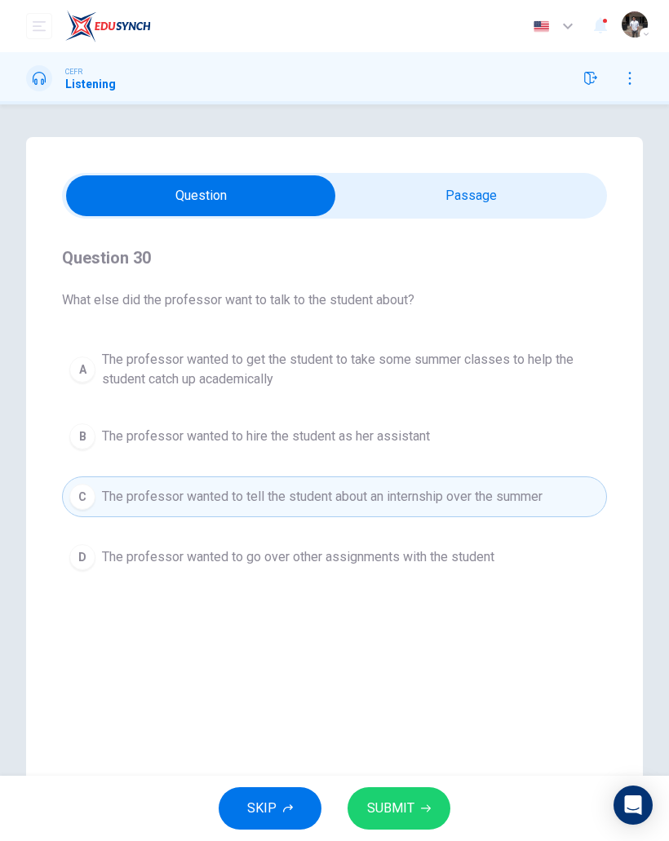
click at [404, 808] on span "SUBMIT" at bounding box center [390, 808] width 47 height 23
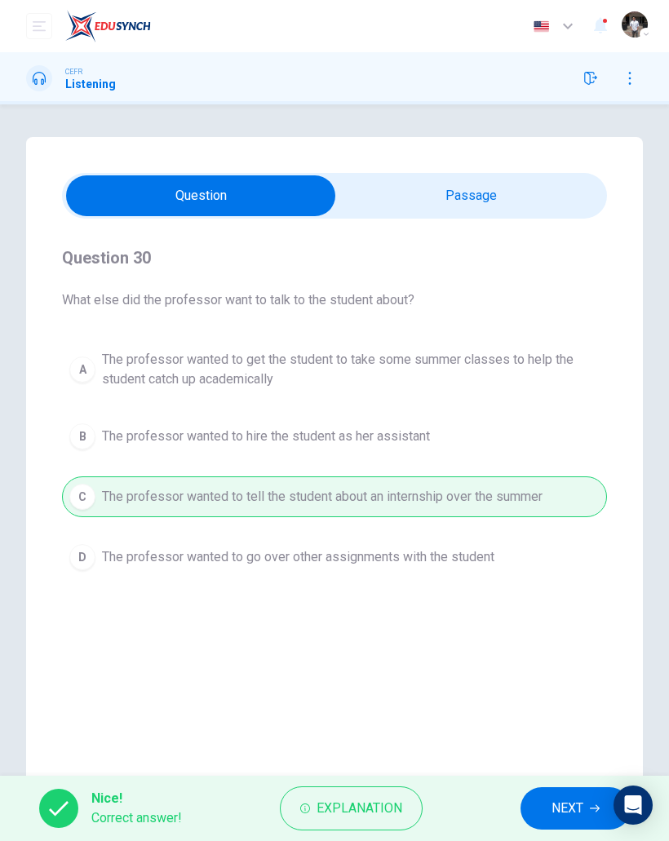
click at [559, 816] on span "NEXT" at bounding box center [568, 808] width 32 height 23
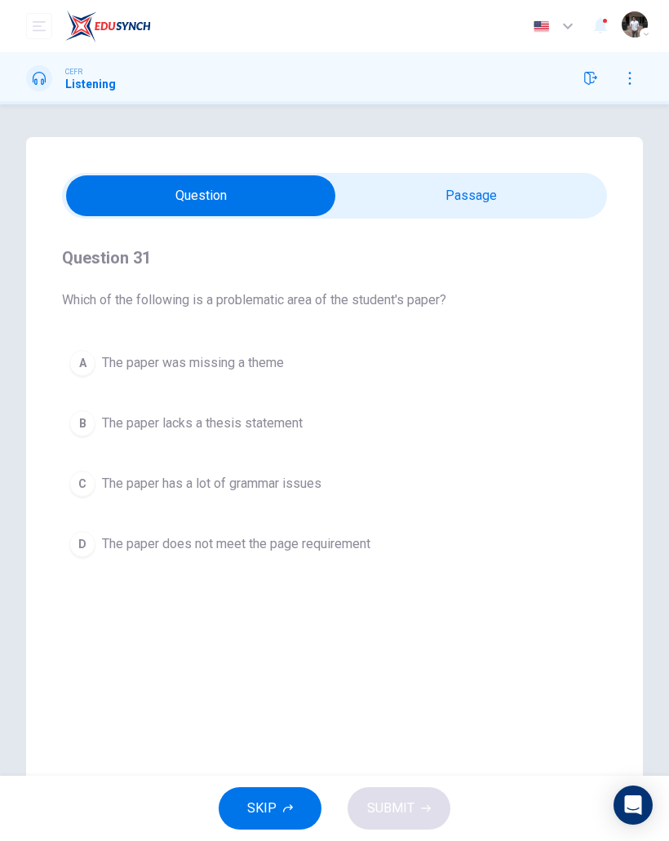
click at [250, 349] on button "A The paper was missing a theme" at bounding box center [334, 363] width 545 height 41
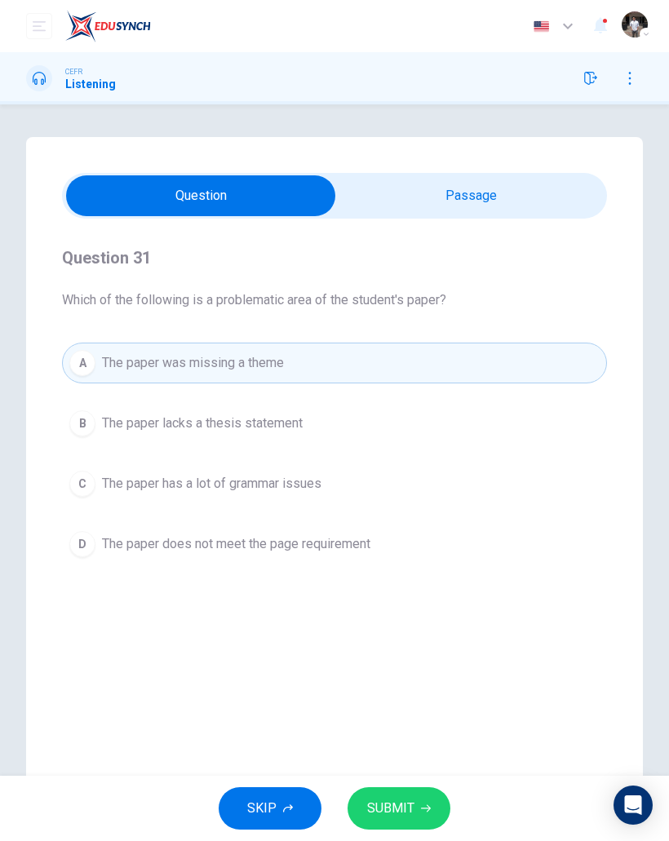
click at [402, 808] on span "SUBMIT" at bounding box center [390, 808] width 47 height 23
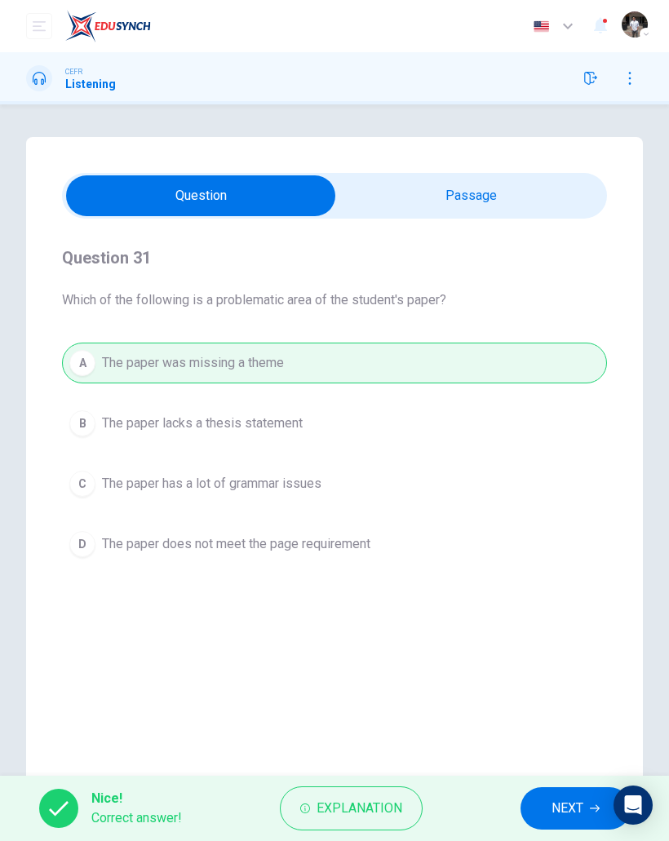
click at [568, 804] on span "NEXT" at bounding box center [568, 808] width 32 height 23
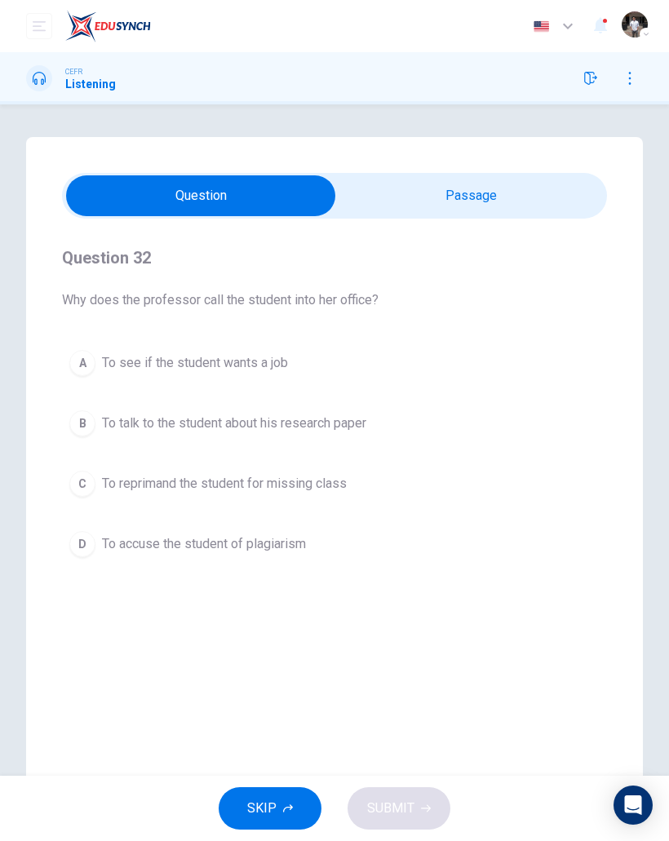
click at [219, 414] on span "To talk to the student about his research paper" at bounding box center [234, 424] width 264 height 20
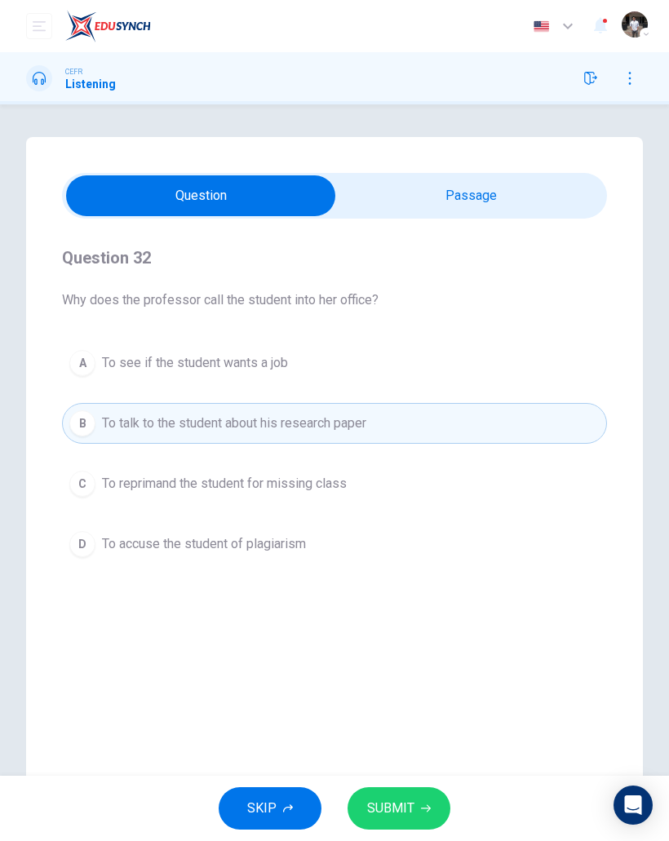
click at [395, 803] on span "SUBMIT" at bounding box center [390, 808] width 47 height 23
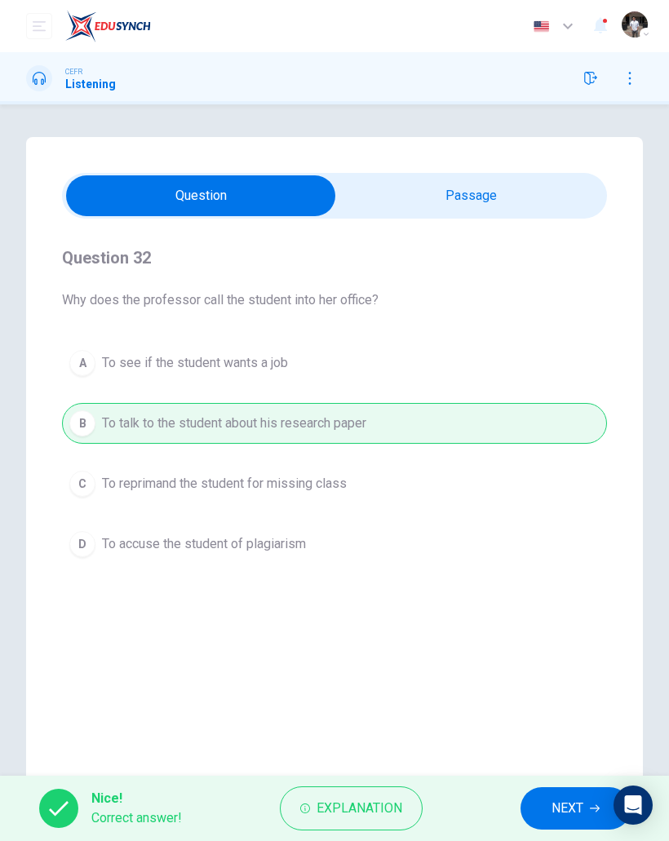
click at [569, 805] on span "NEXT" at bounding box center [568, 808] width 32 height 23
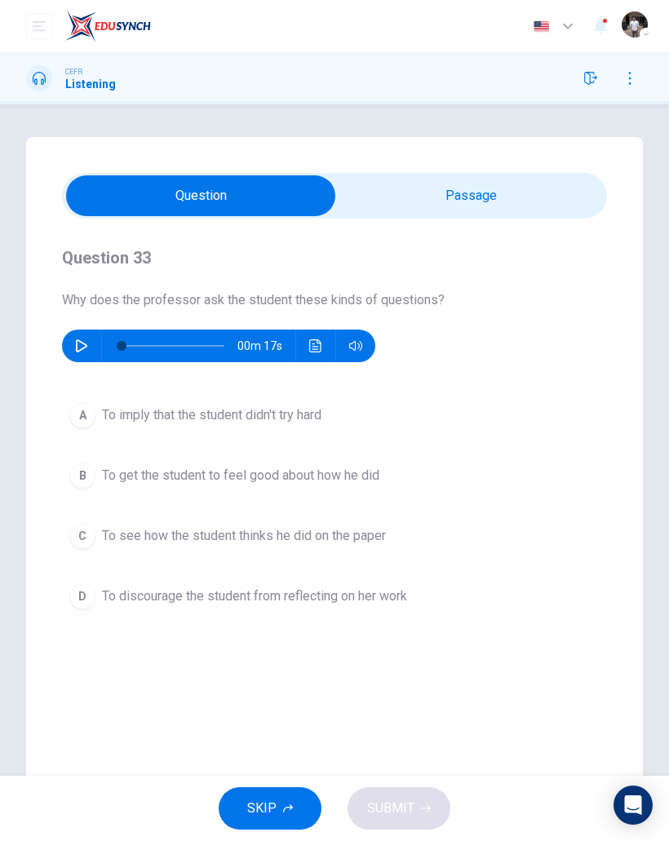
click at [68, 353] on div "00m 17s" at bounding box center [218, 346] width 313 height 33
click at [79, 353] on button "button" at bounding box center [82, 346] width 26 height 33
click at [83, 542] on div "C" at bounding box center [82, 536] width 26 height 26
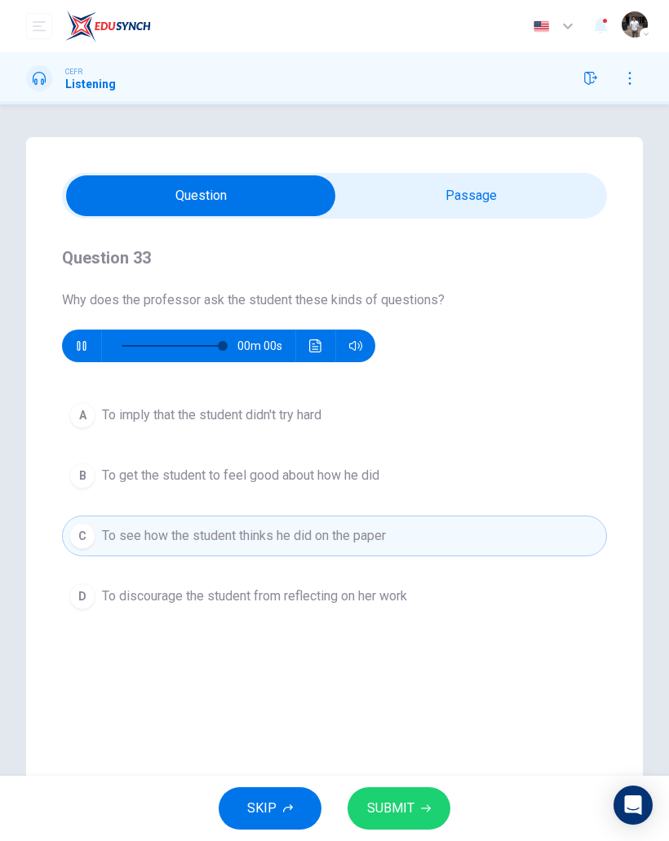
type input "*"
click at [404, 812] on span "SUBMIT" at bounding box center [390, 808] width 47 height 23
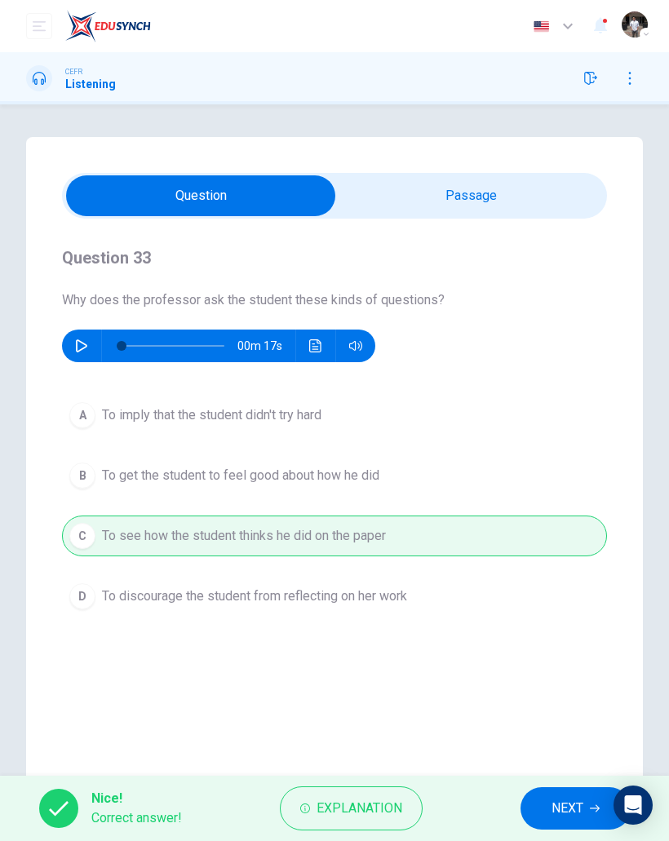
click at [559, 789] on button "NEXT" at bounding box center [575, 808] width 110 height 42
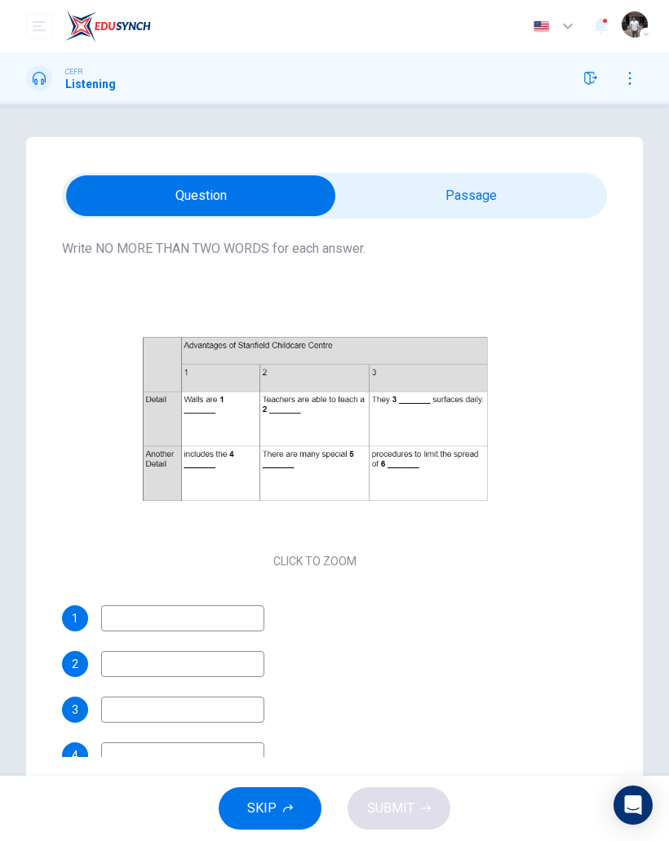
scroll to position [94, 0]
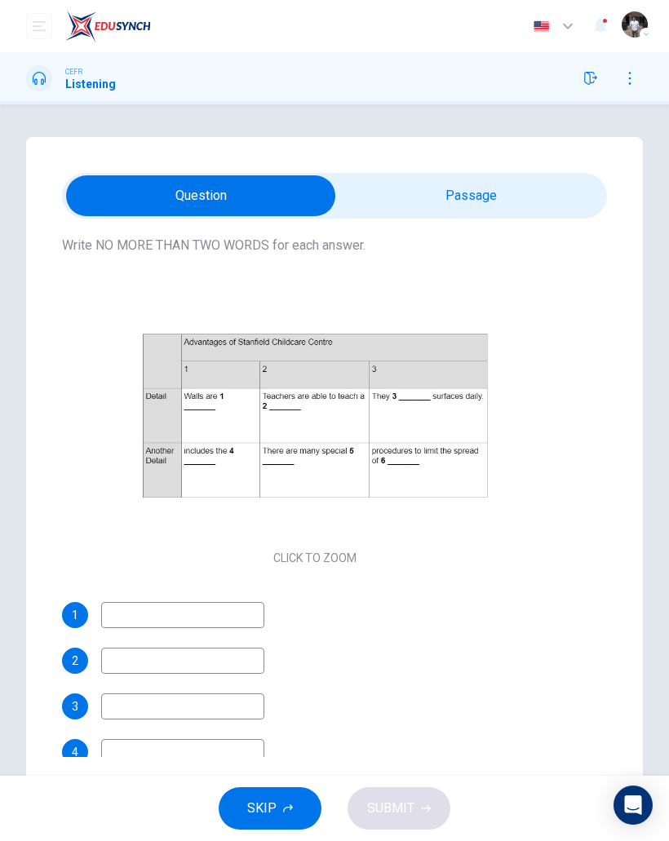
click at [315, 437] on button "Click to Zoom" at bounding box center [315, 429] width 142 height 39
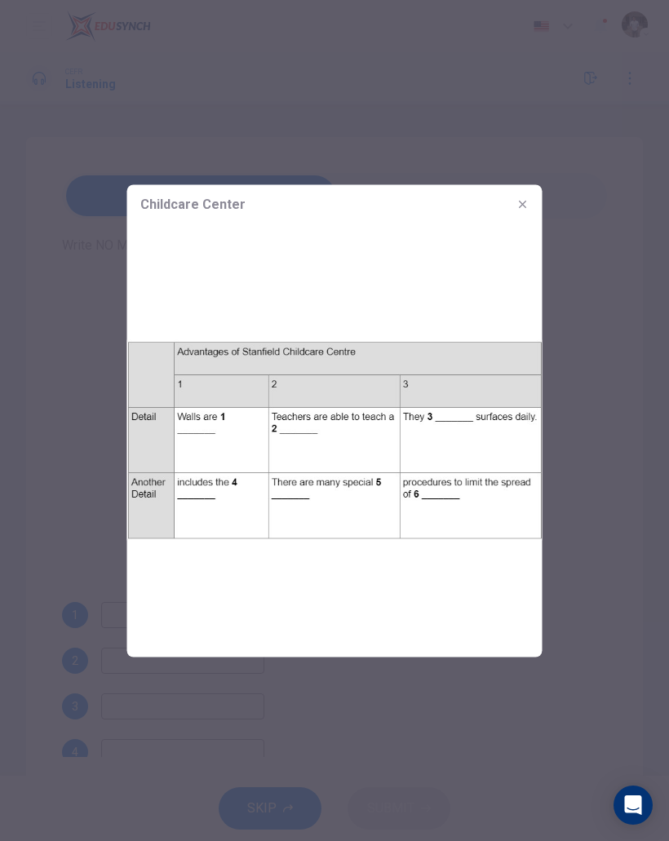
click at [576, 221] on div at bounding box center [334, 420] width 669 height 841
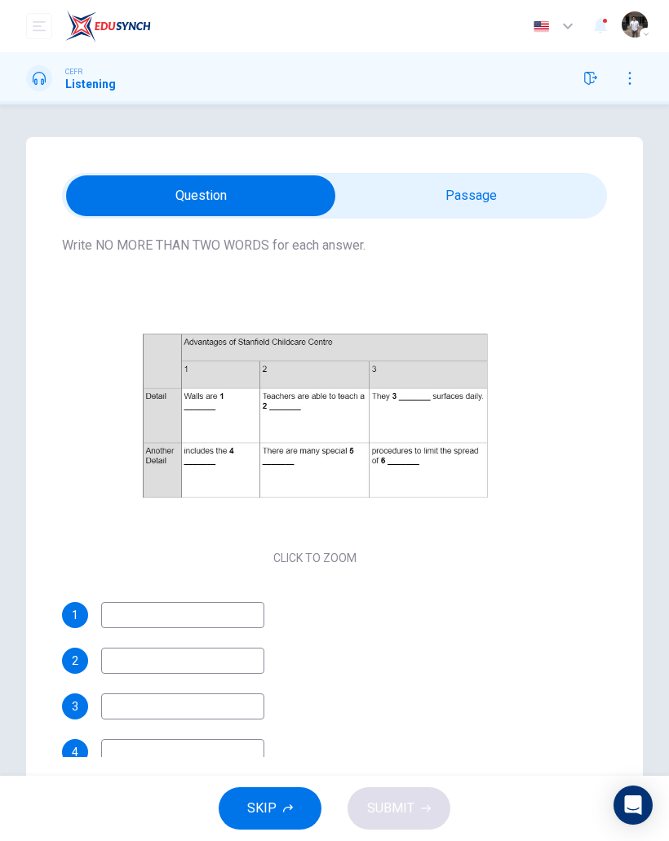
scroll to position [91, 0]
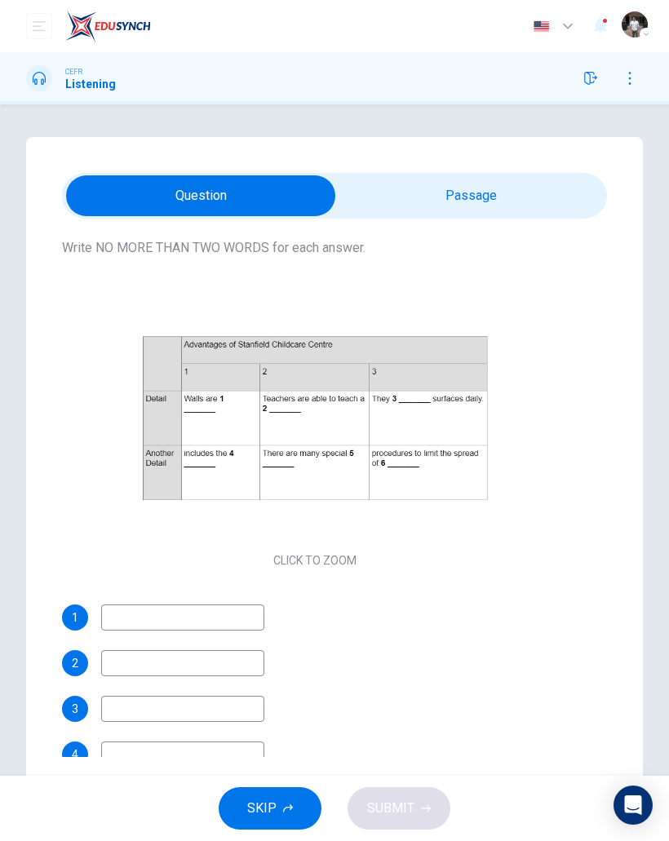
click at [585, 80] on icon "button" at bounding box center [590, 78] width 13 height 13
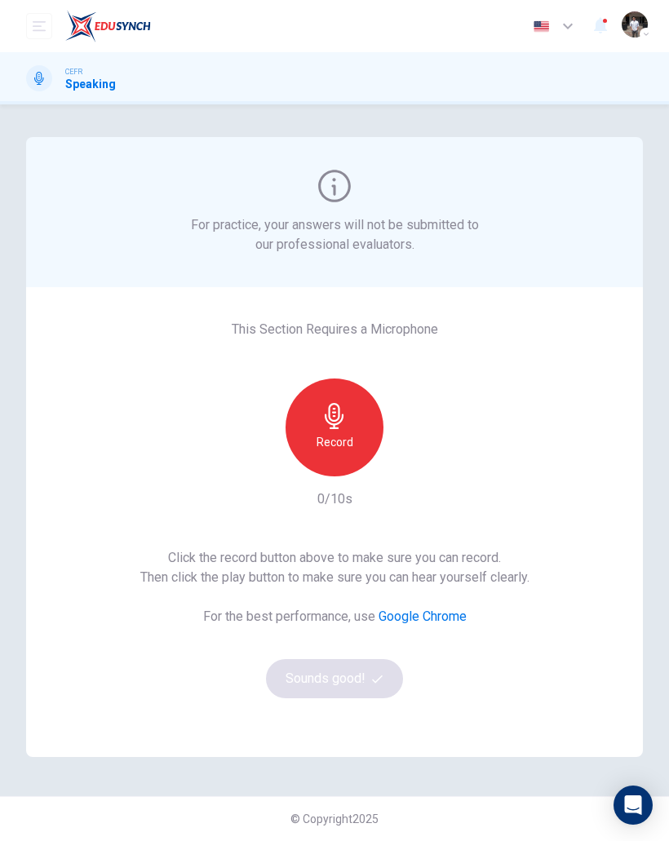
click at [337, 435] on h6 "Record" at bounding box center [335, 442] width 37 height 20
click at [304, 684] on button "Sounds good!" at bounding box center [334, 678] width 137 height 39
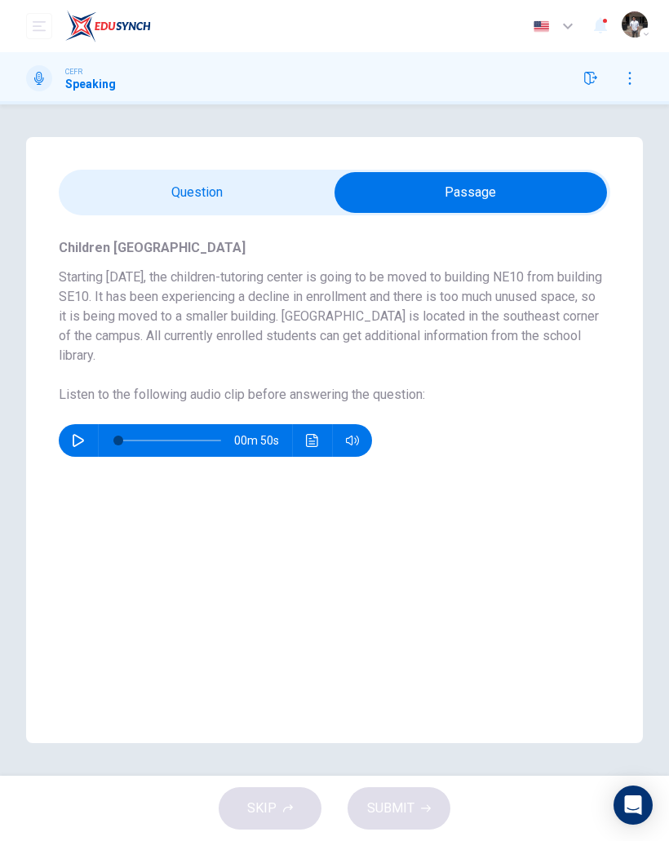
click at [77, 439] on icon "button" at bounding box center [78, 440] width 13 height 13
click at [307, 440] on icon "Click to see the audio transcription" at bounding box center [312, 440] width 12 height 13
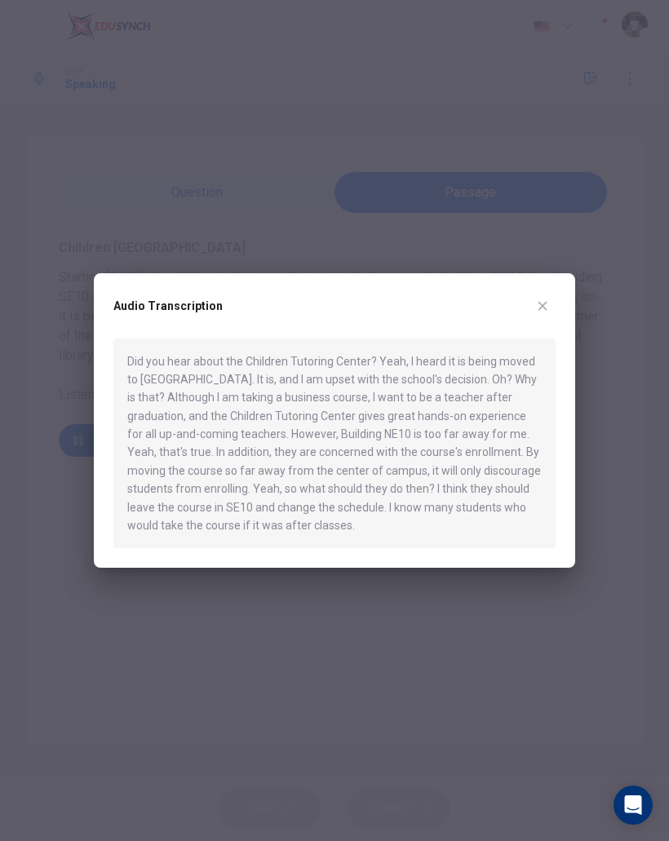
click at [534, 317] on button "button" at bounding box center [542, 306] width 26 height 26
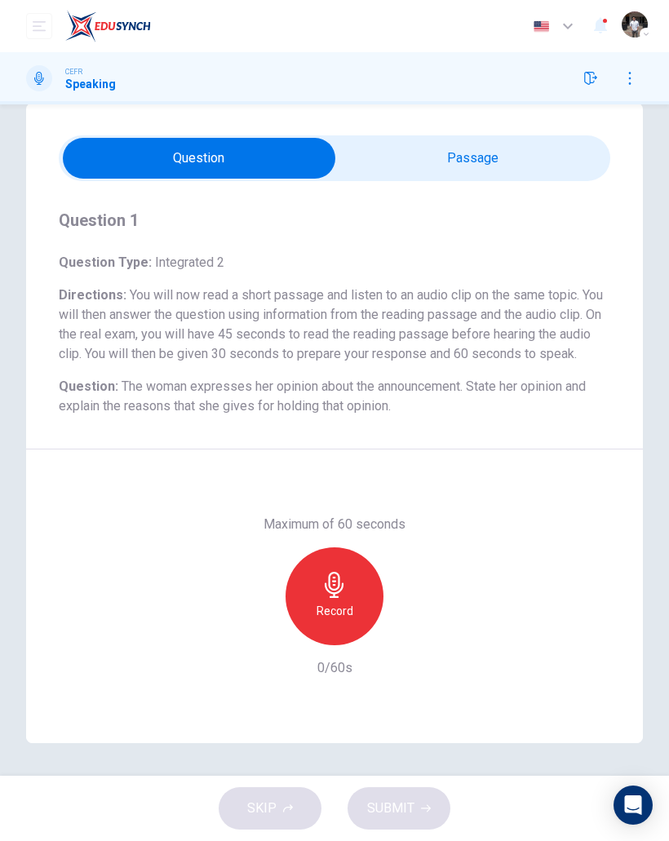
scroll to position [54, 0]
click at [284, 808] on div "SKIP SUBMIT" at bounding box center [334, 808] width 669 height 65
type input "*"
click at [278, 814] on div "SKIP SUBMIT" at bounding box center [334, 808] width 669 height 65
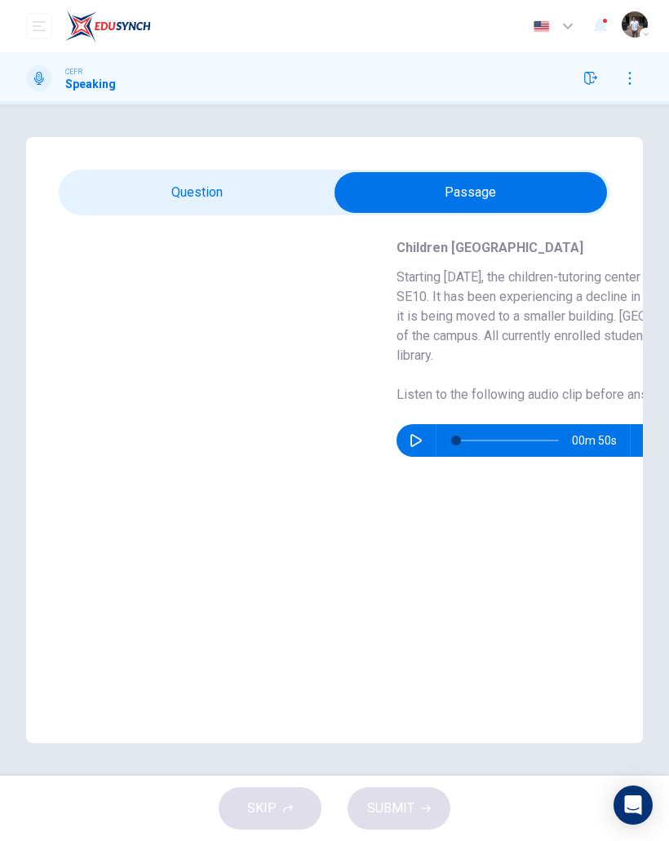
scroll to position [0, 0]
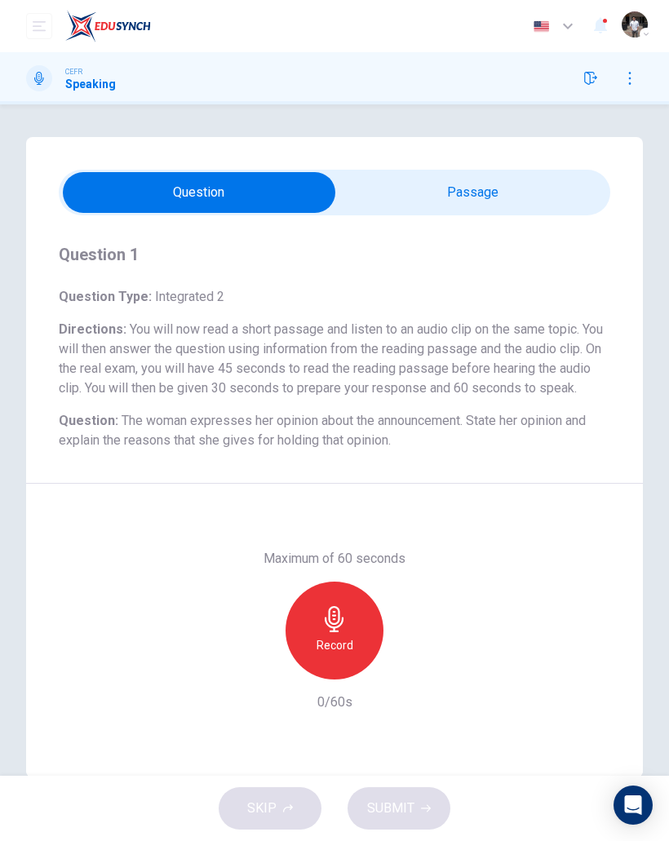
click at [357, 640] on div "Record" at bounding box center [335, 631] width 98 height 98
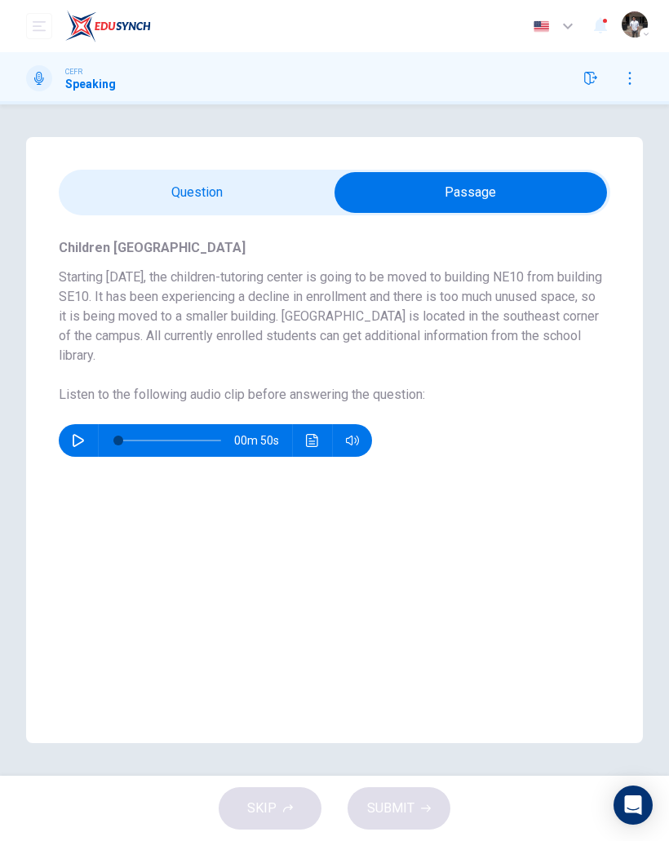
click at [316, 448] on button "Click to see the audio transcription" at bounding box center [312, 440] width 26 height 33
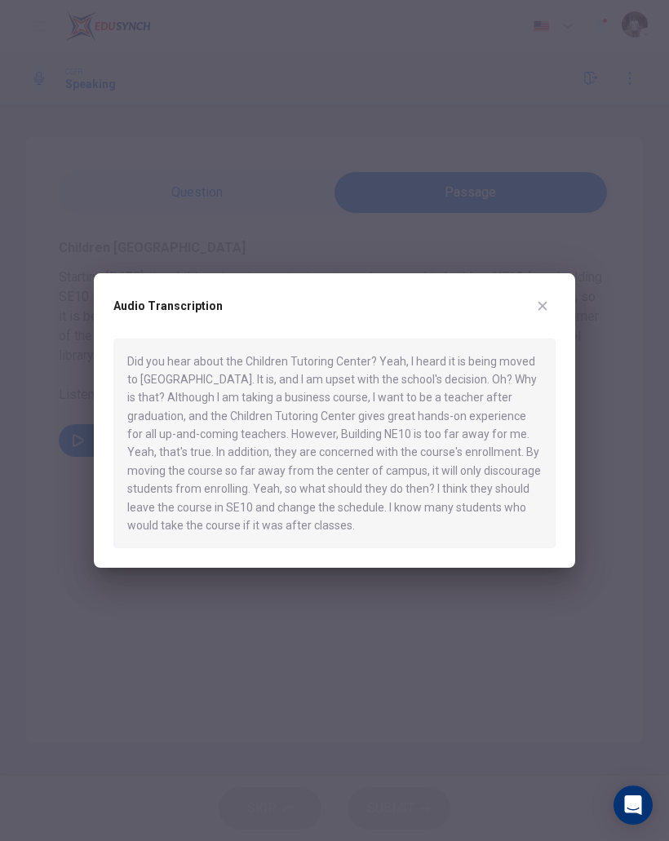
click at [312, 678] on div at bounding box center [334, 420] width 669 height 841
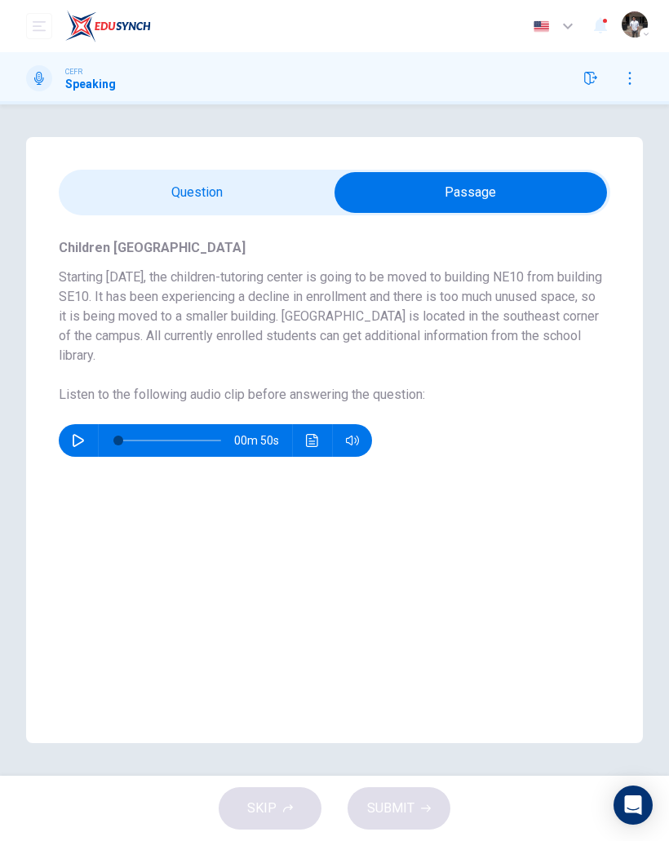
click at [542, 296] on h6 "Starting next Monday, the children-tutoring center is going to be moved to buil…" at bounding box center [331, 317] width 545 height 98
click at [380, 529] on div "Children Tutoring Center Starting next Monday, the children-tutoring center is …" at bounding box center [334, 479] width 617 height 528
click at [316, 450] on button "Click to see the audio transcription" at bounding box center [312, 440] width 26 height 33
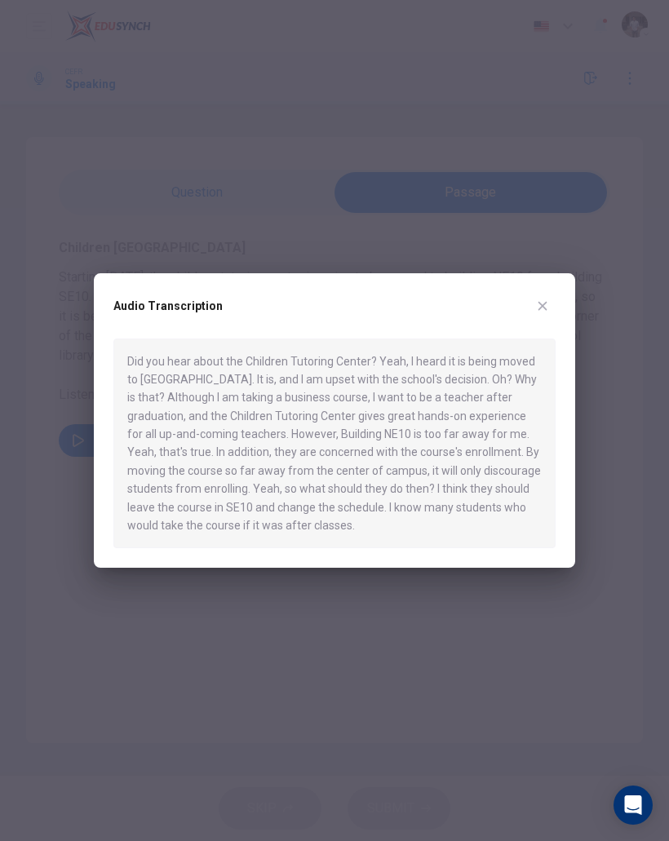
click at [528, 314] on div "Audio Transcription" at bounding box center [334, 316] width 442 height 46
click at [545, 319] on button "button" at bounding box center [542, 306] width 26 height 26
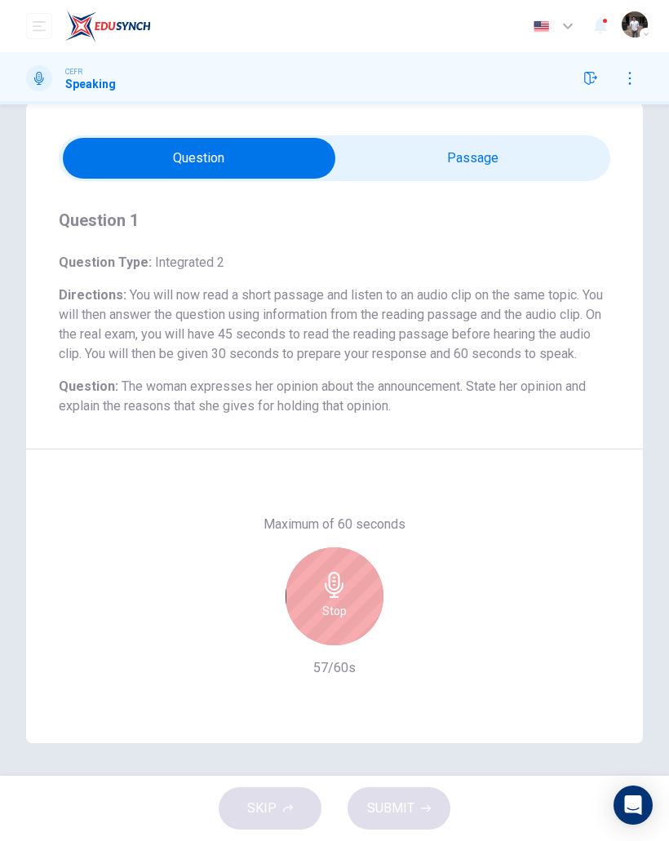
scroll to position [54, 0]
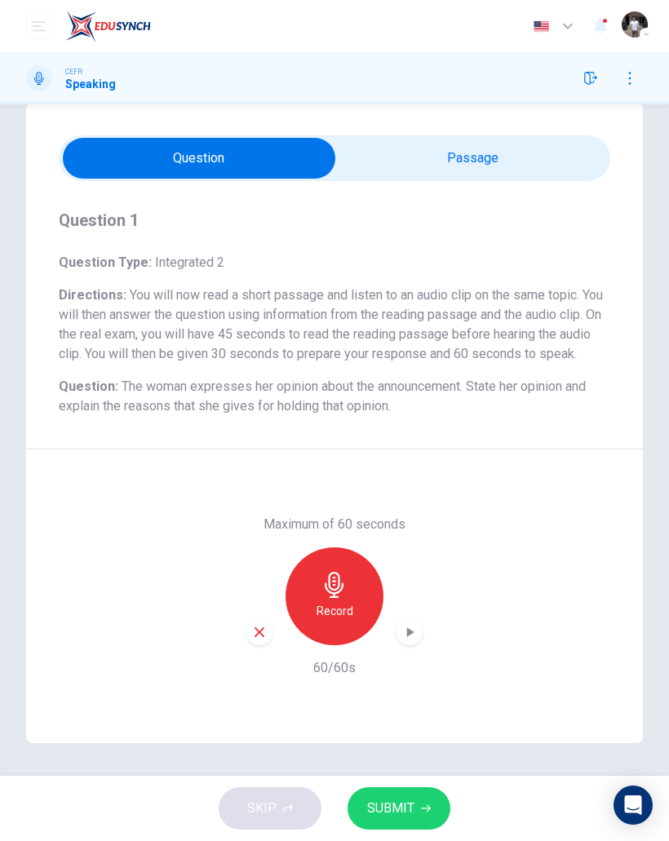
click at [387, 797] on span "SUBMIT" at bounding box center [390, 808] width 47 height 23
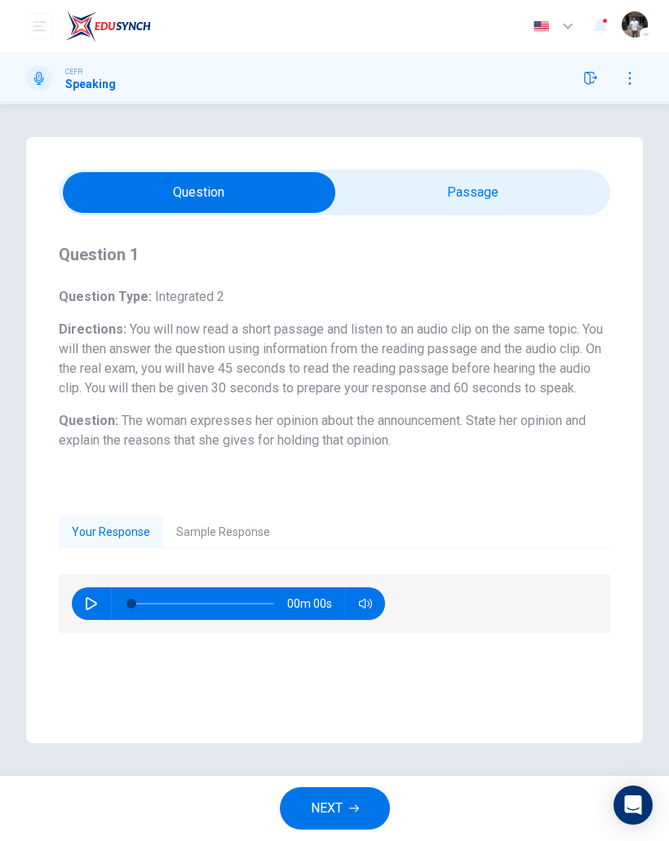
scroll to position [0, 0]
click at [323, 813] on span "NEXT" at bounding box center [327, 808] width 32 height 23
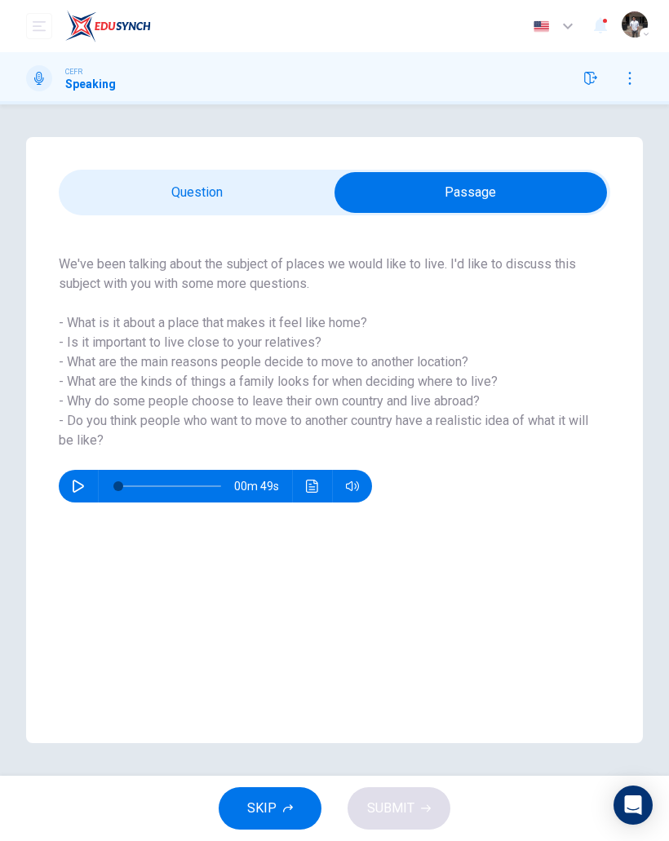
click at [79, 477] on button "button" at bounding box center [78, 486] width 26 height 33
click at [78, 477] on button "button" at bounding box center [78, 486] width 26 height 33
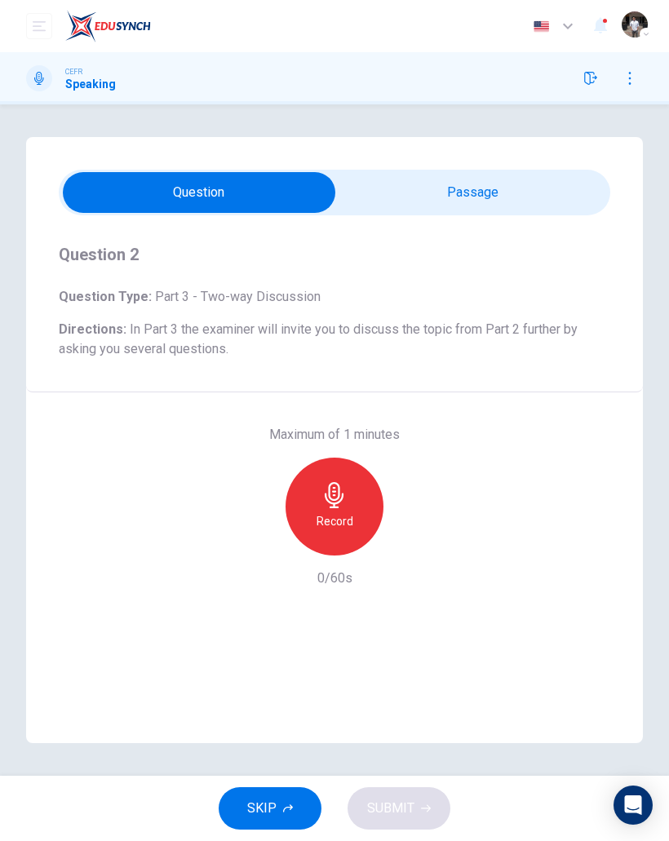
click at [334, 508] on div "Record" at bounding box center [335, 507] width 98 height 98
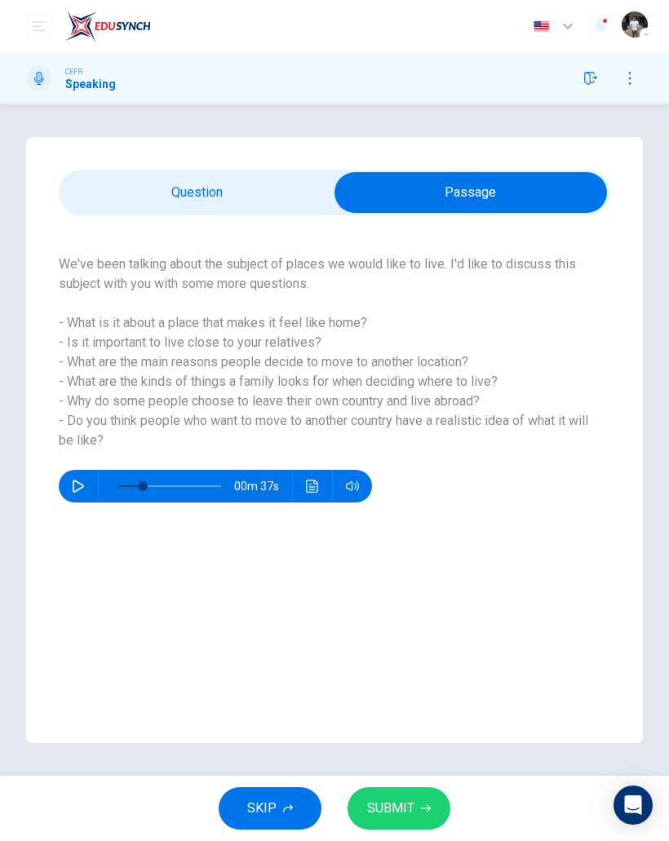
click at [394, 811] on span "SUBMIT" at bounding box center [390, 808] width 47 height 23
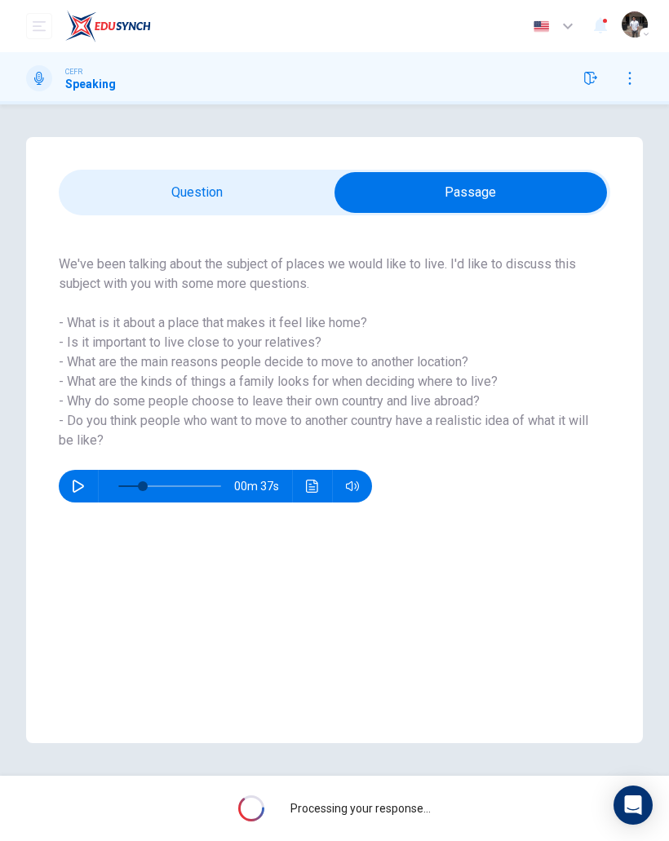
type input "*"
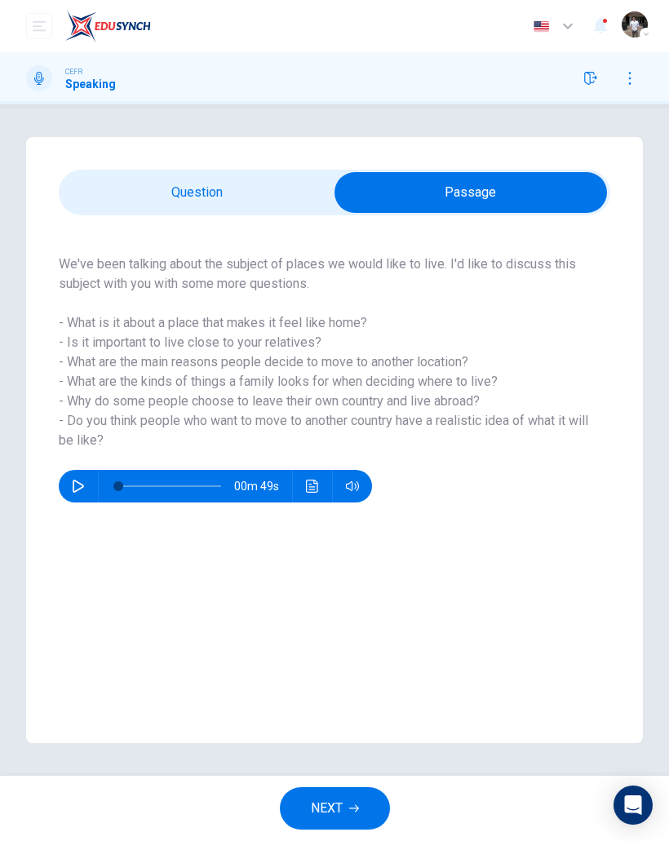
click at [368, 817] on button "NEXT" at bounding box center [335, 808] width 110 height 42
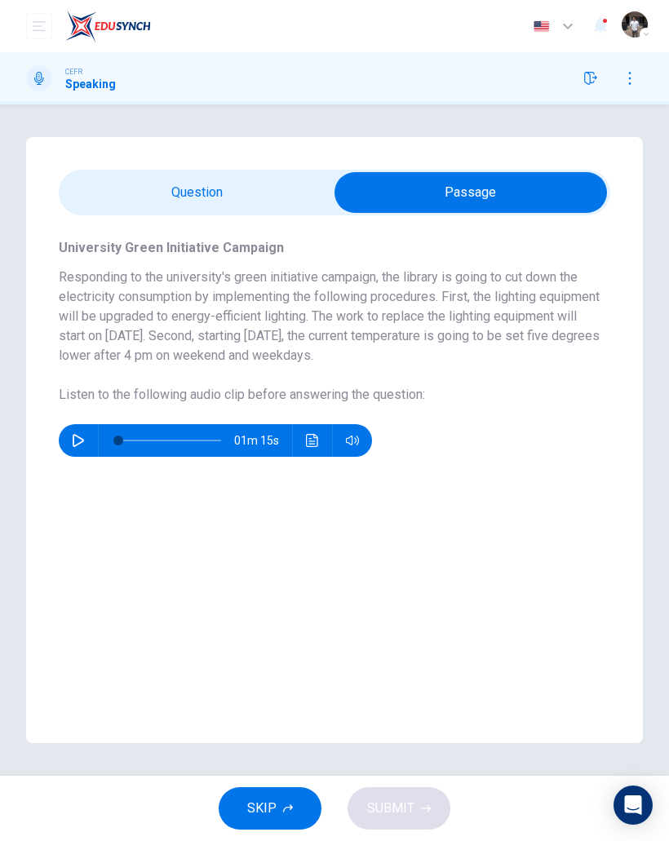
click at [73, 446] on icon "button" at bounding box center [78, 440] width 11 height 13
click at [312, 446] on icon "Click to see the audio transcription" at bounding box center [312, 440] width 13 height 13
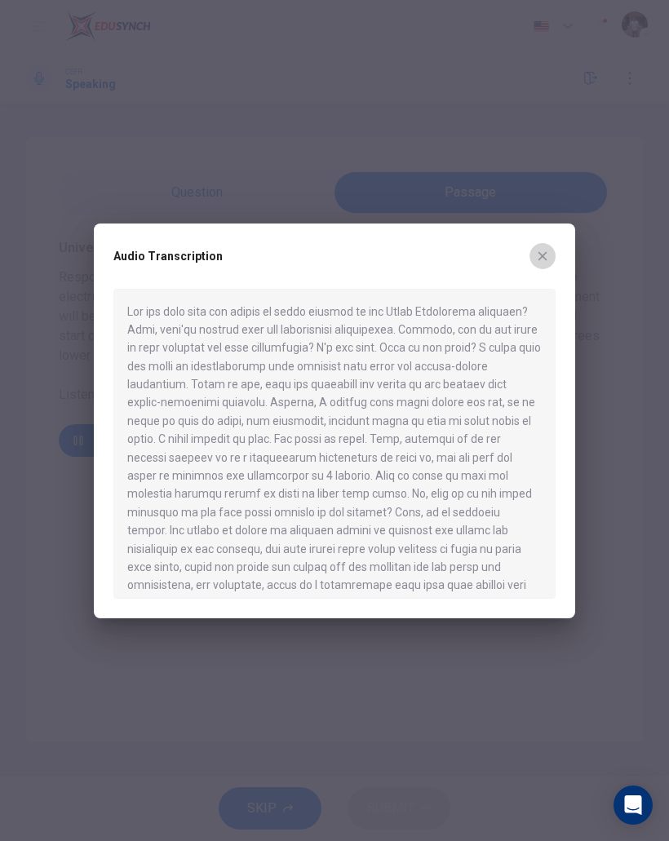
click at [545, 261] on icon "button" at bounding box center [542, 256] width 13 height 13
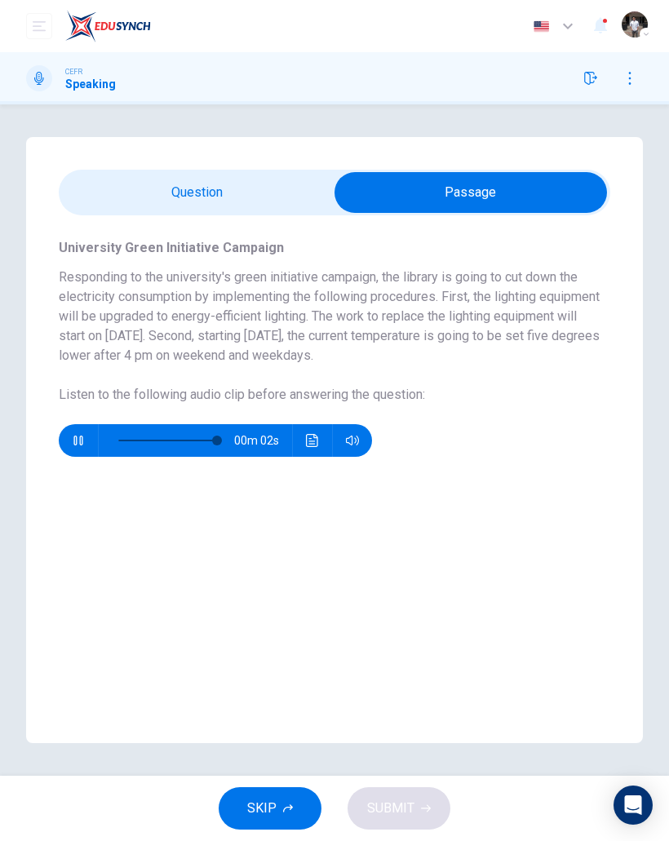
type input "**"
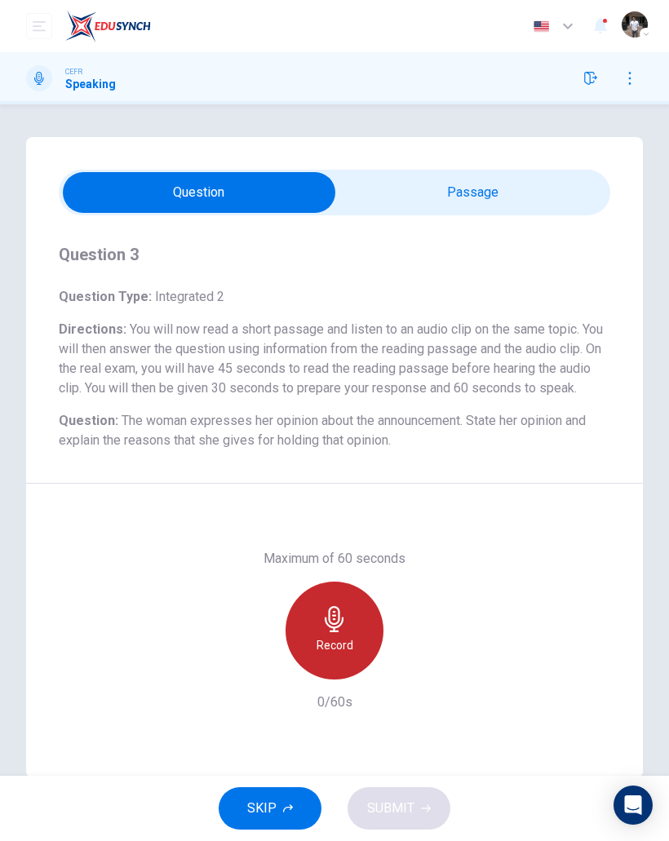
click at [350, 655] on h6 "Record" at bounding box center [335, 646] width 37 height 20
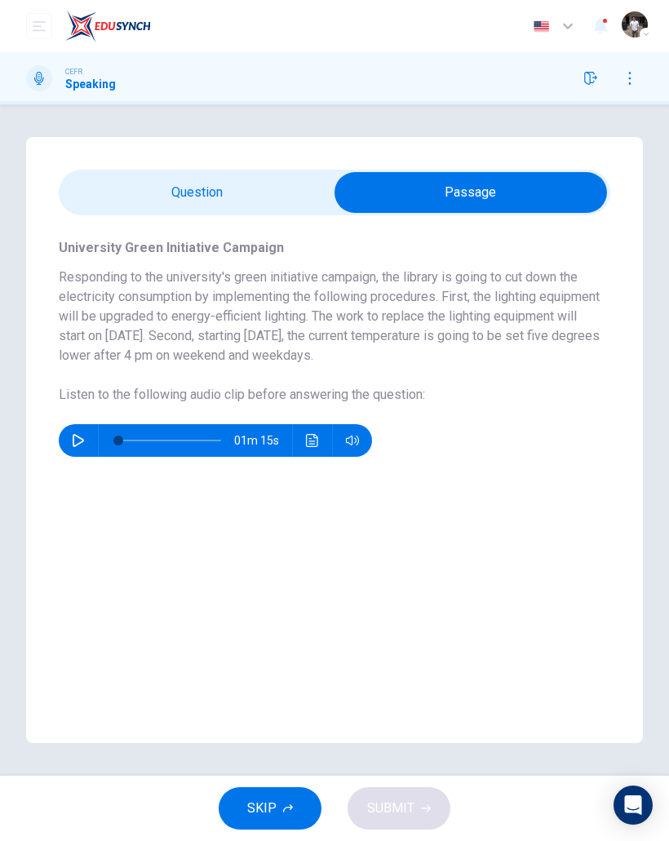
click at [304, 438] on button "Click to see the audio transcription" at bounding box center [312, 440] width 26 height 33
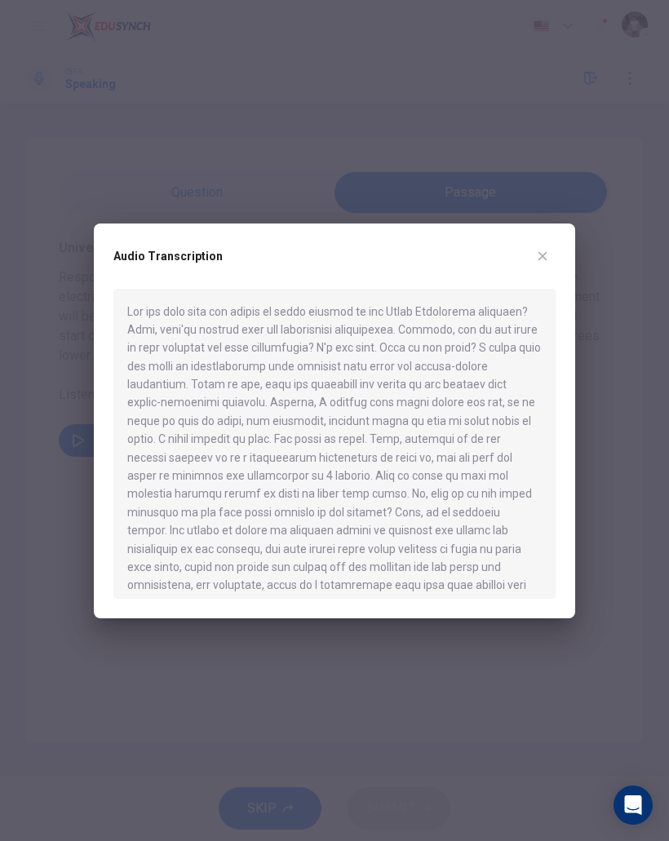
click at [552, 249] on button "button" at bounding box center [542, 256] width 26 height 26
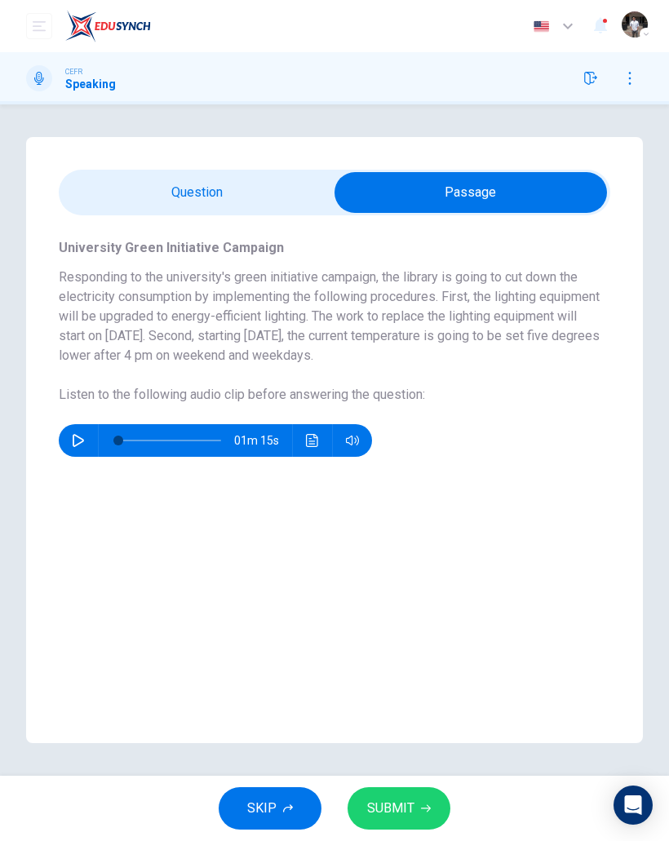
click at [403, 795] on button "SUBMIT" at bounding box center [399, 808] width 103 height 42
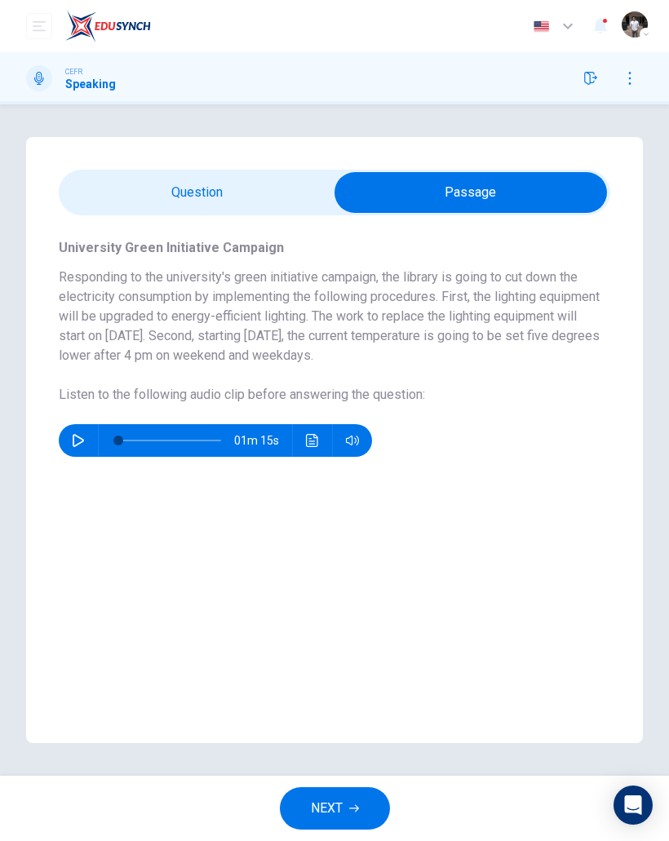
click at [348, 800] on button "NEXT" at bounding box center [335, 808] width 110 height 42
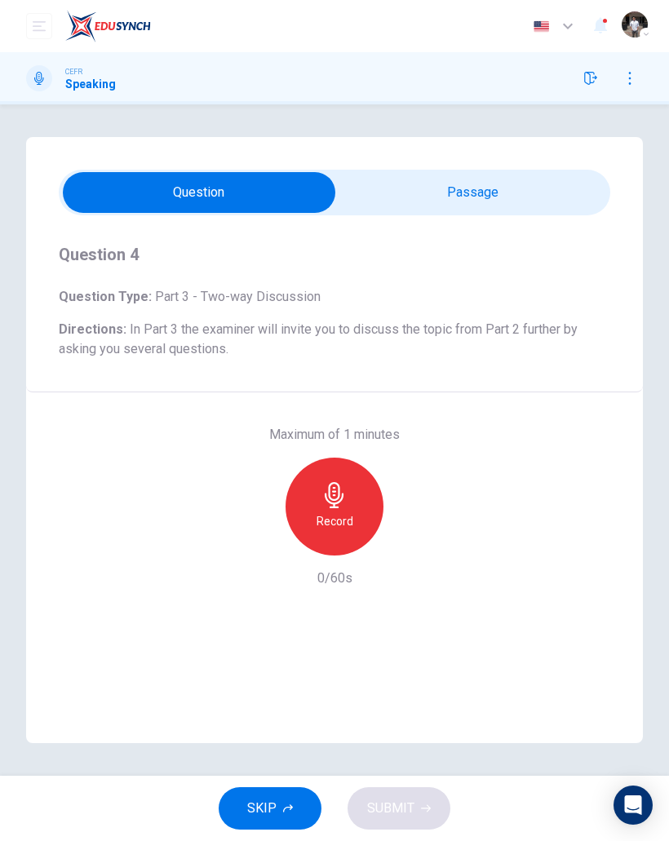
click at [343, 525] on h6 "Record" at bounding box center [335, 522] width 37 height 20
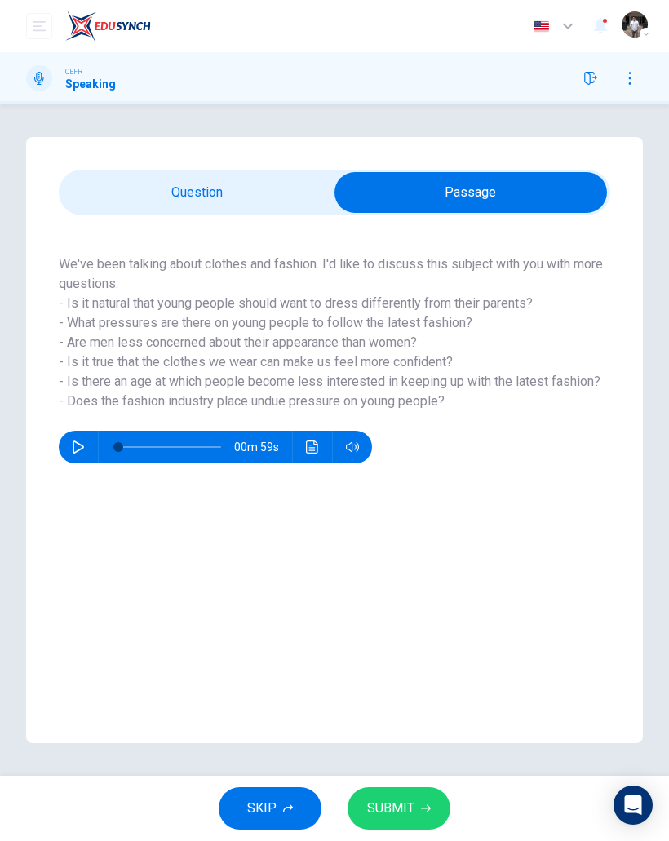
click at [392, 814] on span "SUBMIT" at bounding box center [390, 808] width 47 height 23
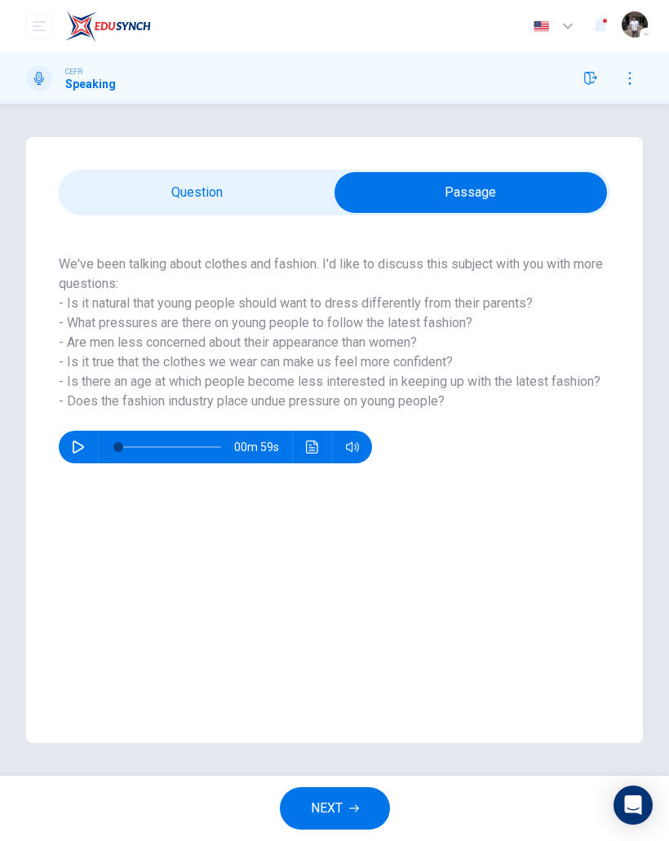
click at [356, 791] on button "NEXT" at bounding box center [335, 808] width 110 height 42
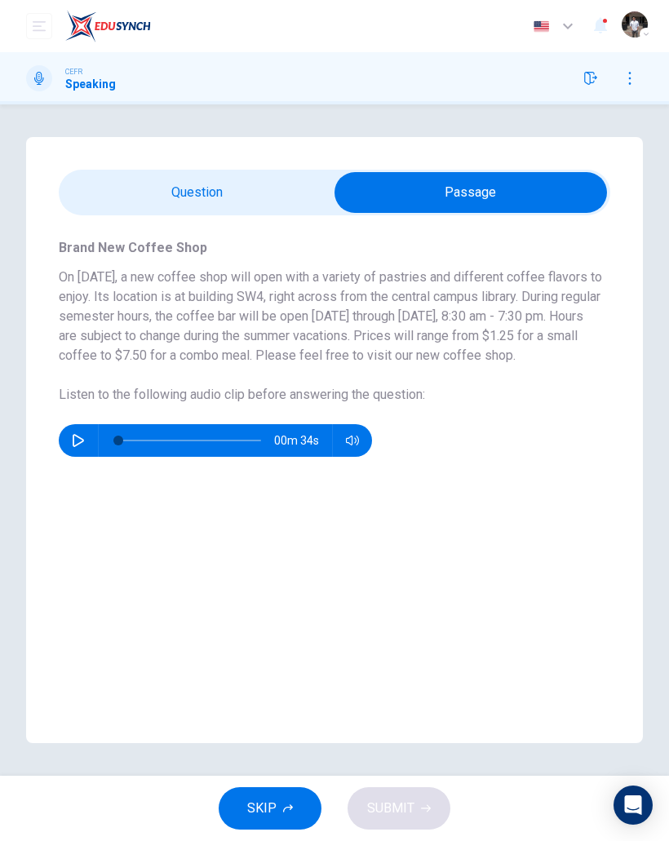
click at [584, 76] on icon "button" at bounding box center [590, 78] width 13 height 13
